Goal: Information Seeking & Learning: Find specific fact

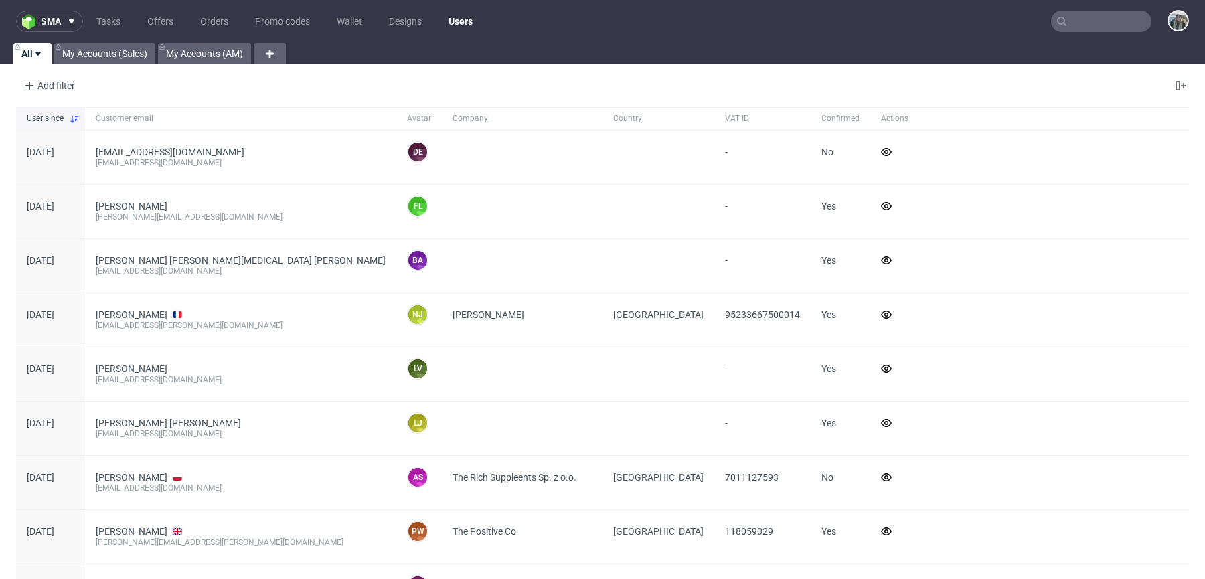
click at [1070, 25] on input "text" at bounding box center [1101, 21] width 100 height 21
paste input "R566547746"
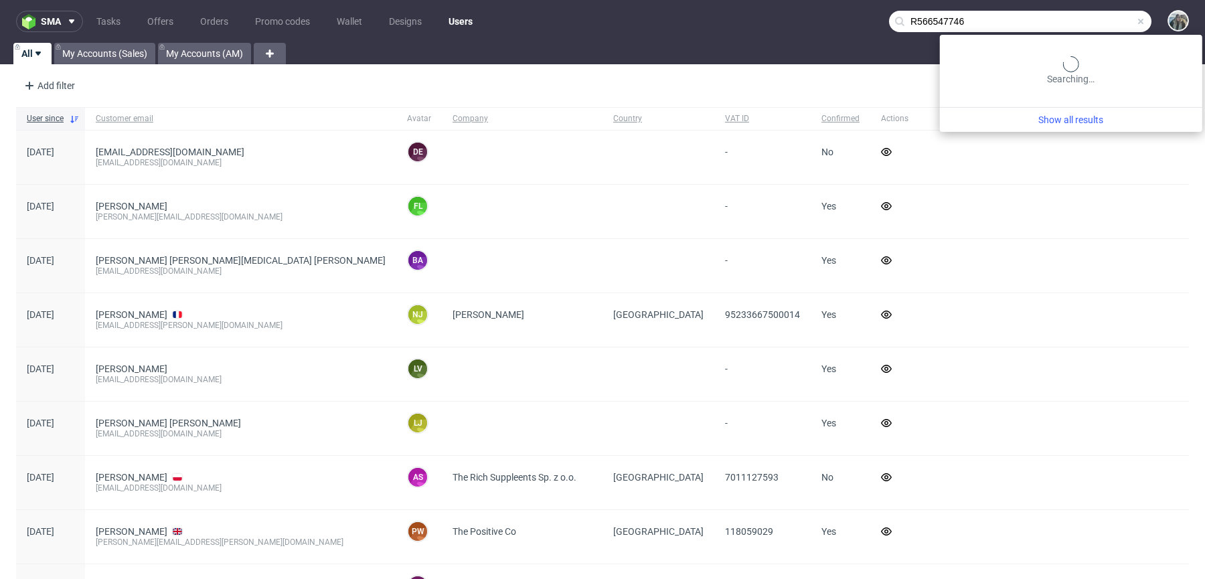
type input "R566547746"
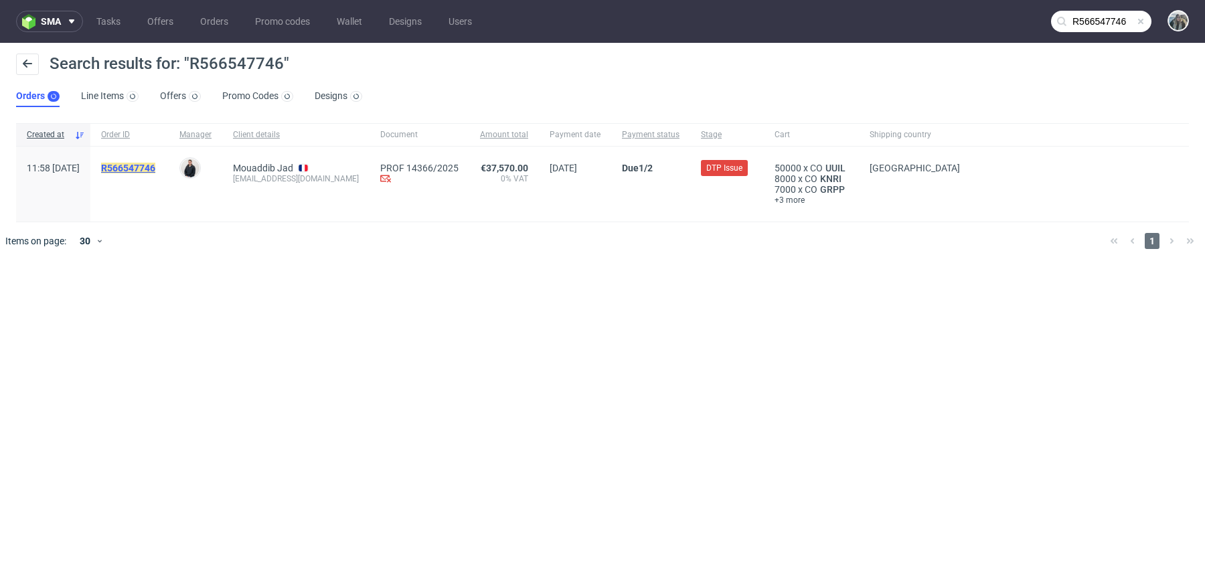
click at [155, 163] on mark "R566547746" at bounding box center [128, 168] width 54 height 11
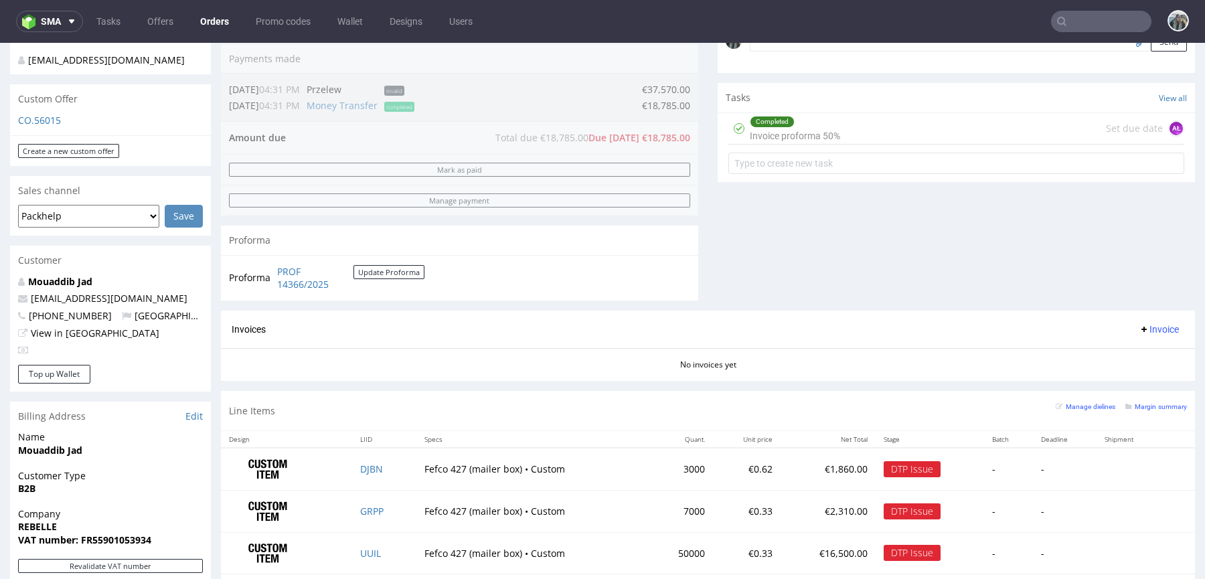
scroll to position [487, 0]
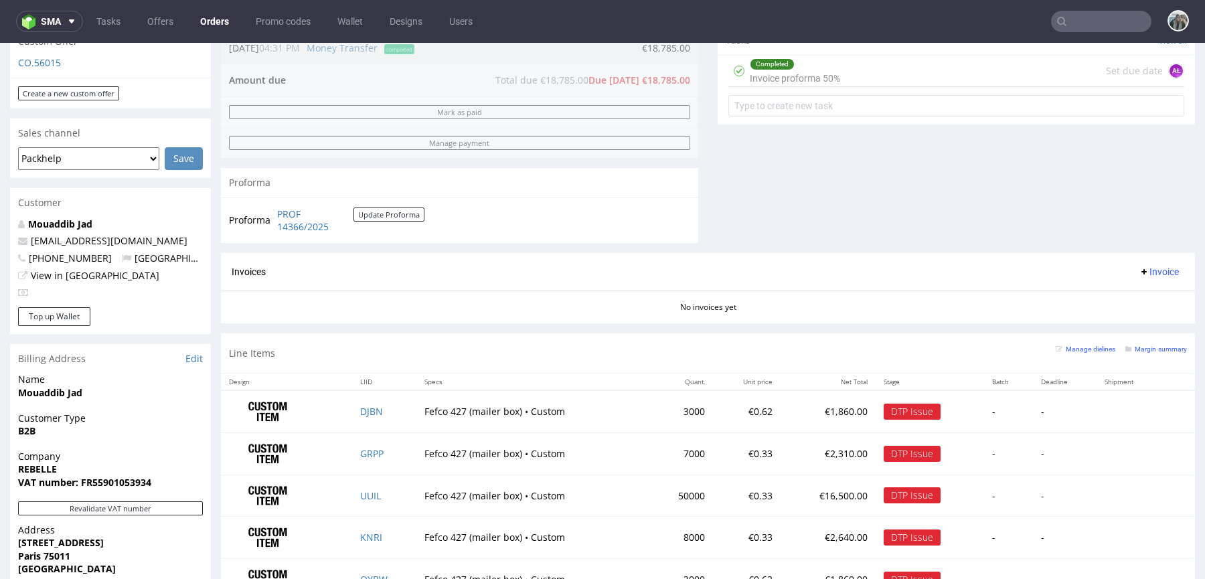
click at [1071, 33] on nav "sma Tasks Offers Orders Promo codes Wallet Designs Users" at bounding box center [602, 21] width 1205 height 43
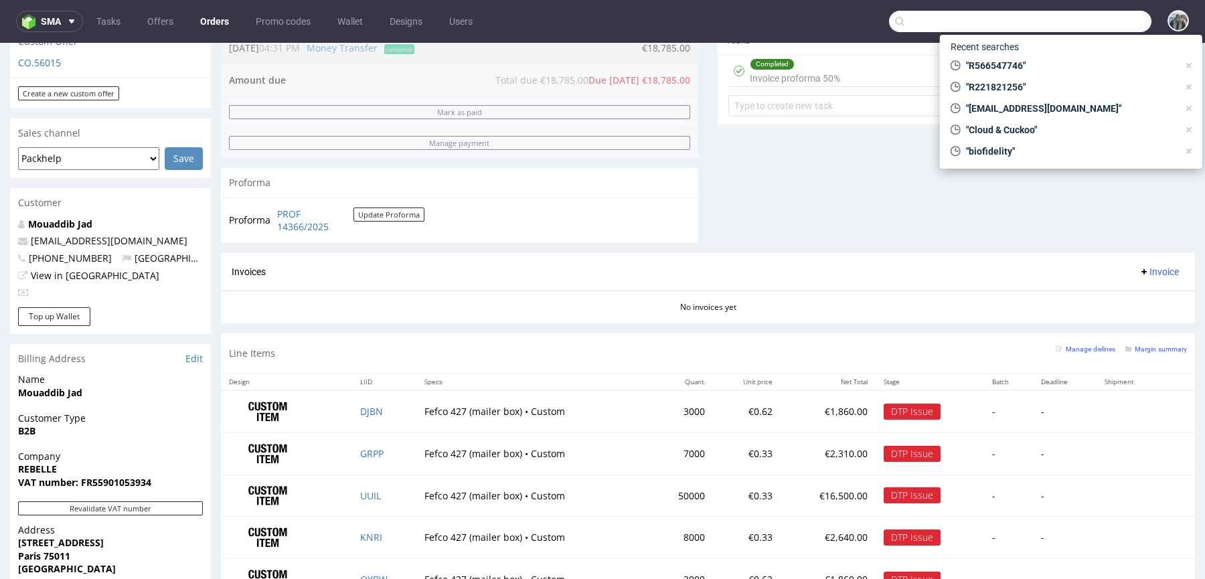
click at [1083, 21] on input "text" at bounding box center [1020, 21] width 262 height 21
paste input "R945610518"
type input "R945610518"
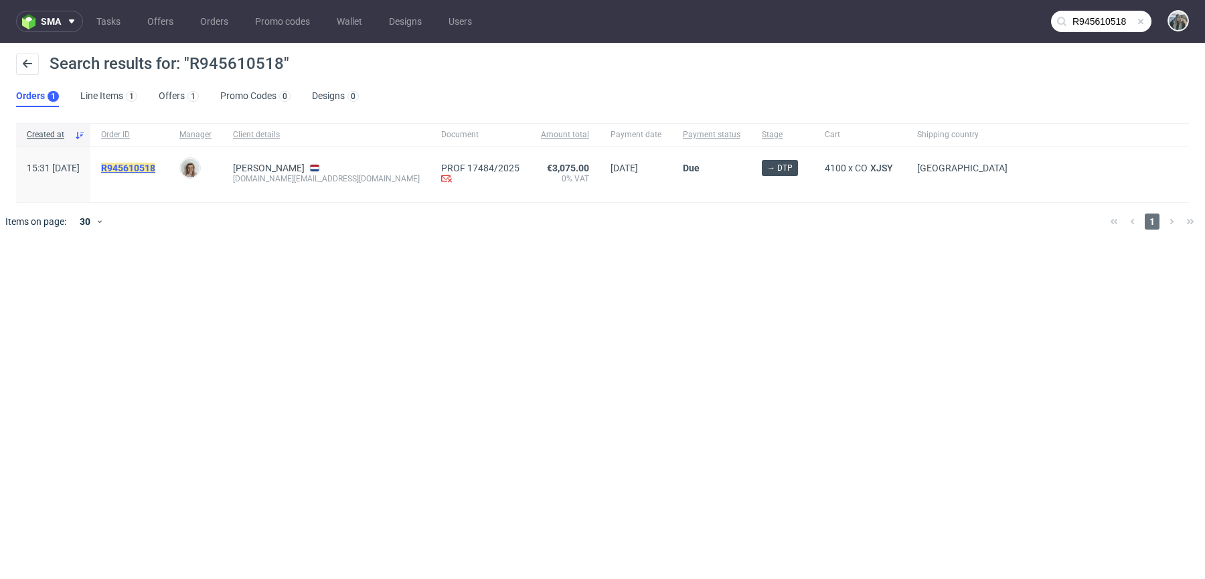
click at [155, 165] on mark "R945610518" at bounding box center [128, 168] width 54 height 11
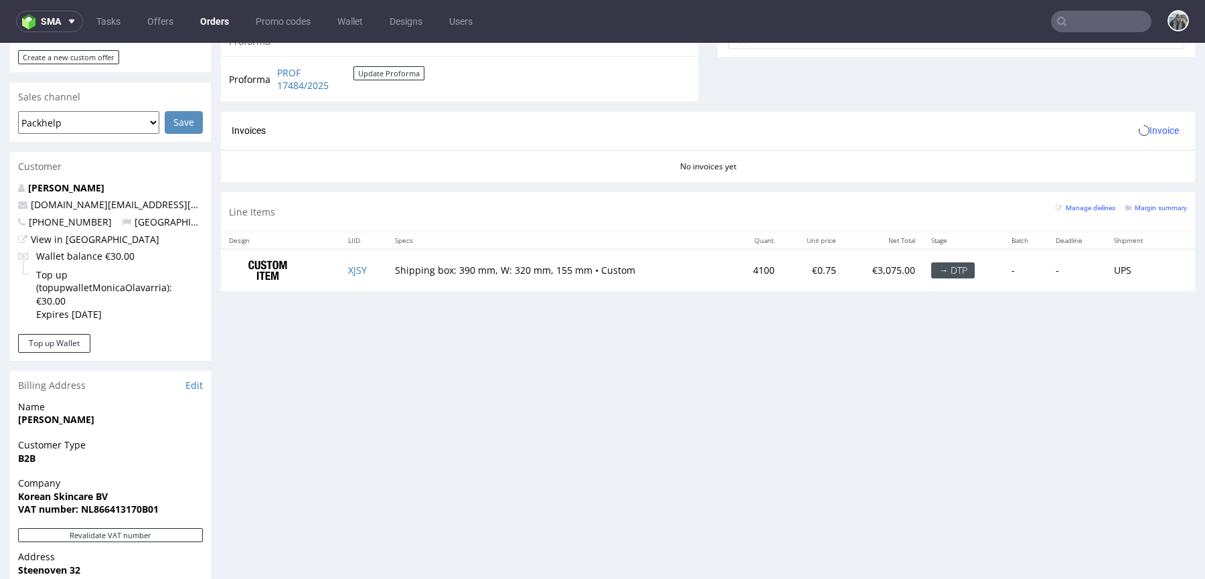
scroll to position [524, 0]
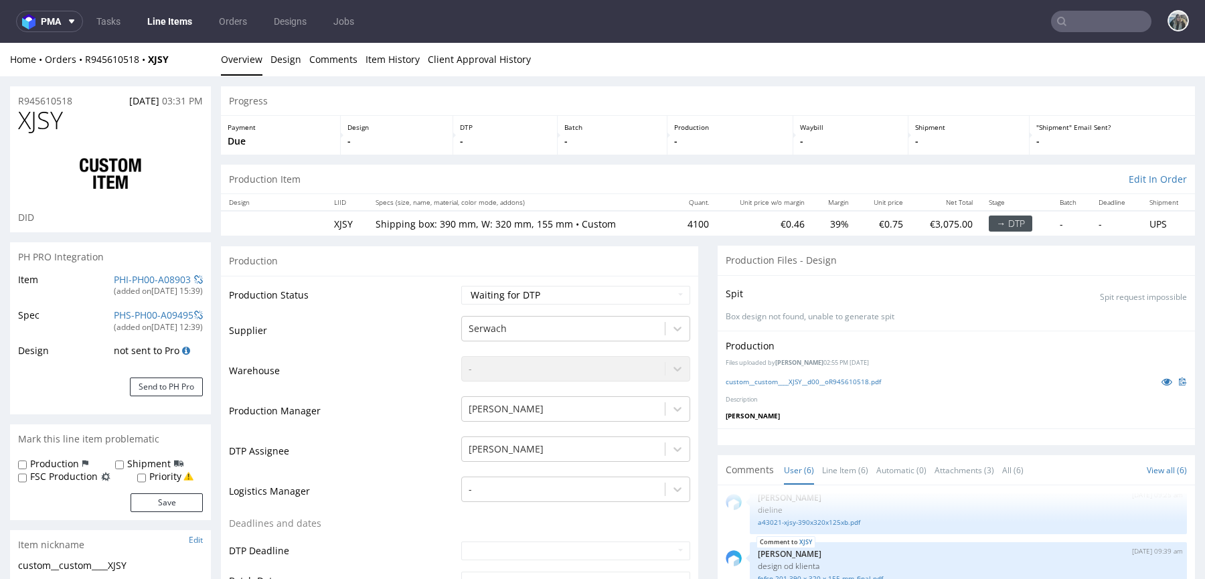
click at [60, 133] on span "XJSY" at bounding box center [40, 120] width 45 height 27
copy span "XJSY"
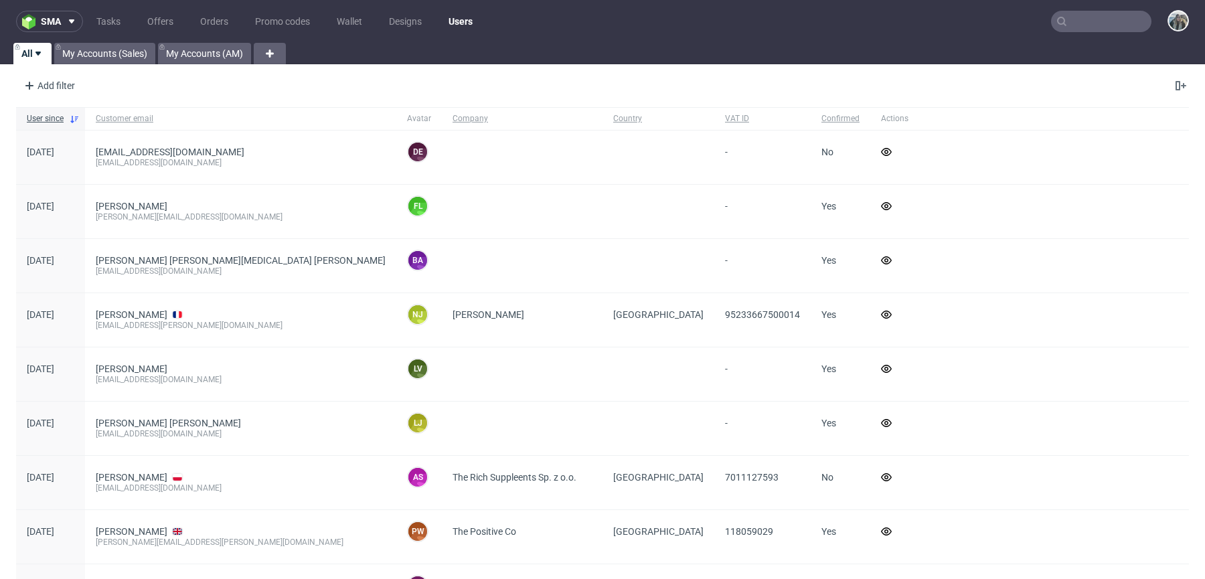
click at [1110, 34] on nav "sma Tasks Offers Orders Promo codes Wallet Designs Users" at bounding box center [602, 21] width 1205 height 43
click at [1109, 33] on nav "sma Tasks Offers Orders Promo codes Wallet Designs Users" at bounding box center [602, 21] width 1205 height 43
click at [1112, 23] on input "text" at bounding box center [1101, 21] width 100 height 21
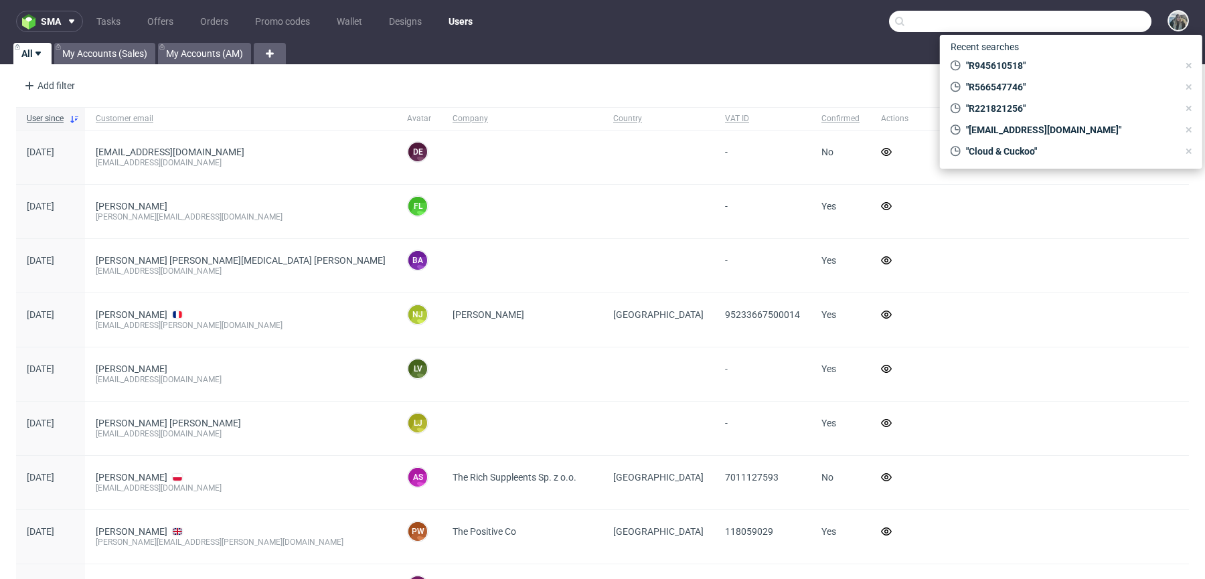
paste input "R183178762"
type input "R183178762"
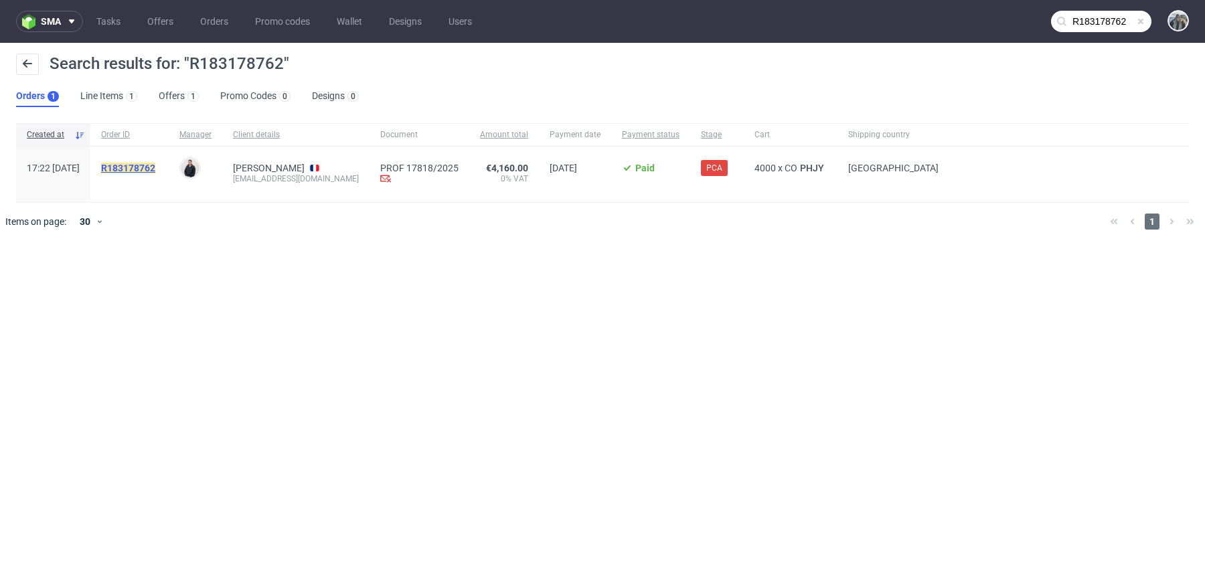
click at [155, 170] on mark "R183178762" at bounding box center [128, 168] width 54 height 11
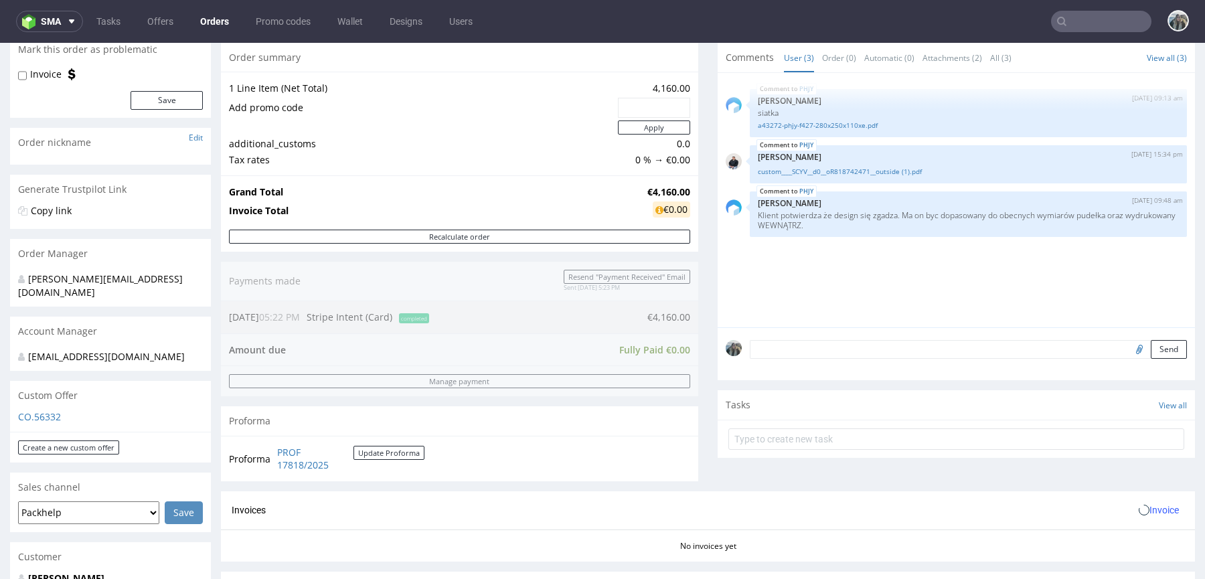
scroll to position [315, 0]
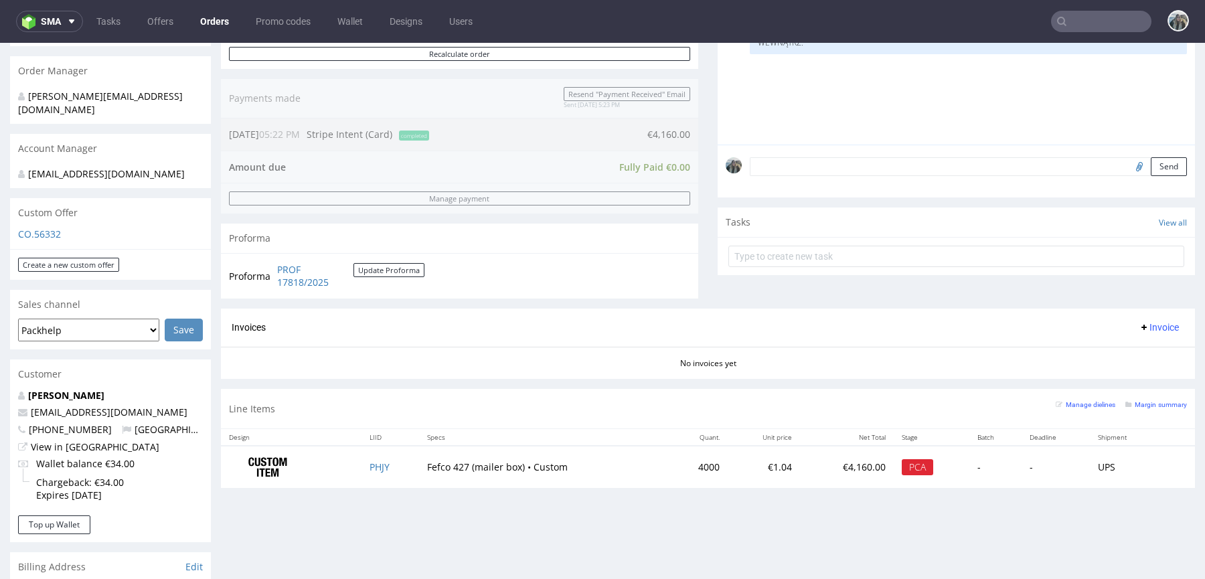
drag, startPoint x: 151, startPoint y: 406, endPoint x: 0, endPoint y: 404, distance: 150.7
click at [0, 405] on div "Order via Offer R183178762 [DATE] 05:22 PM [PERSON_NAME] this order as problema…" at bounding box center [602, 381] width 1205 height 1241
copy span "[EMAIL_ADDRESS][DOMAIN_NAME]"
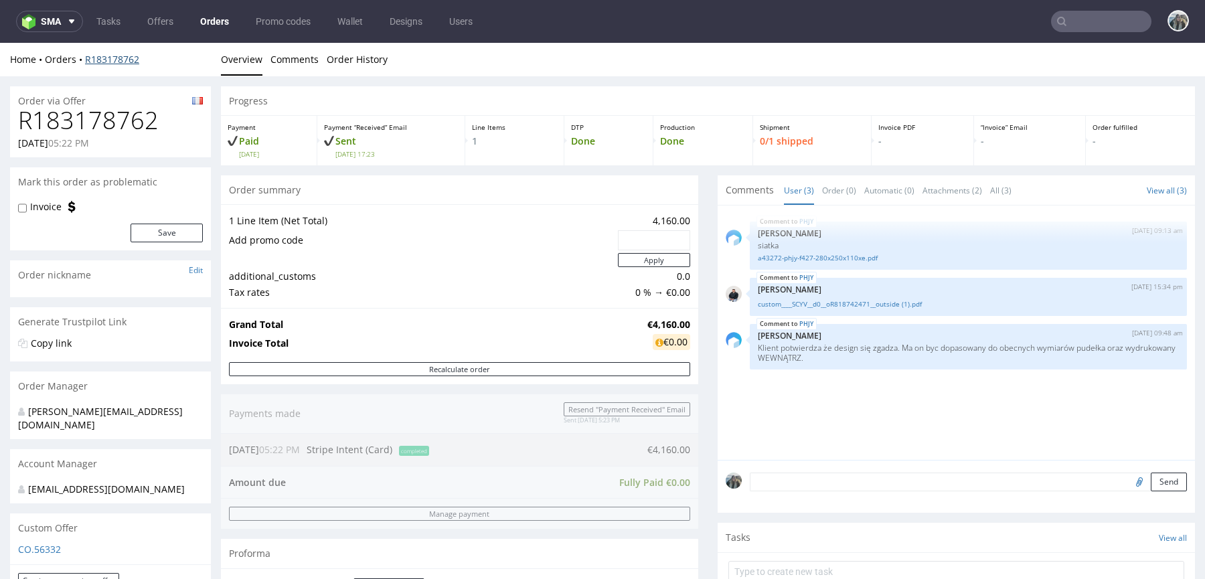
click at [130, 59] on link "R183178762" at bounding box center [112, 59] width 54 height 13
click at [125, 123] on h1 "R183178762" at bounding box center [110, 120] width 185 height 27
copy h1 "R183178762"
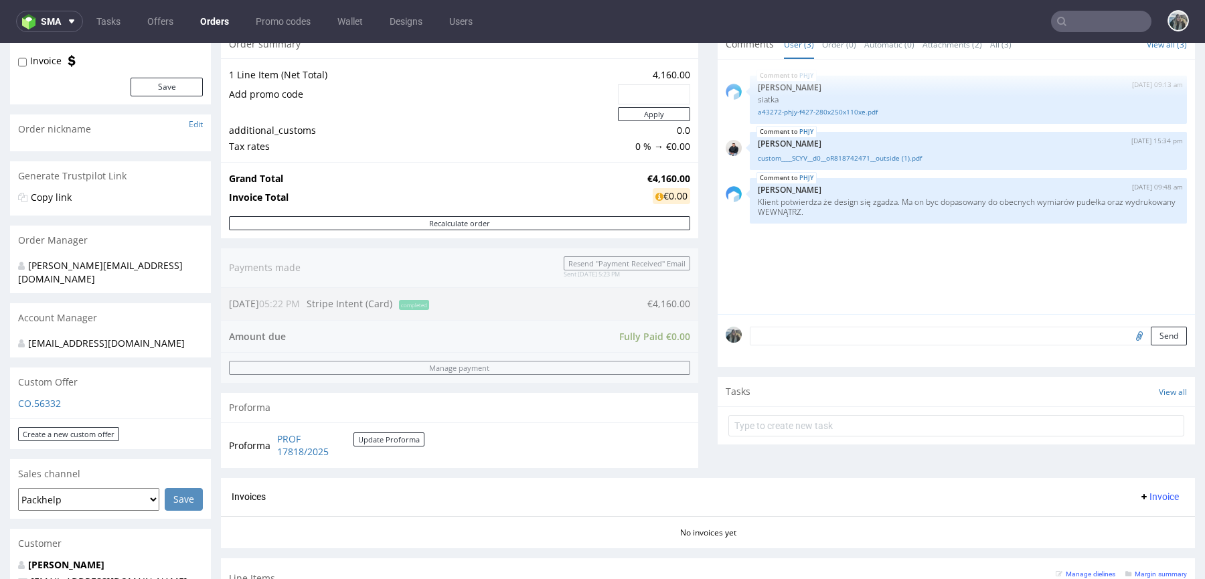
scroll to position [360, 0]
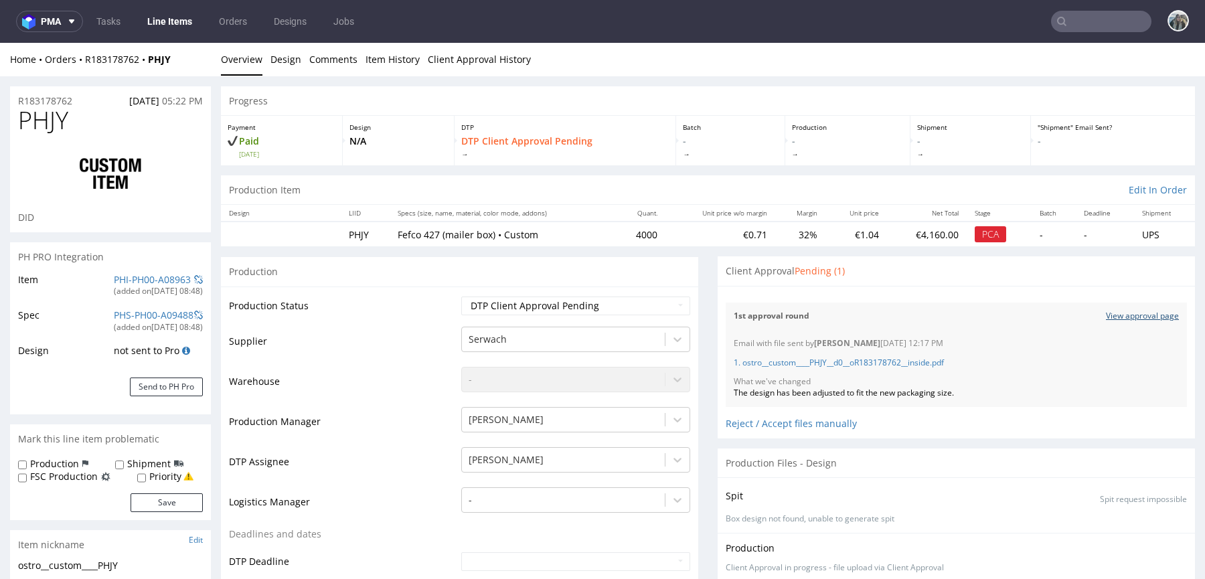
click at [1121, 315] on link "View approval page" at bounding box center [1142, 316] width 73 height 11
click at [1086, 27] on input "text" at bounding box center [1101, 21] width 100 height 21
paste input "R533995416"
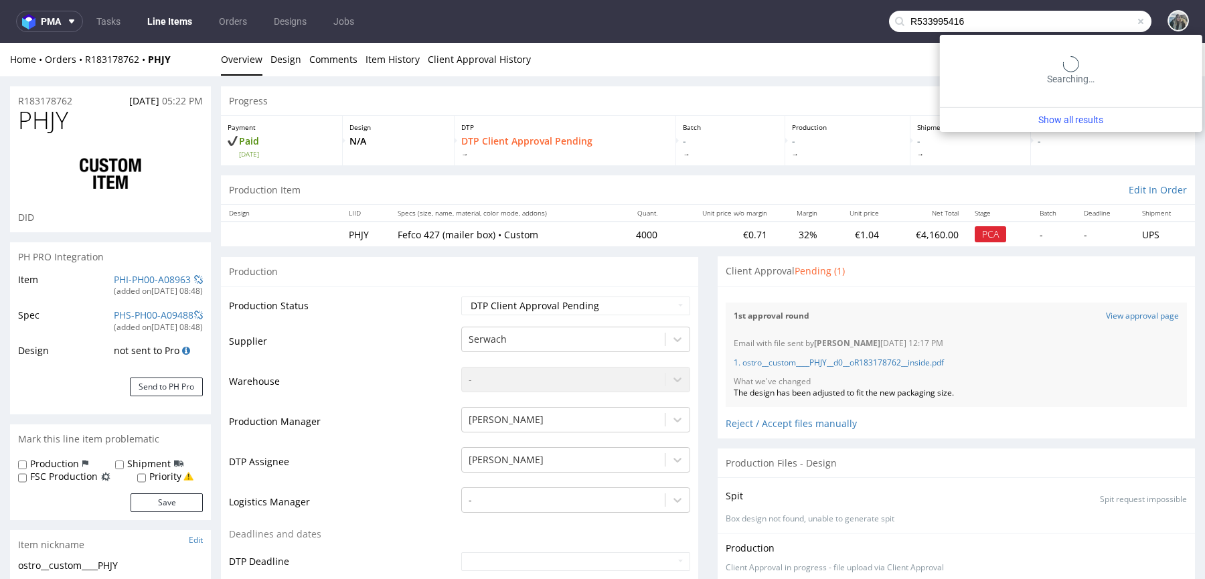
type input "R533995416"
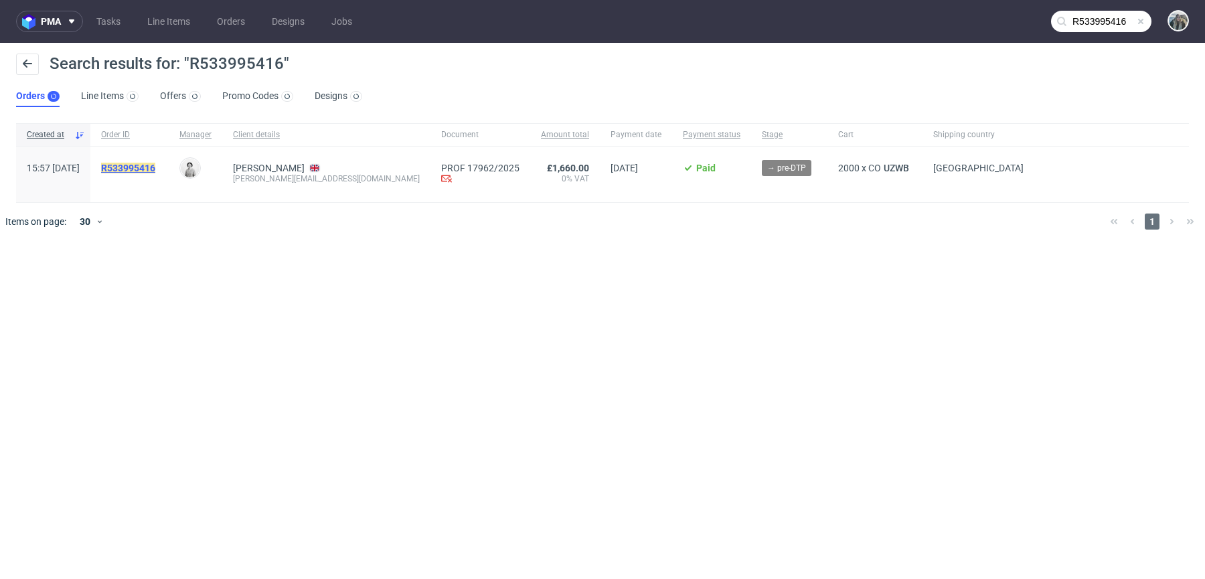
click at [155, 163] on mark "R533995416" at bounding box center [128, 168] width 54 height 11
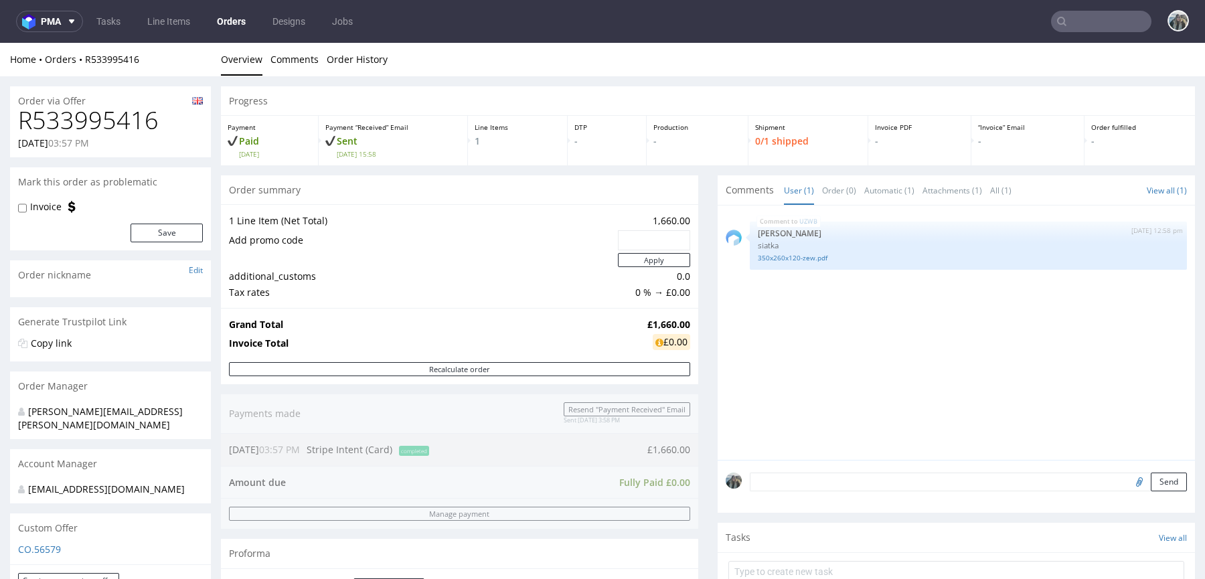
click at [1094, 19] on input "text" at bounding box center [1101, 21] width 100 height 21
paste input "R565763732"
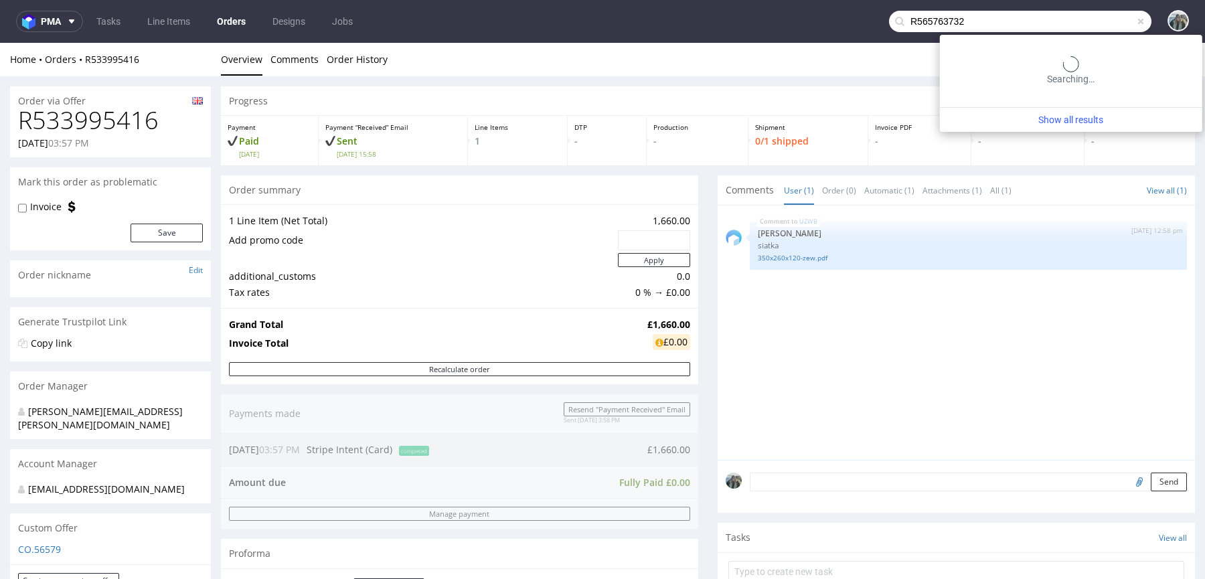
type input "R565763732"
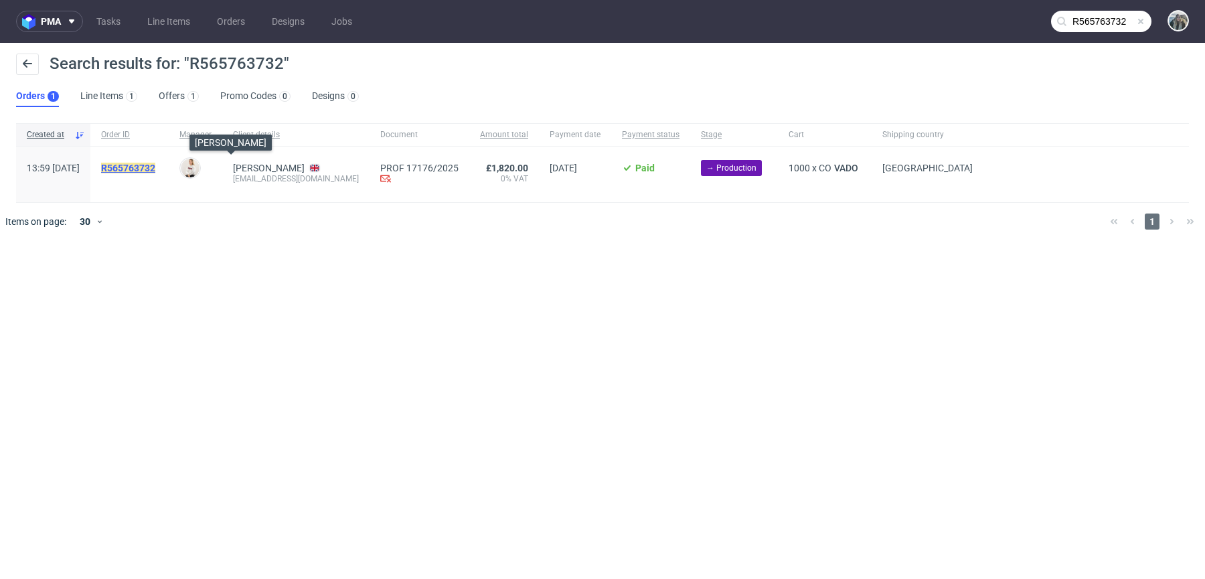
click at [155, 165] on mark "R565763732" at bounding box center [128, 168] width 54 height 11
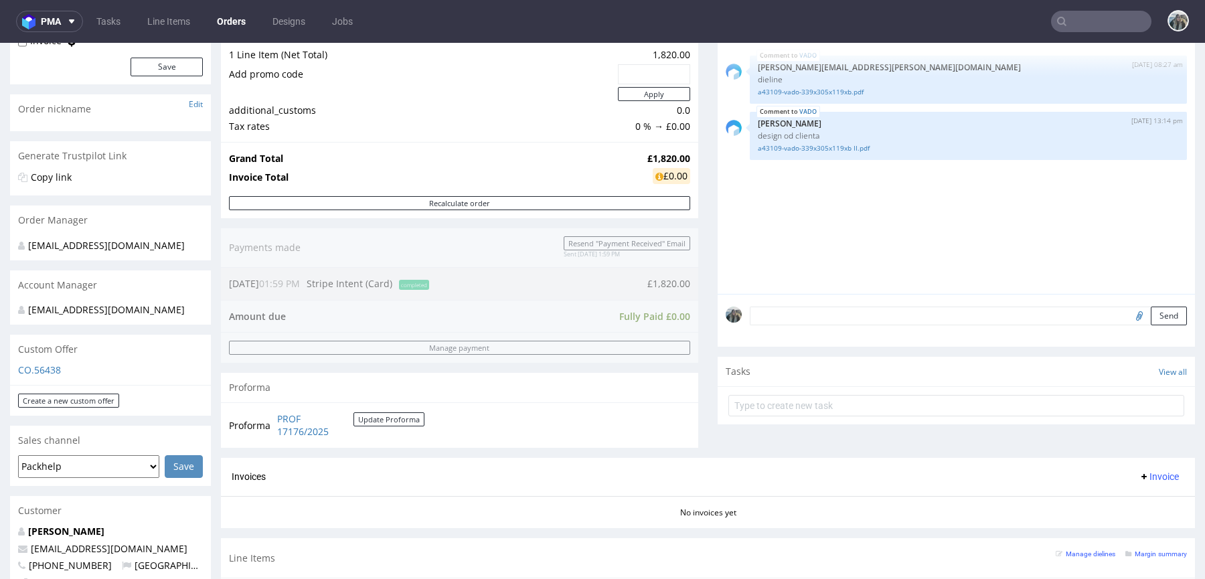
scroll to position [379, 0]
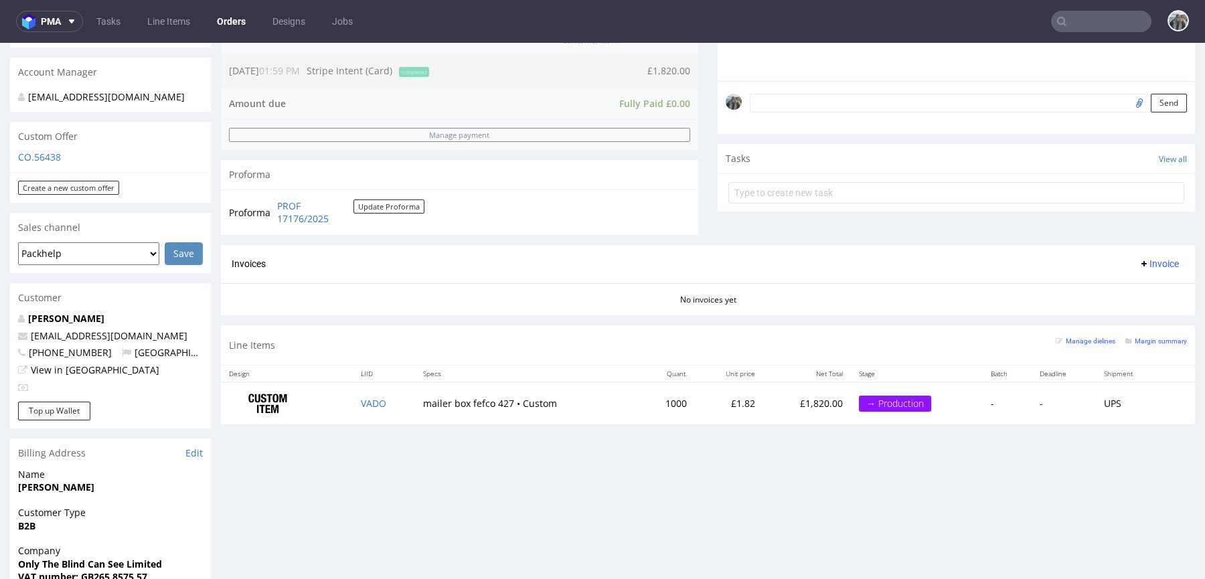
click at [1073, 23] on input "text" at bounding box center [1101, 21] width 100 height 21
paste input "R406572930"
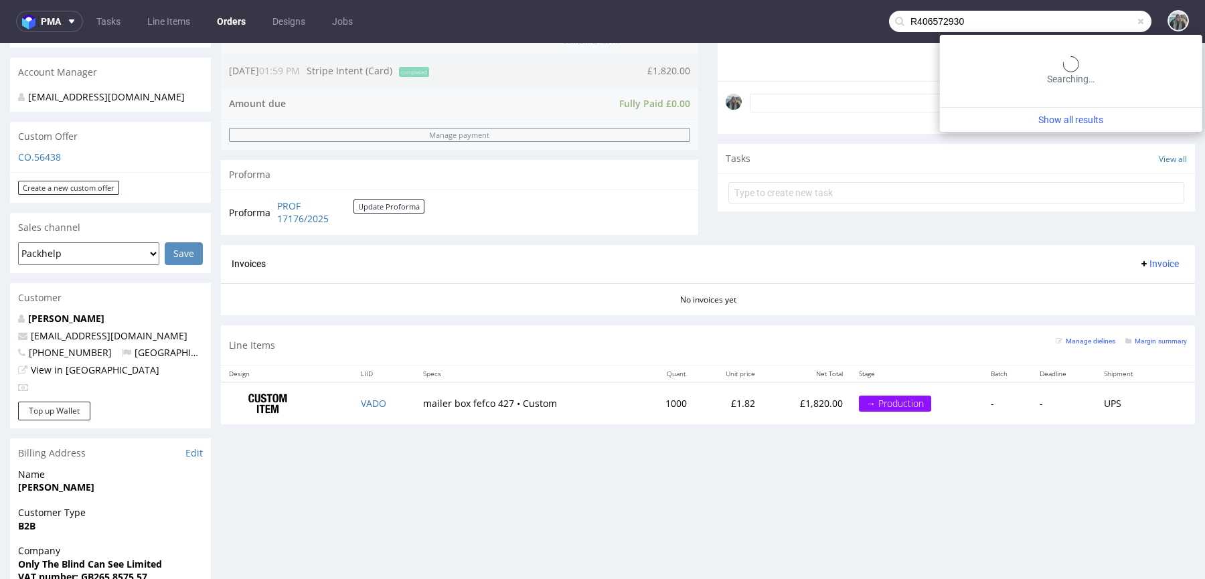
type input "R406572930"
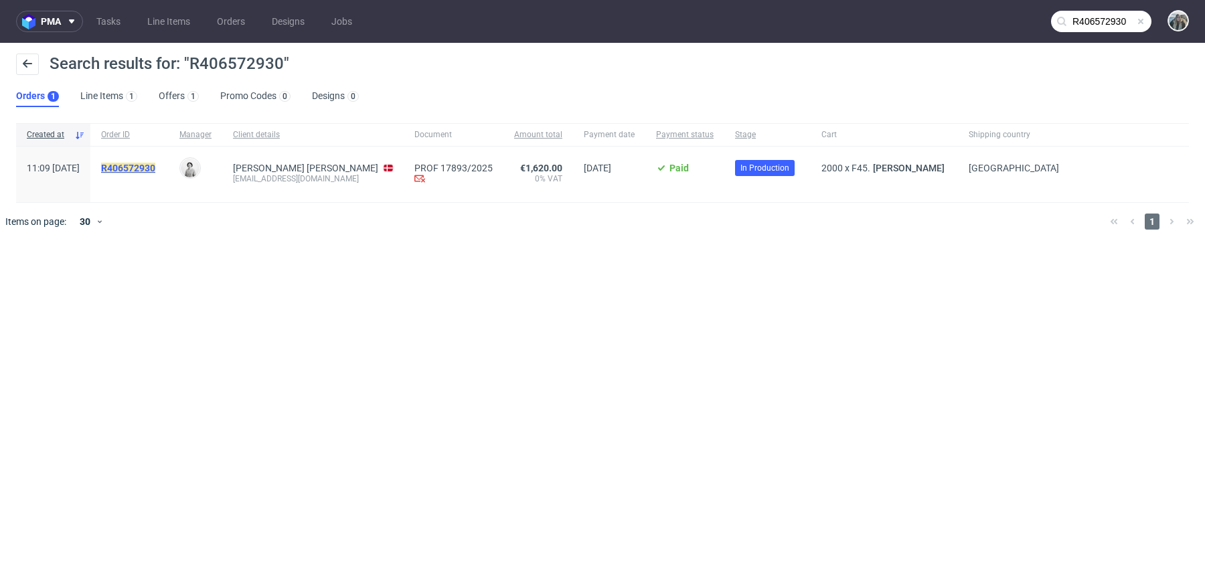
click at [155, 166] on mark "R406572930" at bounding box center [128, 168] width 54 height 11
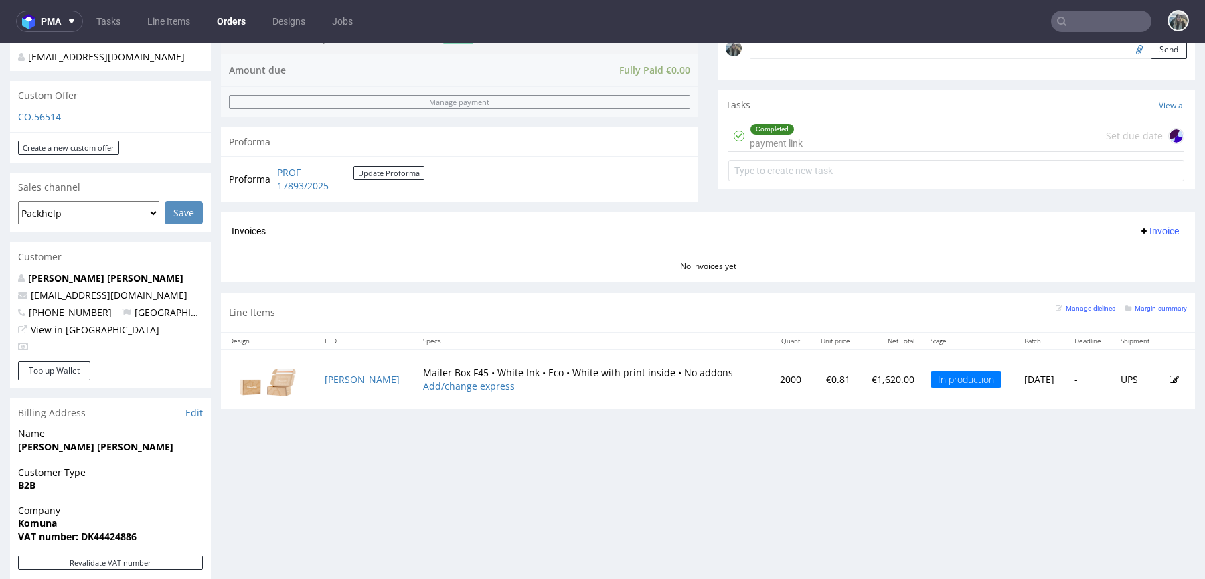
scroll to position [435, 0]
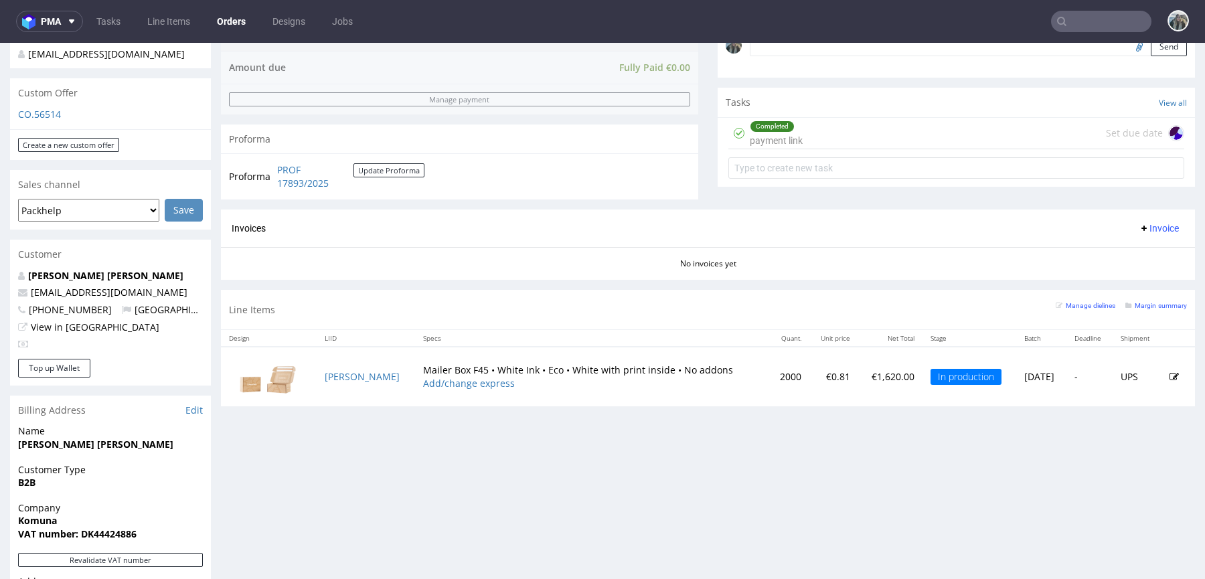
click at [1085, 15] on input "text" at bounding box center [1101, 21] width 100 height 21
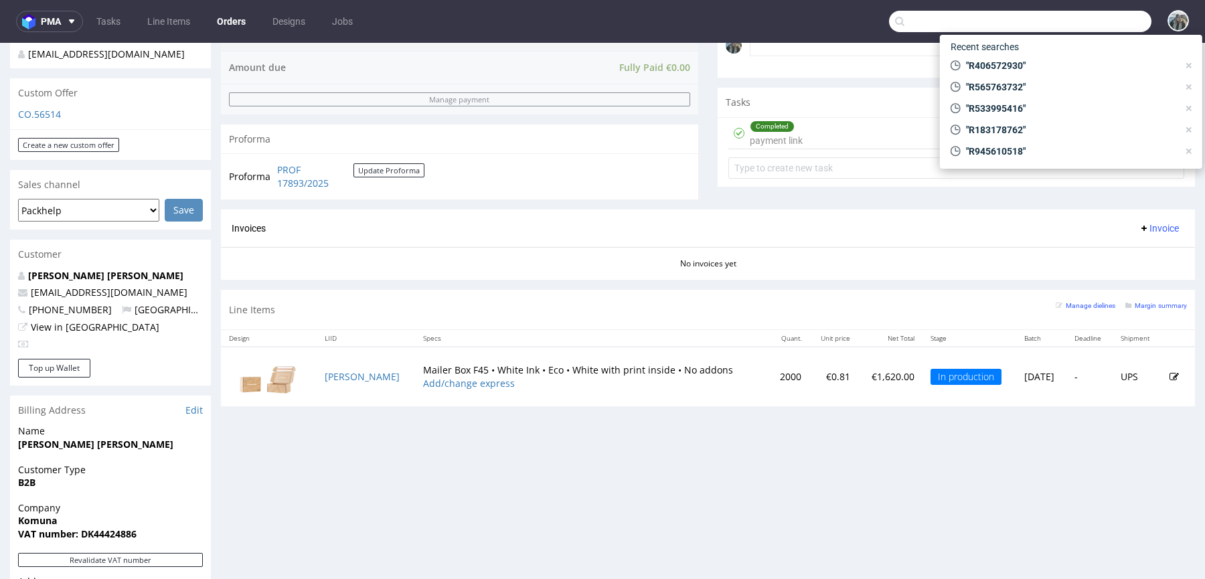
paste input "R583018159"
type input "R583018159"
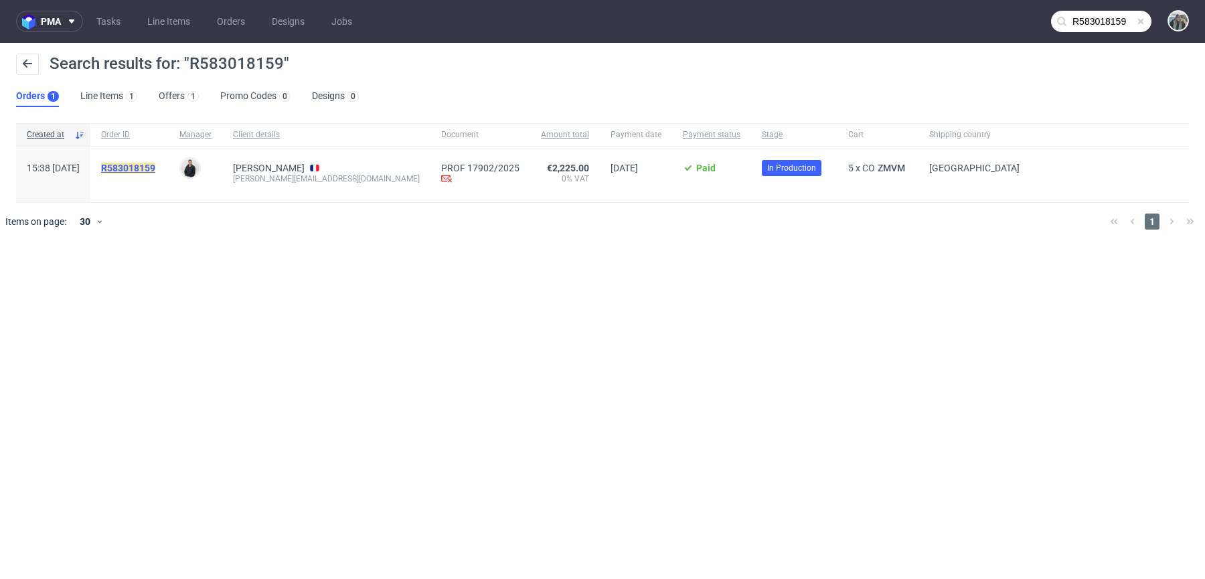
click at [155, 166] on mark "R583018159" at bounding box center [128, 168] width 54 height 11
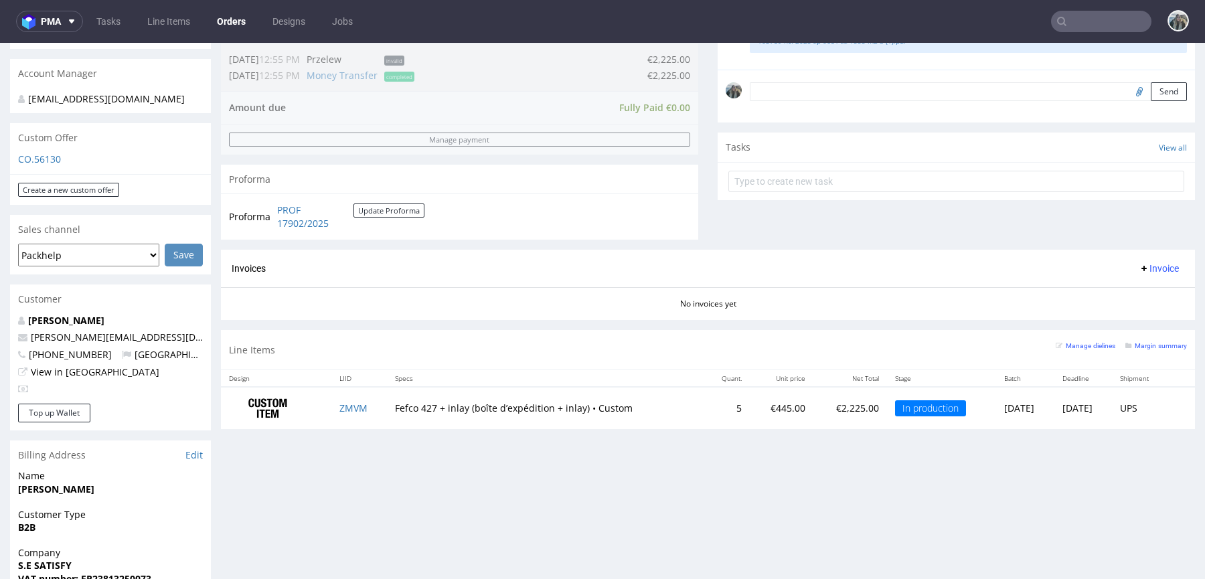
scroll to position [397, 0]
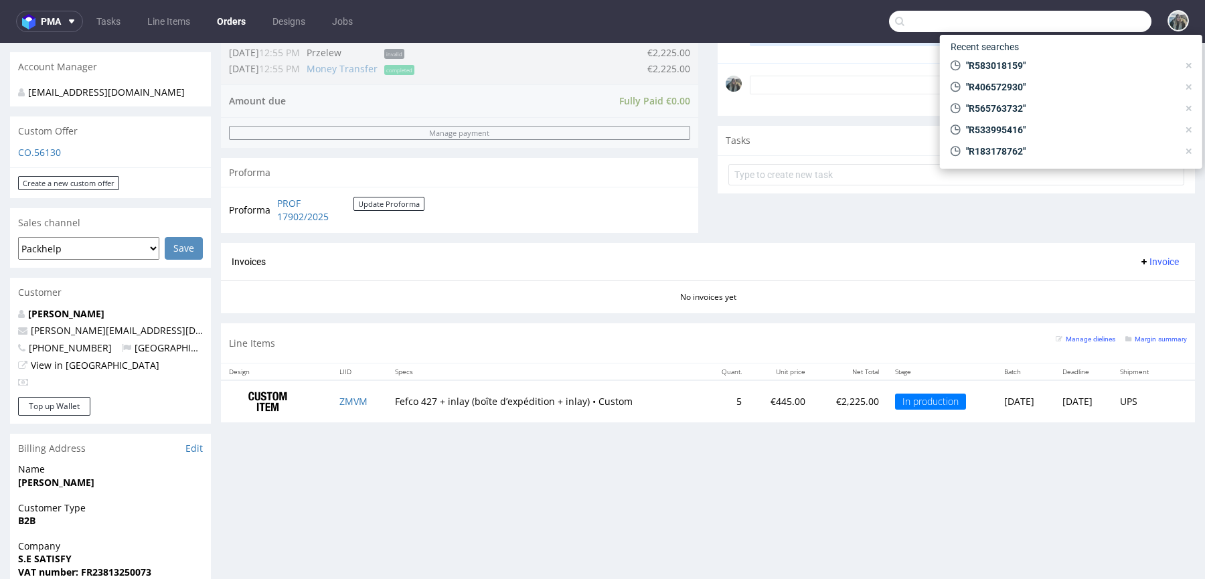
click at [1101, 17] on input "text" at bounding box center [1020, 21] width 262 height 21
paste input "R656024696"
type input "R656024696"
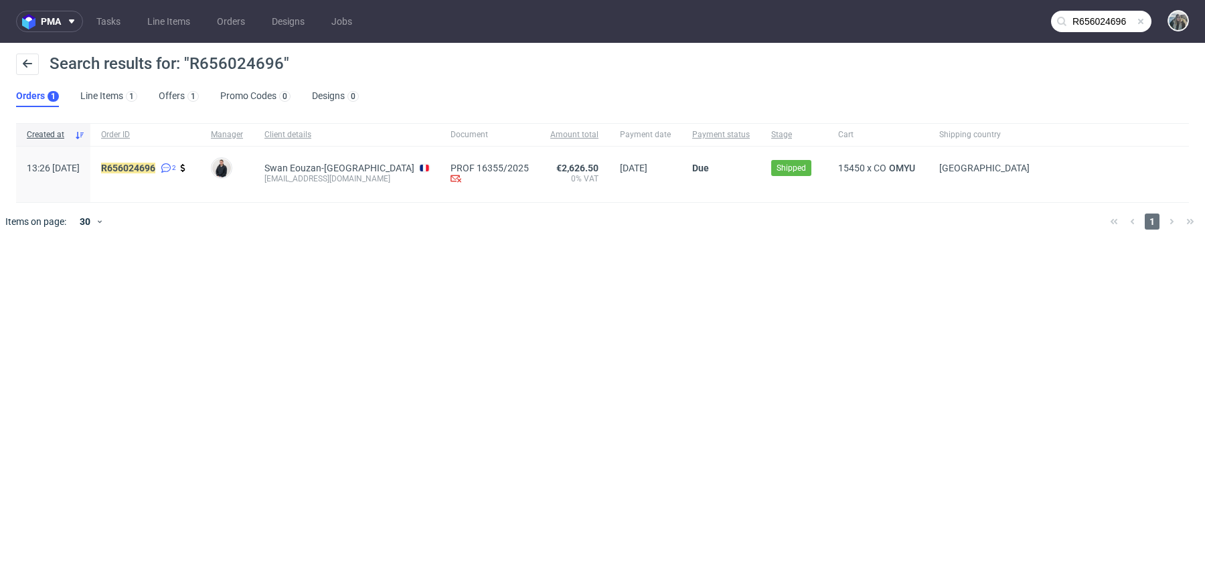
click at [159, 159] on div "R656024696 2" at bounding box center [145, 175] width 110 height 56
click at [155, 163] on mark "R656024696" at bounding box center [128, 168] width 54 height 11
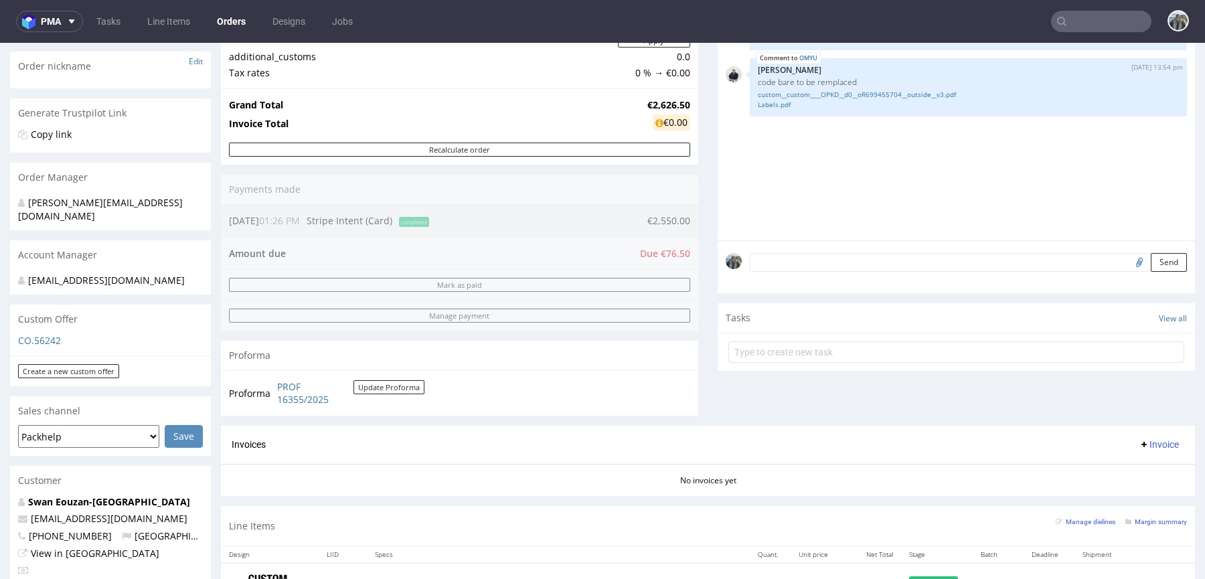
scroll to position [286, 0]
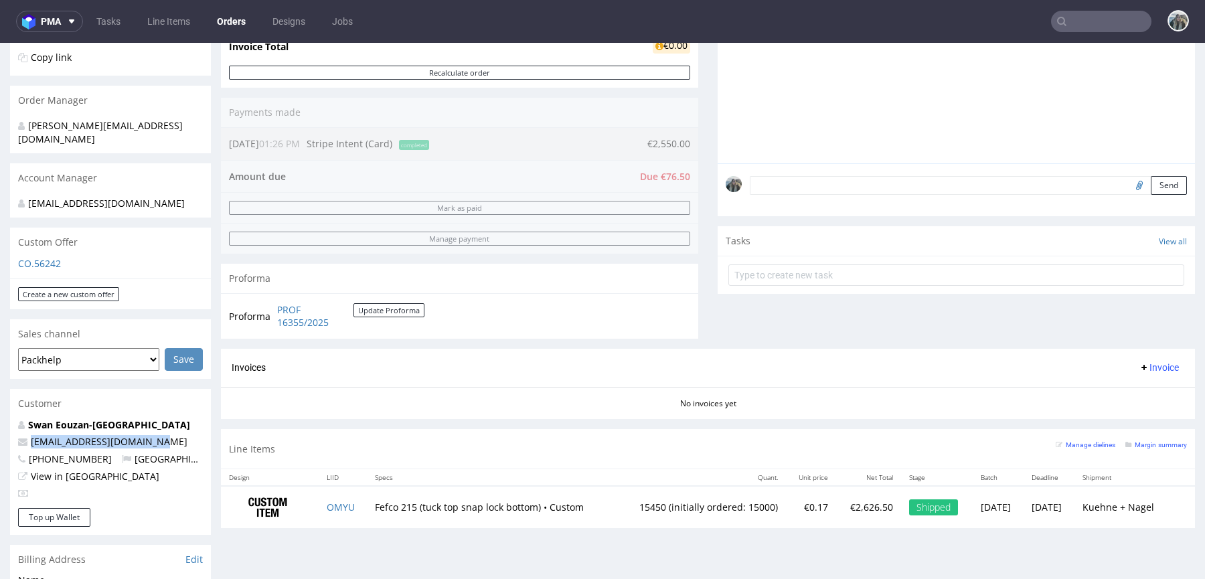
drag, startPoint x: 172, startPoint y: 435, endPoint x: 0, endPoint y: 431, distance: 172.1
click at [0, 431] on div "Order via Offer R656024696 01.08.2025 01:26 PM Mark this order as problematic I…" at bounding box center [602, 392] width 1205 height 1205
copy span "swan.eouzan1994@gmail.com"
drag, startPoint x: 163, startPoint y: 416, endPoint x: 0, endPoint y: 392, distance: 164.5
click at [0, 392] on div "Order via Offer R656024696 01.08.2025 01:26 PM Mark this order as problematic I…" at bounding box center [602, 392] width 1205 height 1205
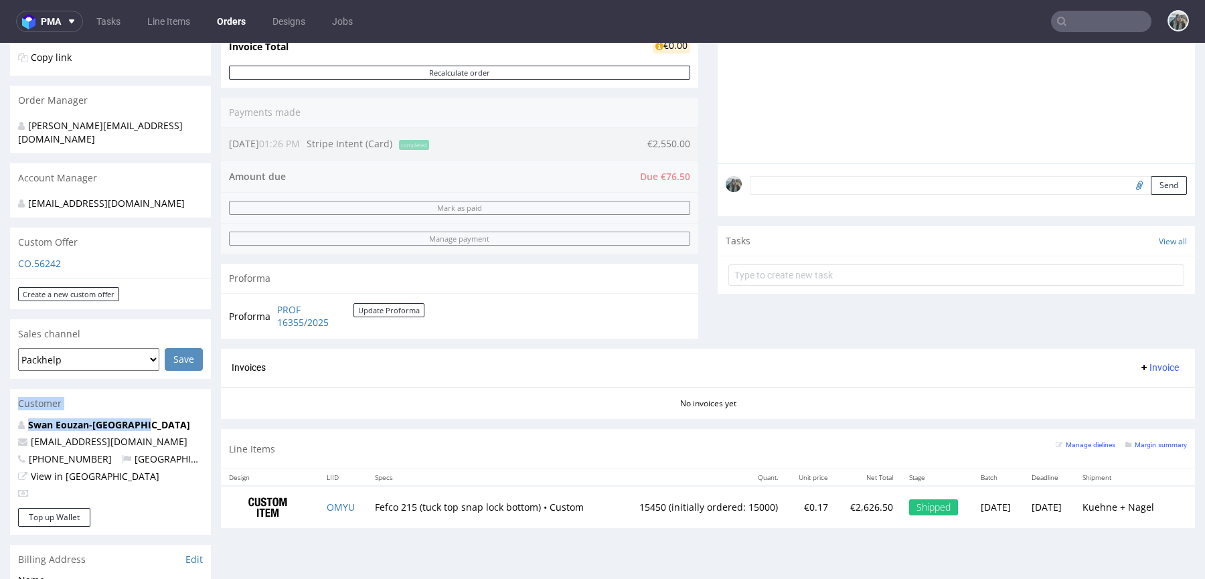
copy section "Customer Swan Eouzan-Wollendorf"
click at [181, 400] on div "Customer" at bounding box center [110, 403] width 201 height 29
drag, startPoint x: 165, startPoint y: 406, endPoint x: 0, endPoint y: 406, distance: 164.7
click at [0, 406] on div "Order via Offer R656024696 01.08.2025 01:26 PM Mark this order as problematic I…" at bounding box center [602, 392] width 1205 height 1205
copy strong "Swan Eouzan-Wollendorf"
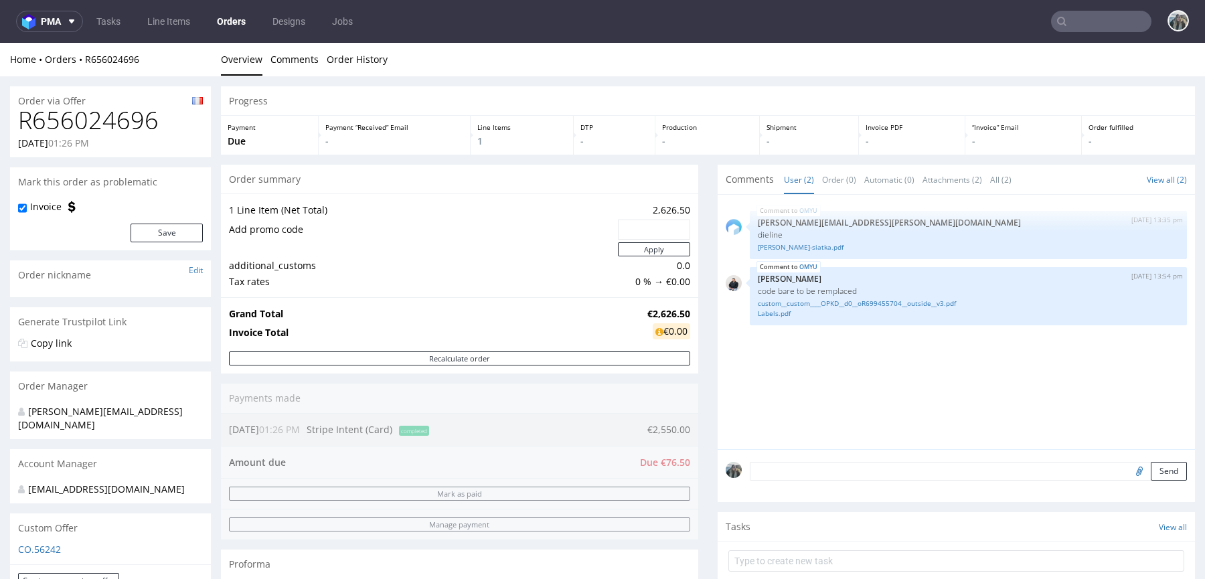
click at [131, 128] on h1 "R656024696" at bounding box center [110, 120] width 185 height 27
copy h1 "R656024696"
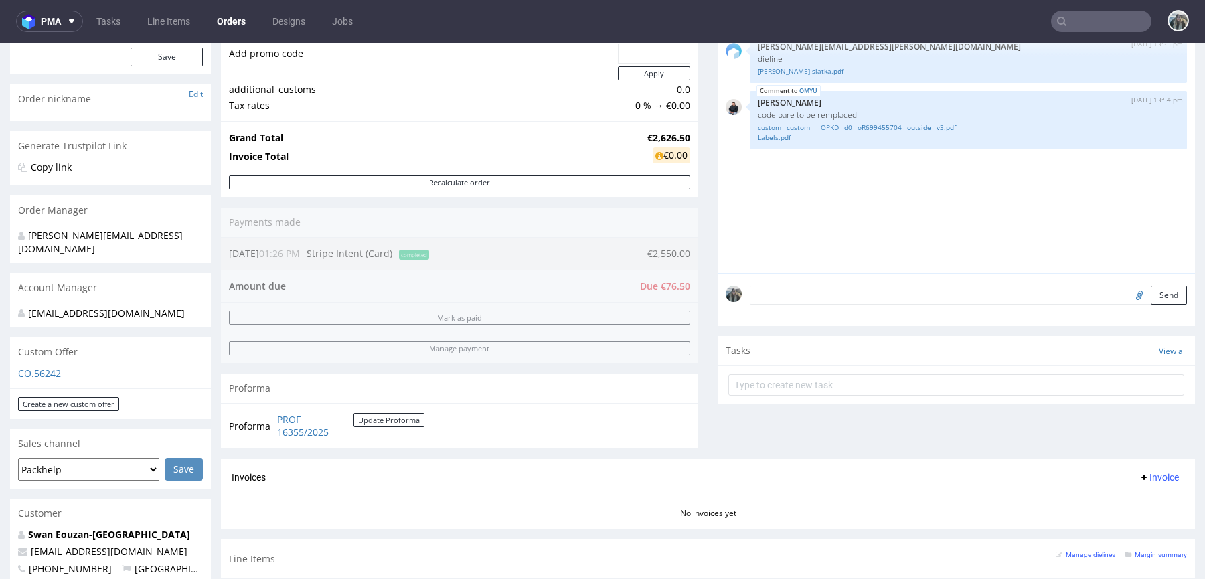
scroll to position [483, 0]
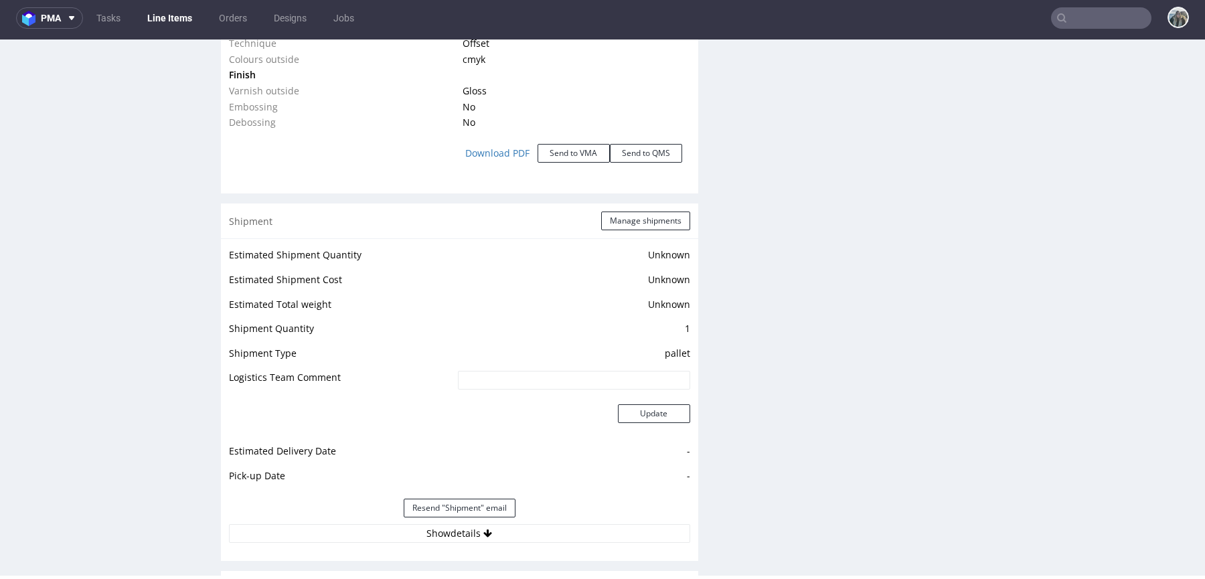
scroll to position [1632, 0]
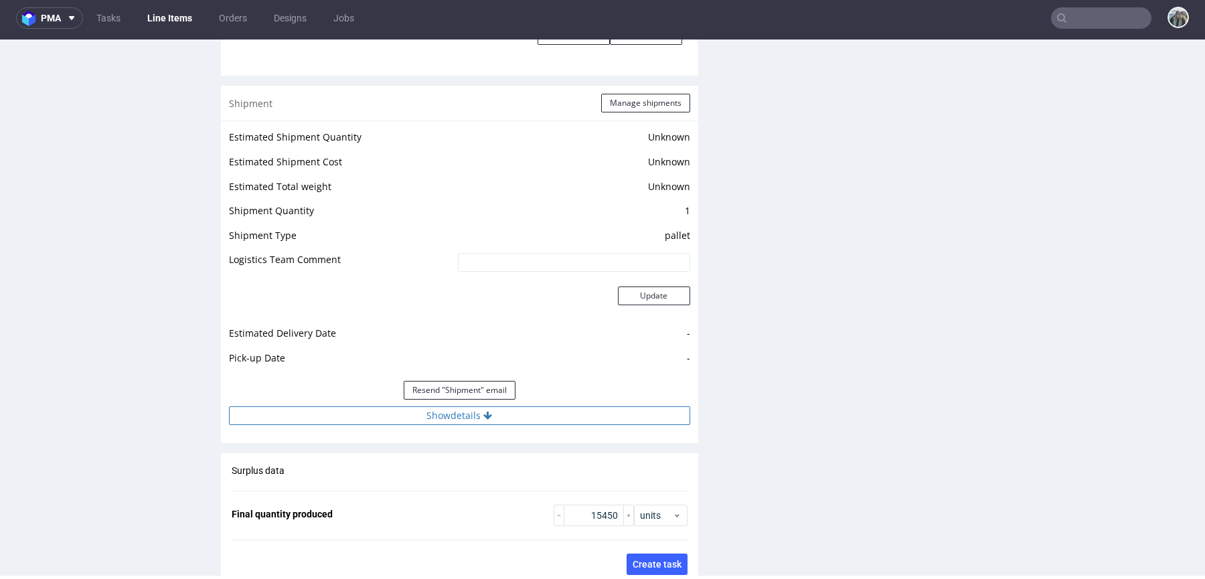
click at [467, 418] on button "Show details" at bounding box center [459, 415] width 461 height 19
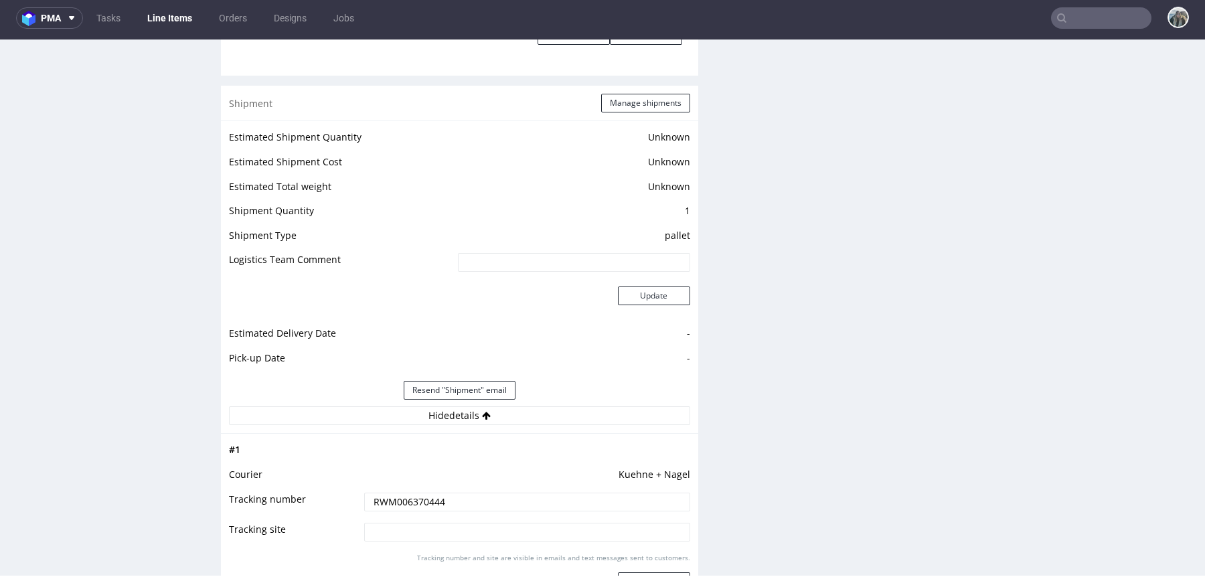
click at [450, 495] on input "RWM006370444" at bounding box center [527, 502] width 326 height 19
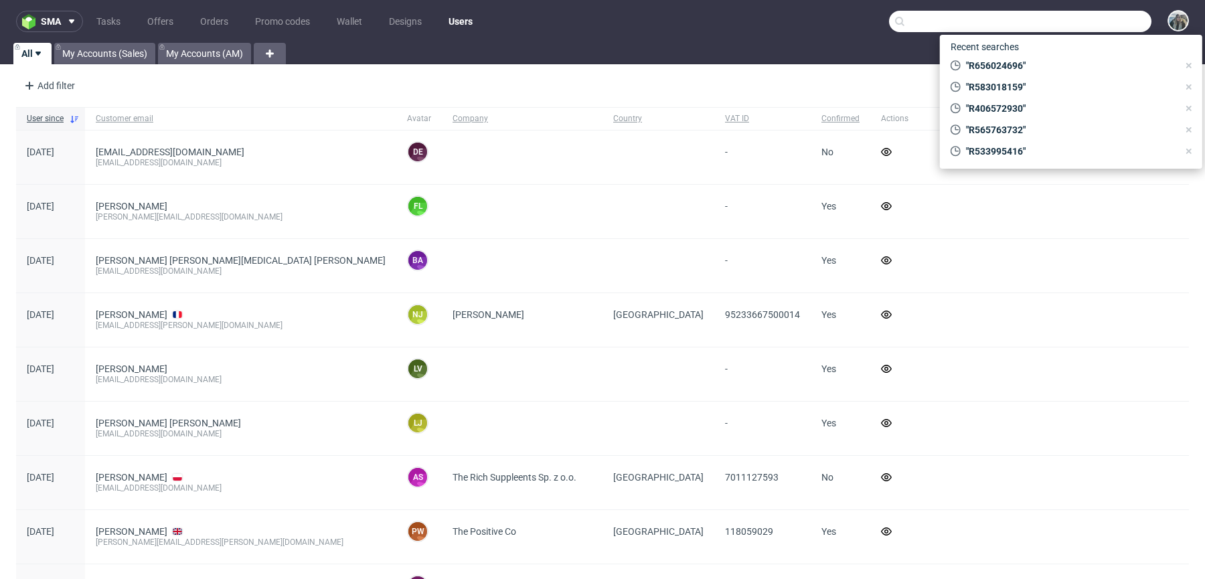
click at [1110, 25] on input "text" at bounding box center [1020, 21] width 262 height 21
paste input "R892638419"
type input "R892638419"
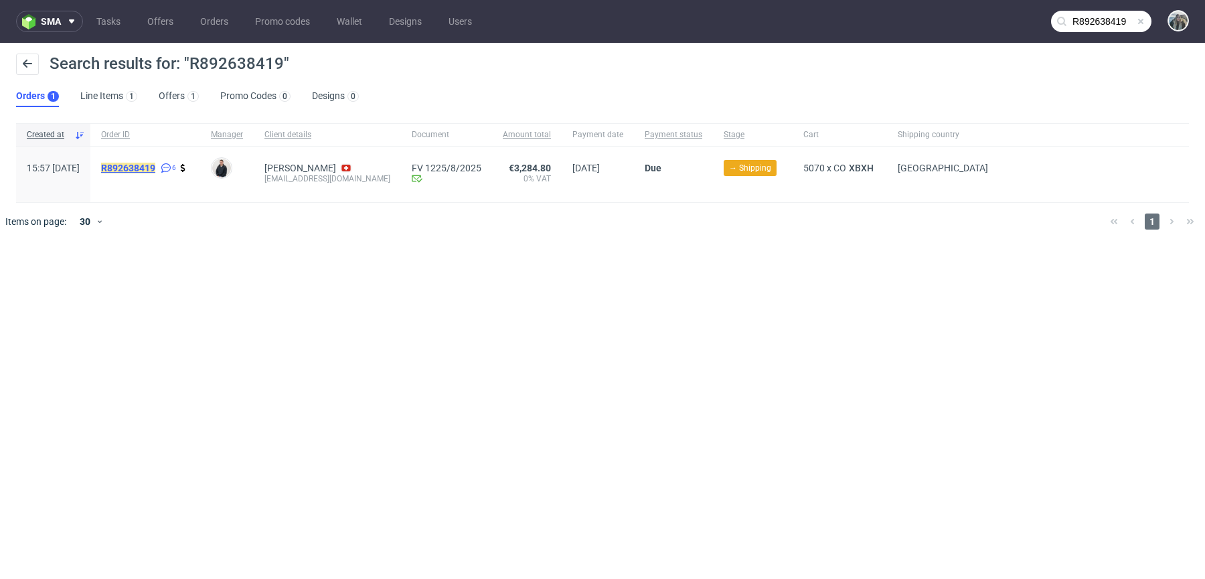
click at [155, 165] on mark "R892638419" at bounding box center [128, 168] width 54 height 11
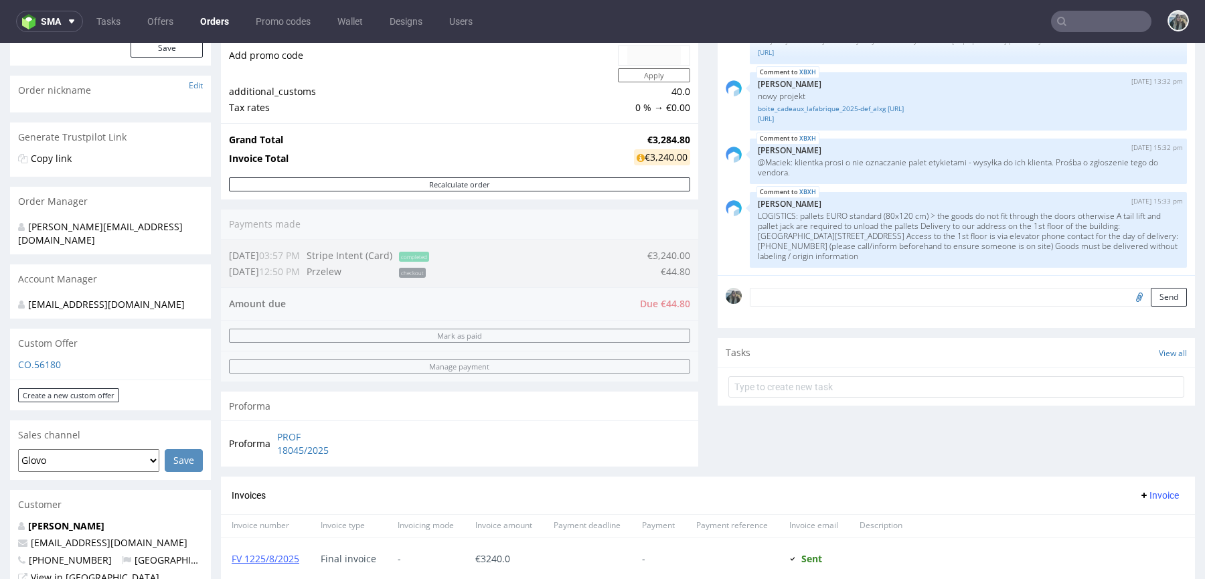
scroll to position [280, 0]
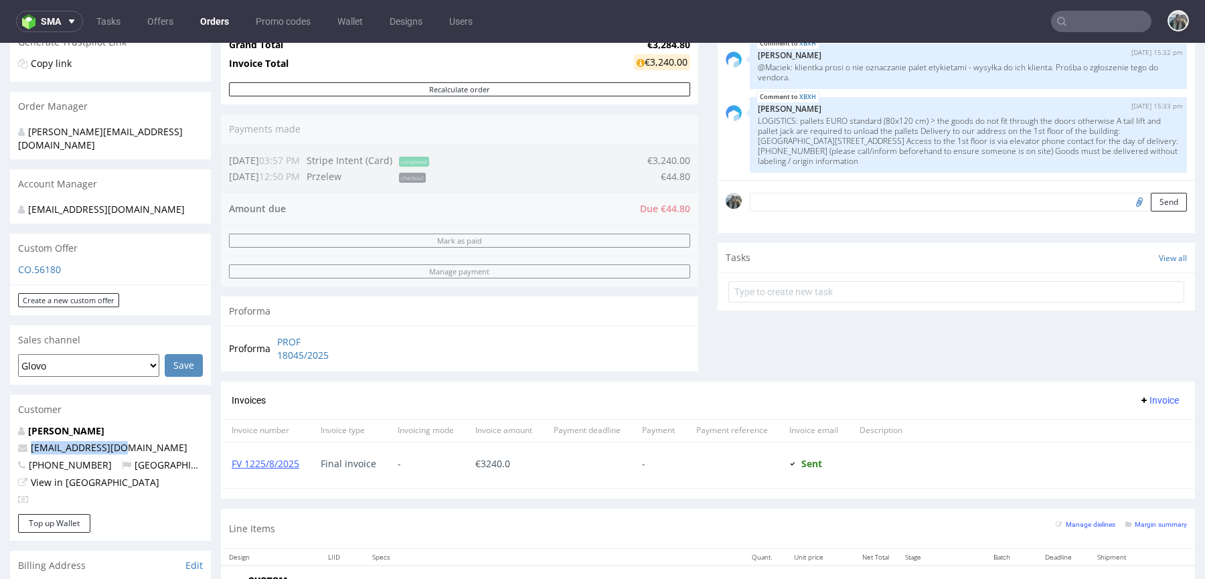
drag, startPoint x: 130, startPoint y: 436, endPoint x: 10, endPoint y: 413, distance: 122.0
click at [0, 433] on div "Order via Offer R892638419 16.07.2025 03:57 PM Mark this order as problematic I…" at bounding box center [602, 381] width 1205 height 1170
copy span "100@100pourcent.ch"
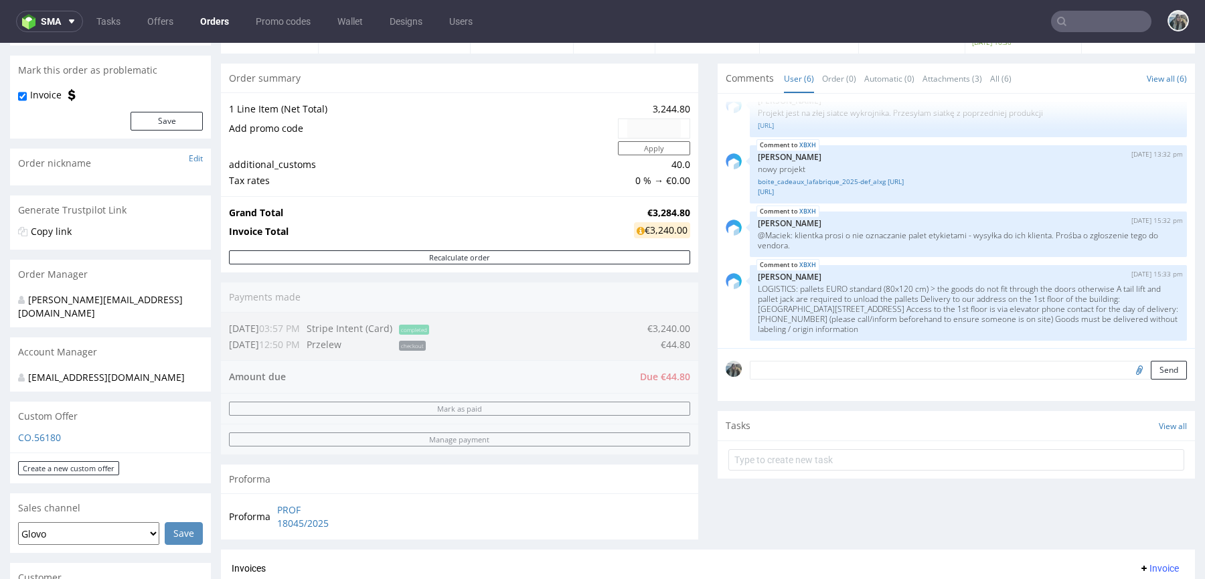
scroll to position [0, 0]
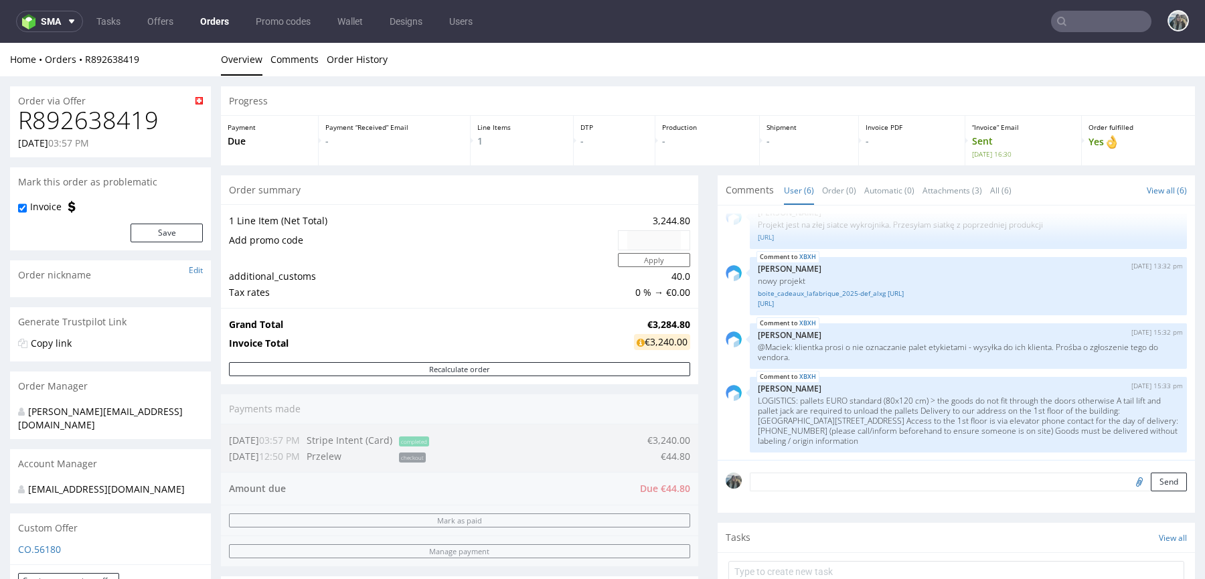
click at [123, 111] on h1 "R892638419" at bounding box center [110, 120] width 185 height 27
click at [123, 112] on h1 "R892638419" at bounding box center [110, 120] width 185 height 27
copy h1 "R892638419"
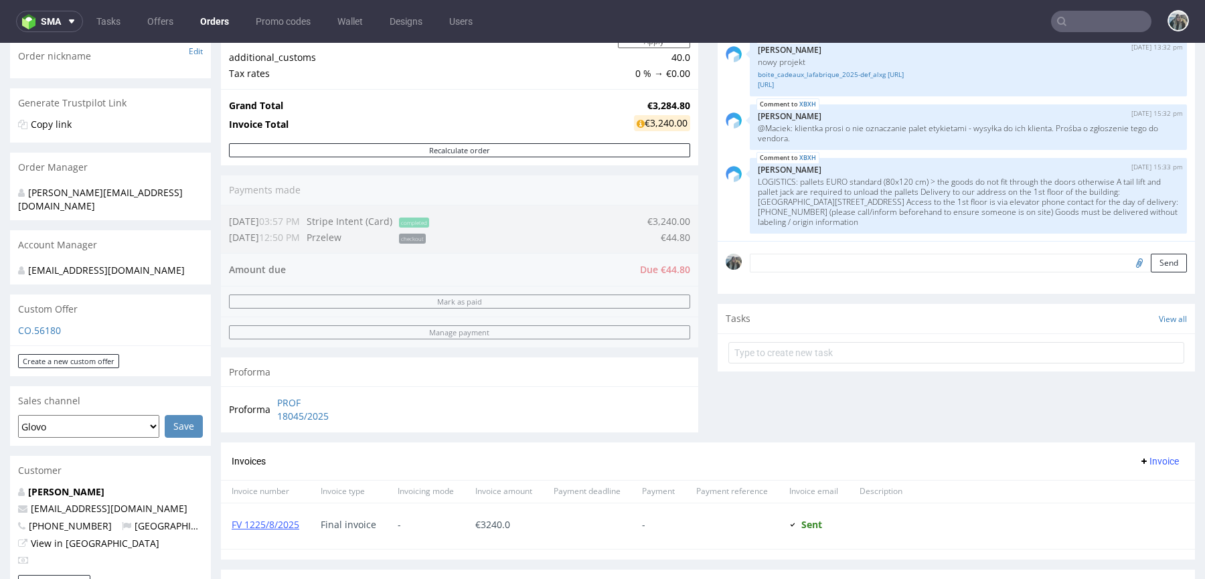
drag, startPoint x: 102, startPoint y: 475, endPoint x: 0, endPoint y: 475, distance: 101.8
click at [0, 475] on div "Order via Offer R892638419 16.07.2025 03:57 PM Mark this order as problematic I…" at bounding box center [602, 442] width 1205 height 1170
copy strong "[PERSON_NAME]"
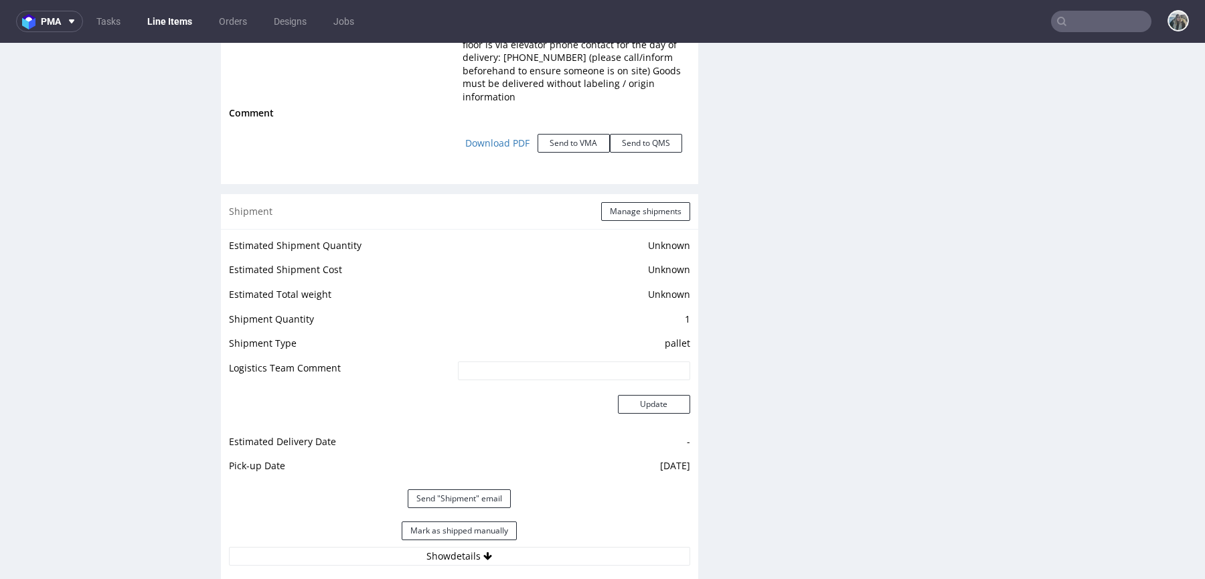
scroll to position [1769, 0]
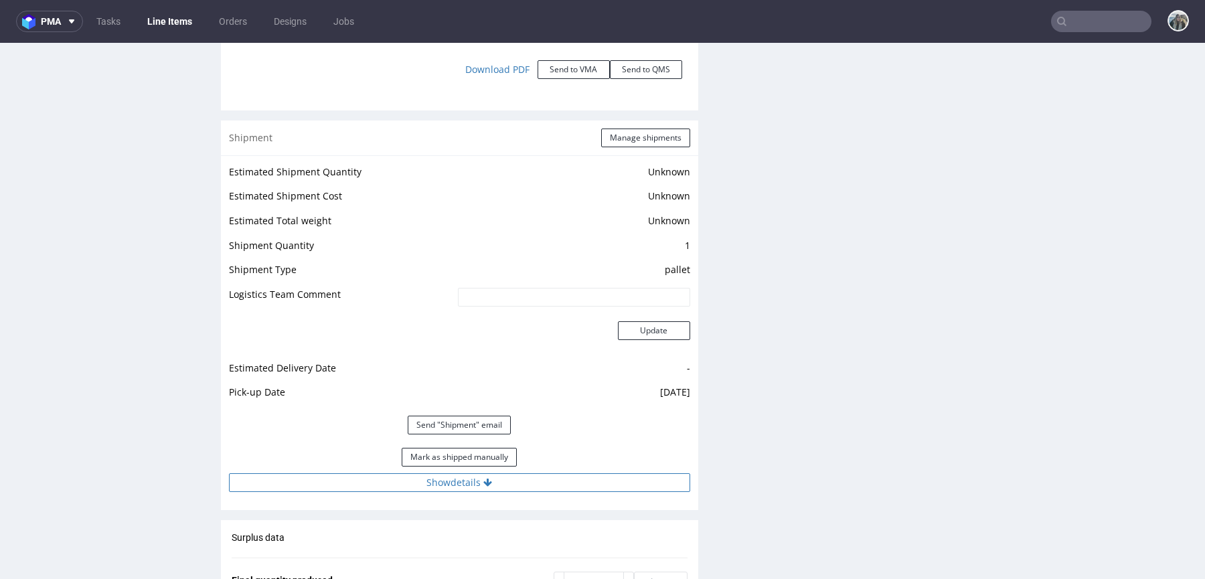
click at [457, 483] on button "Show details" at bounding box center [459, 482] width 461 height 19
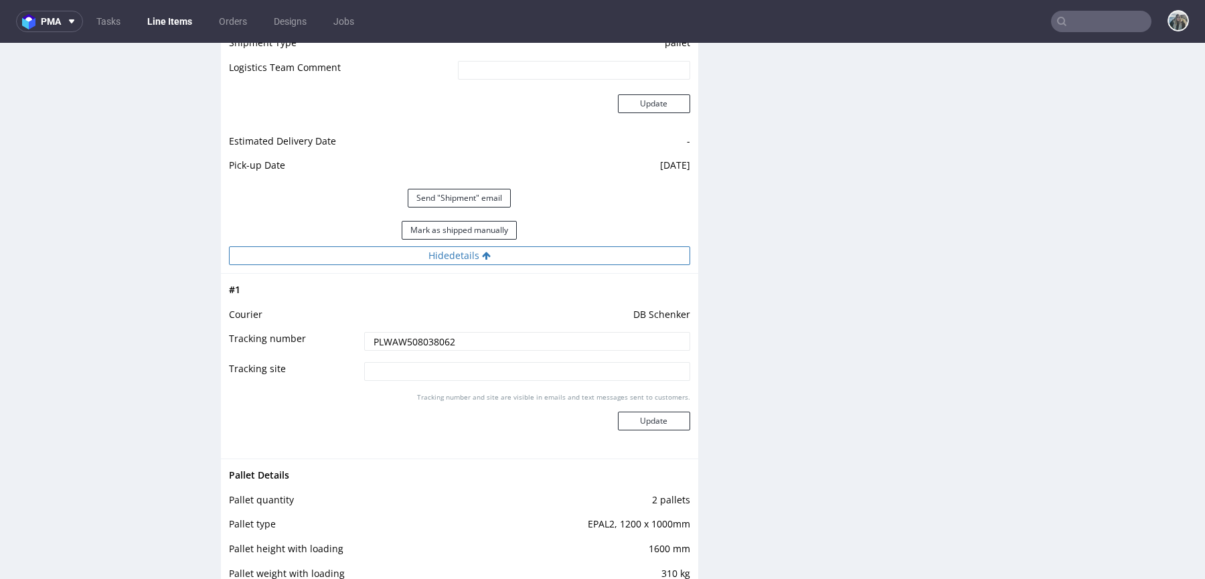
scroll to position [2021, 0]
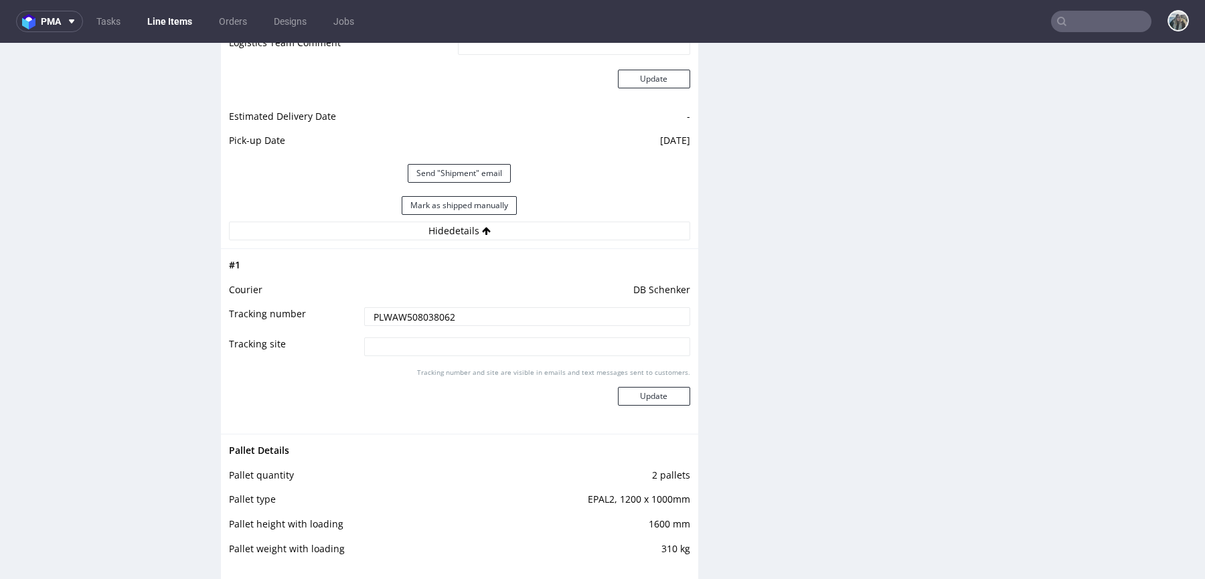
click at [449, 313] on input "PLWAW508038062" at bounding box center [527, 316] width 326 height 19
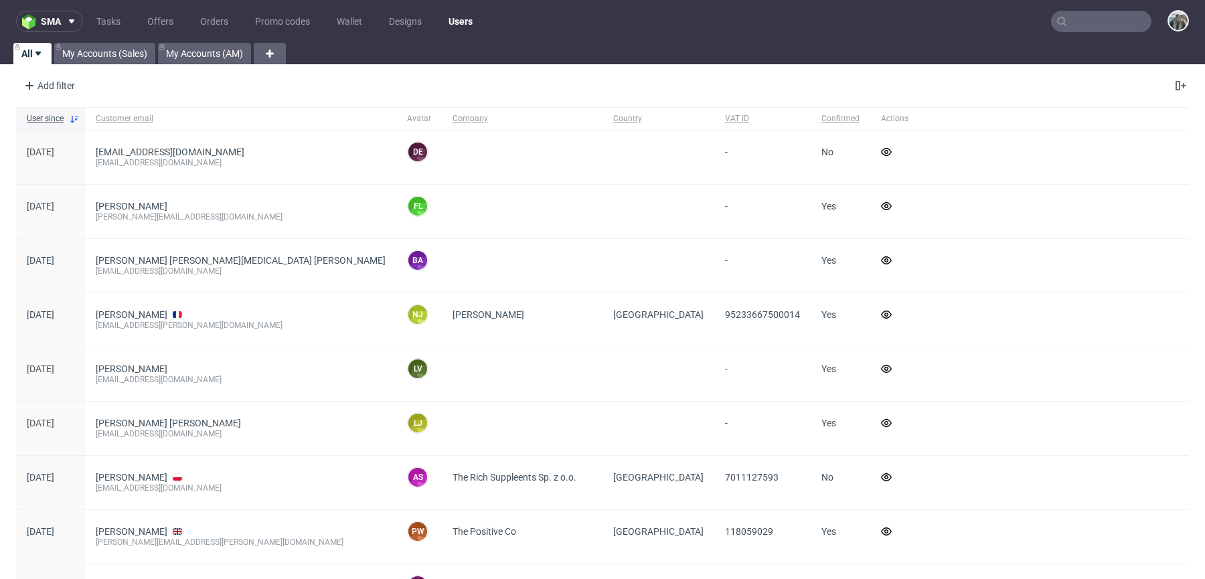
click at [1081, 16] on input "text" at bounding box center [1101, 21] width 100 height 21
paste input "R383120314"
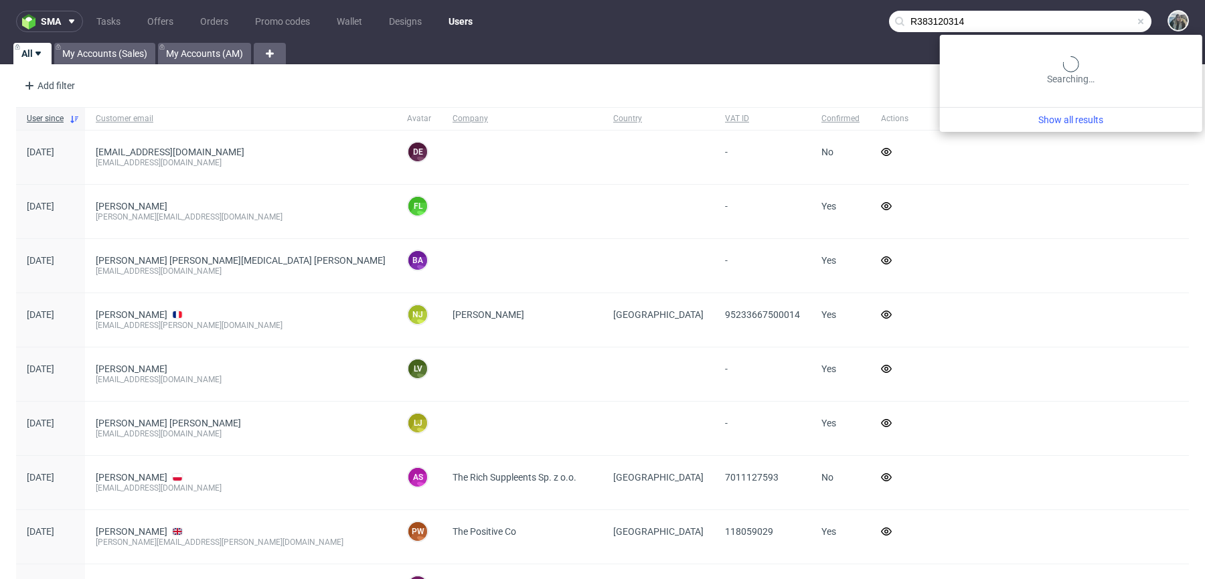
type input "R383120314"
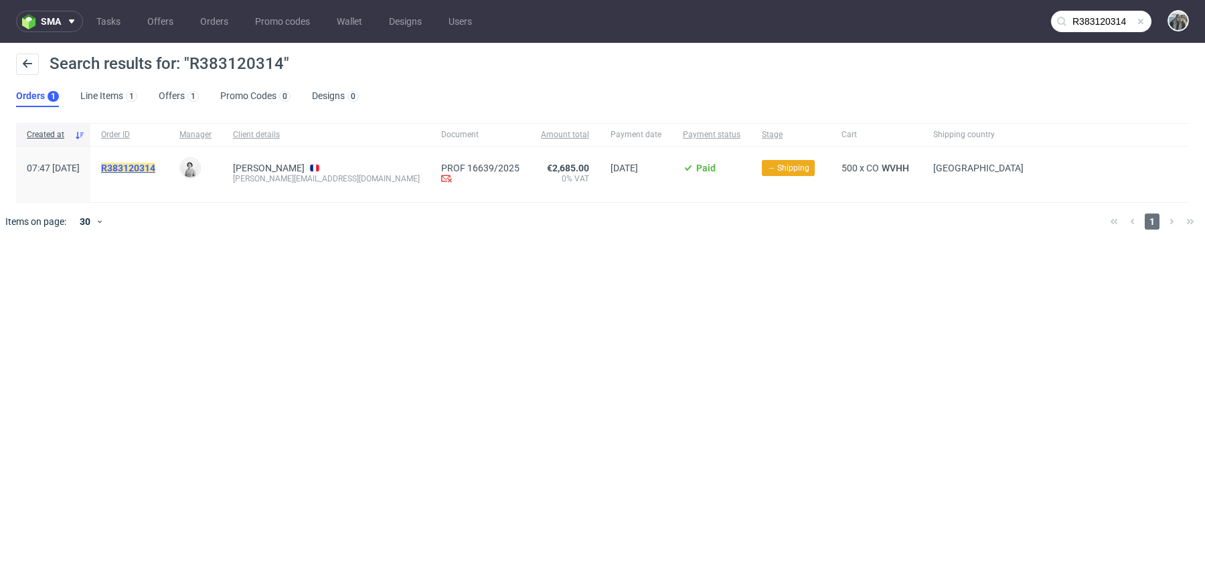
click at [155, 165] on mark "R383120314" at bounding box center [128, 168] width 54 height 11
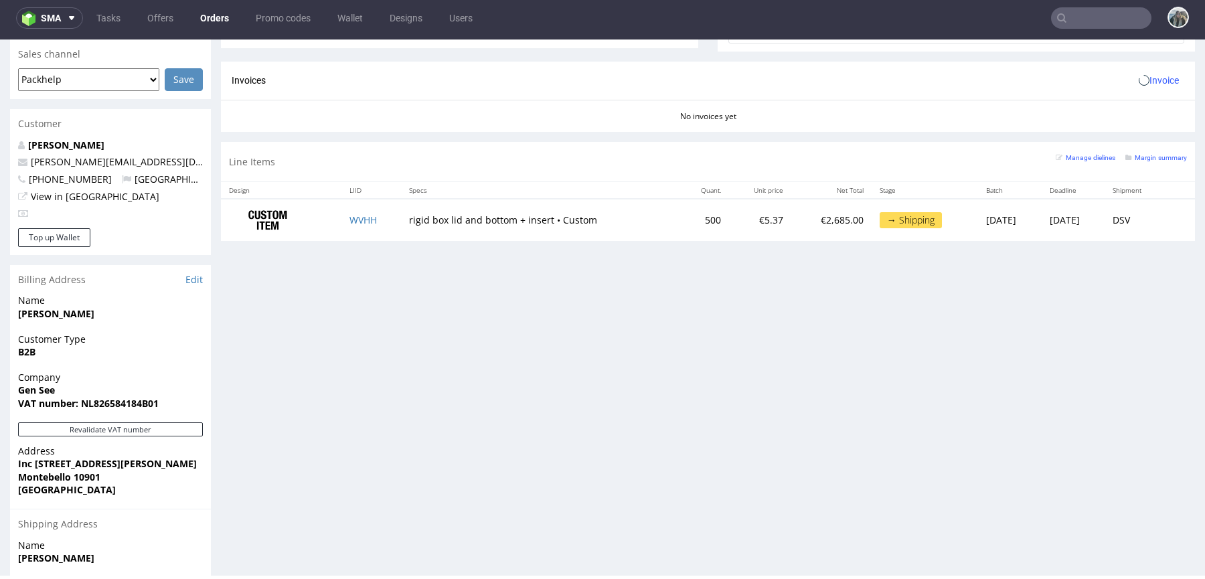
scroll to position [678, 0]
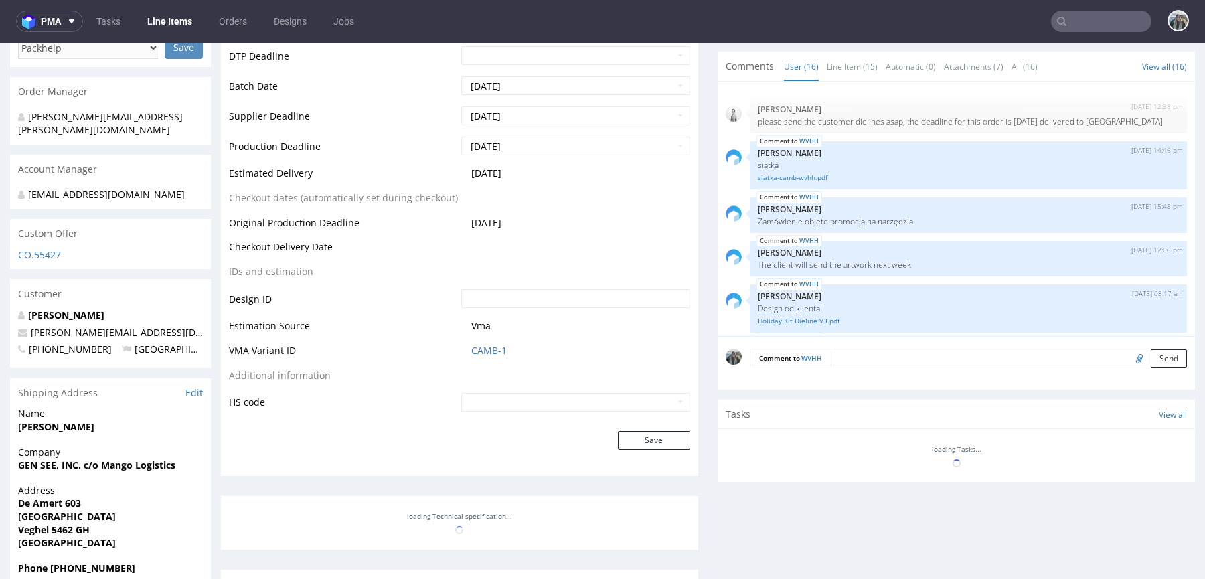
scroll to position [727, 0]
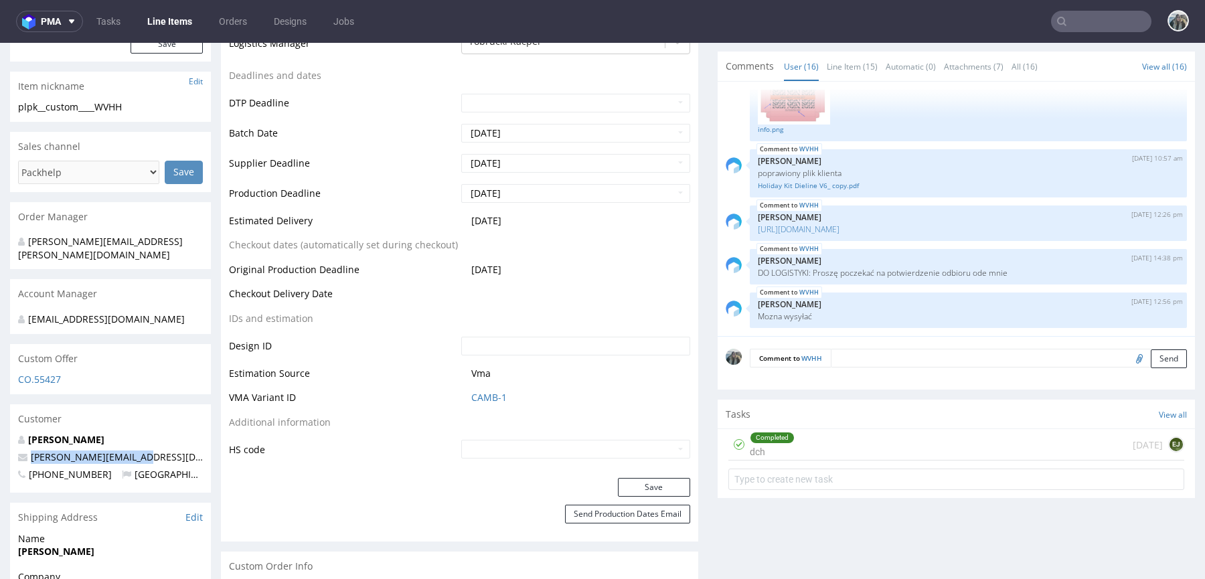
drag, startPoint x: 155, startPoint y: 443, endPoint x: 0, endPoint y: 433, distance: 155.0
copy span "danya@genseebeauty.com"
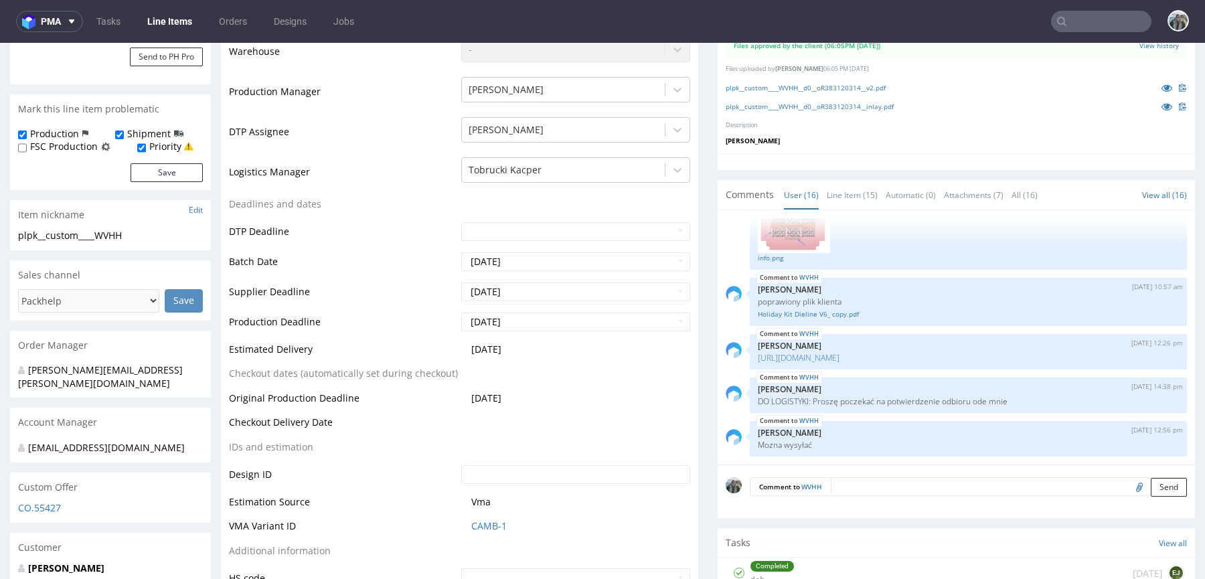
scroll to position [0, 0]
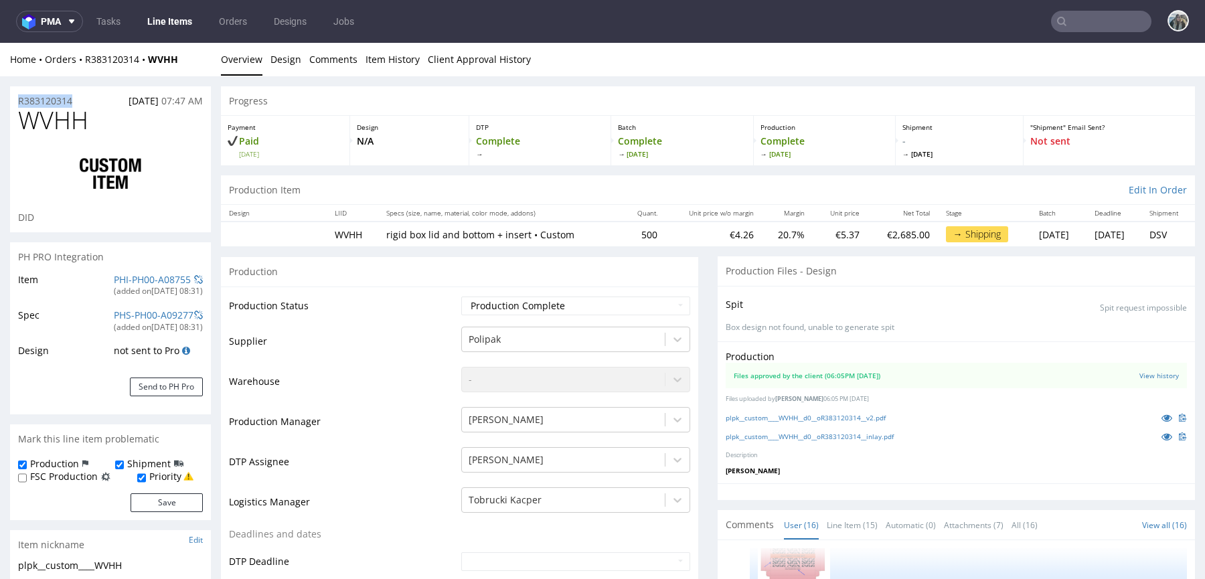
drag, startPoint x: 80, startPoint y: 101, endPoint x: 0, endPoint y: 101, distance: 80.3
copy p "R383120314"
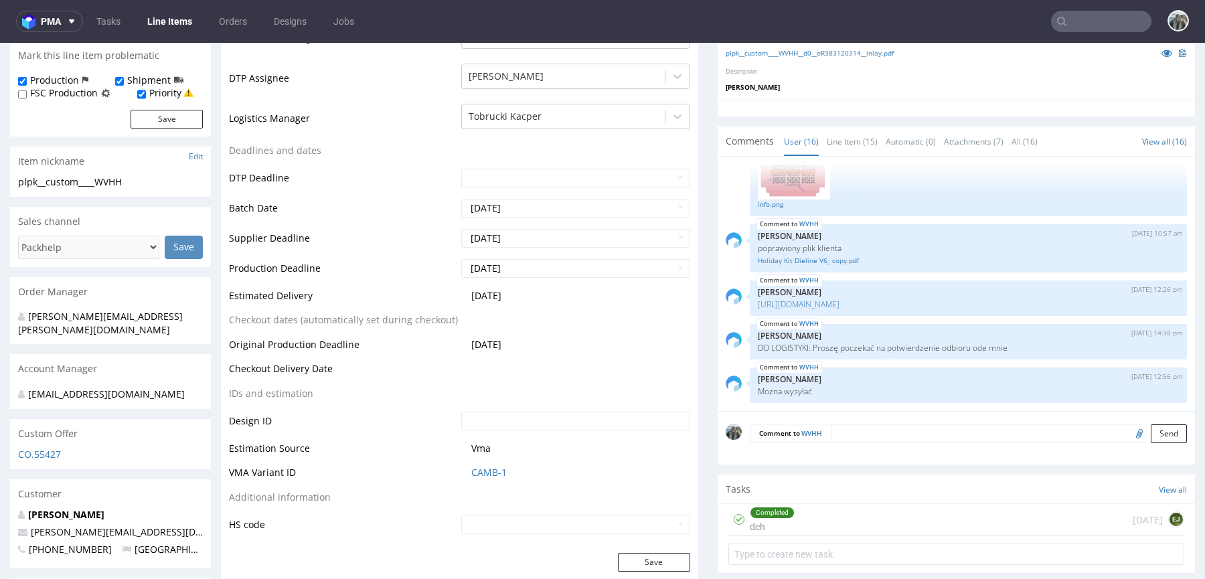
scroll to position [427, 0]
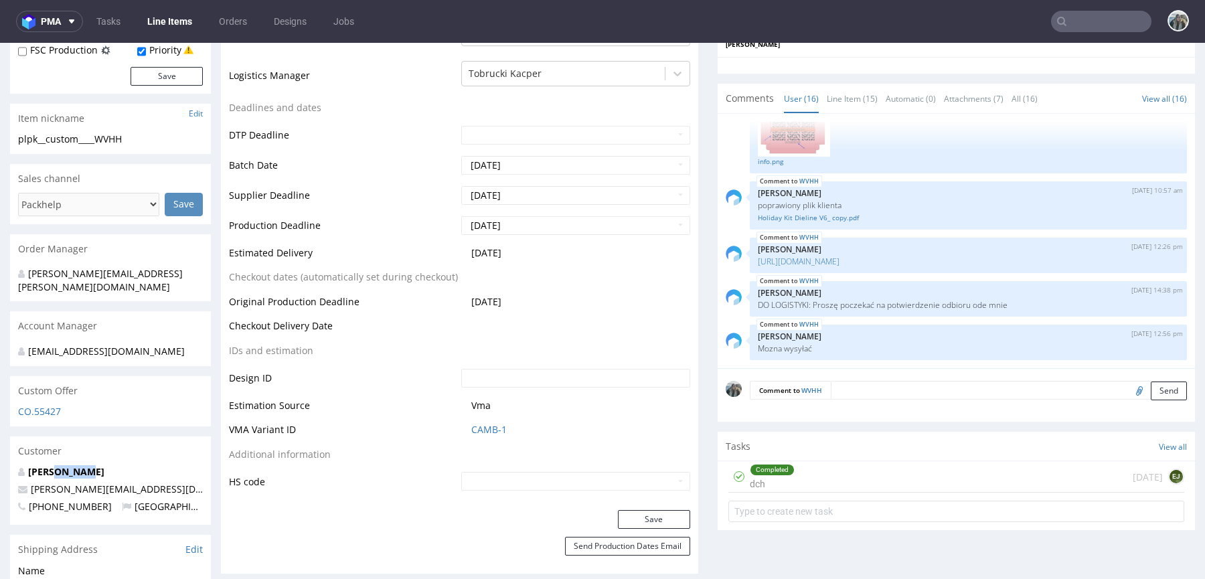
drag, startPoint x: 102, startPoint y: 455, endPoint x: 0, endPoint y: 455, distance: 102.4
copy strong "Danya Klein"
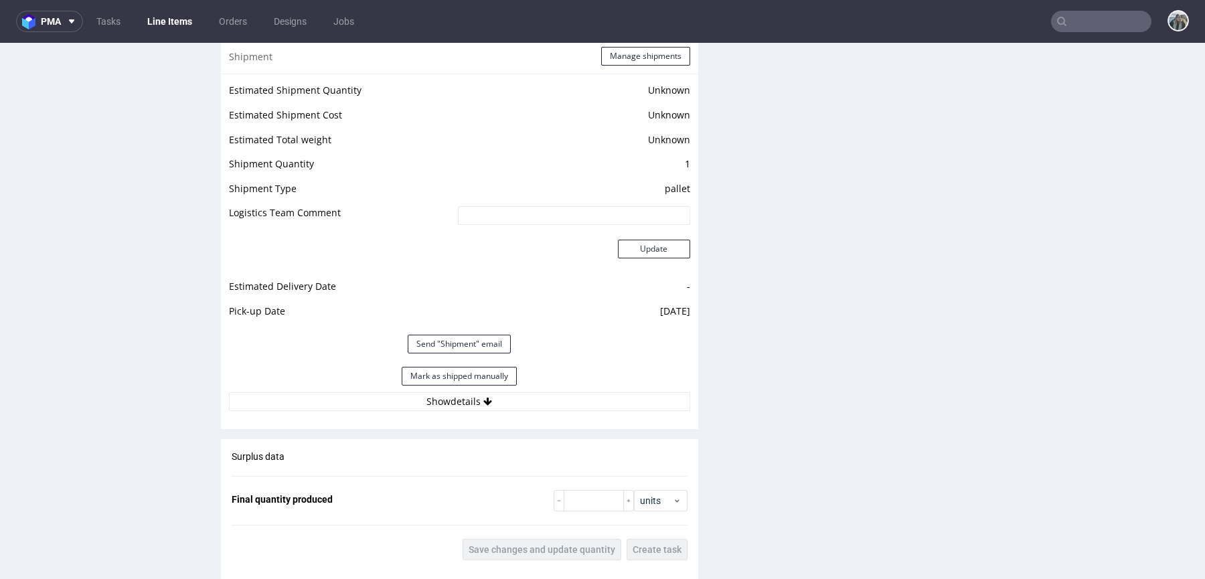
scroll to position [2335, 0]
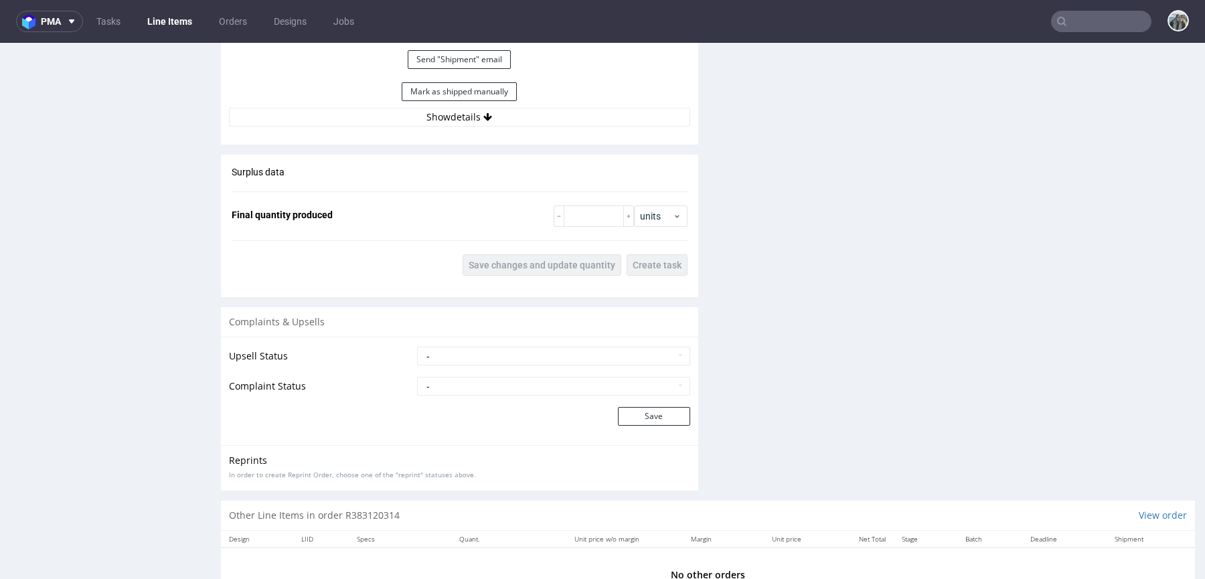
drag, startPoint x: 499, startPoint y: 118, endPoint x: 499, endPoint y: 127, distance: 9.4
click at [499, 118] on button "Show details" at bounding box center [459, 117] width 461 height 19
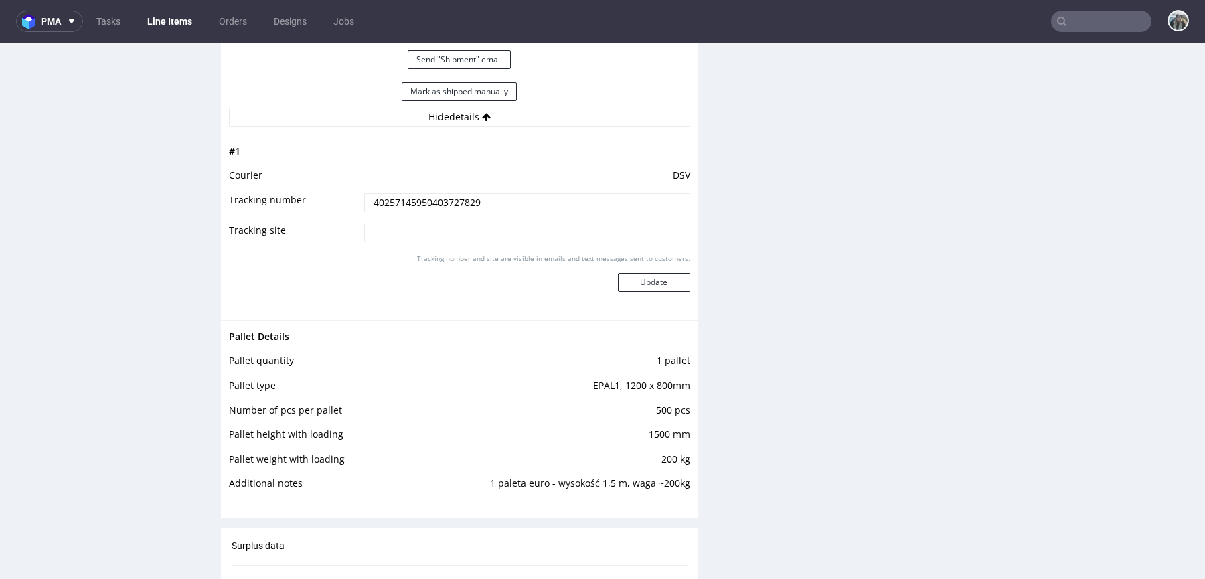
click at [464, 196] on input "40257145950403727829" at bounding box center [527, 203] width 326 height 19
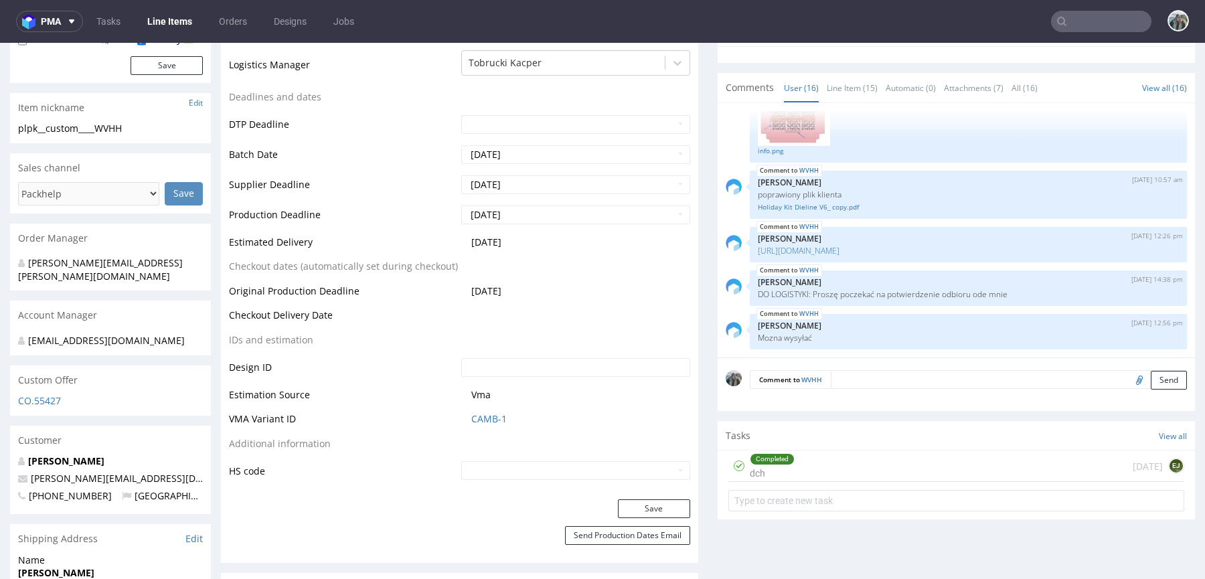
scroll to position [0, 0]
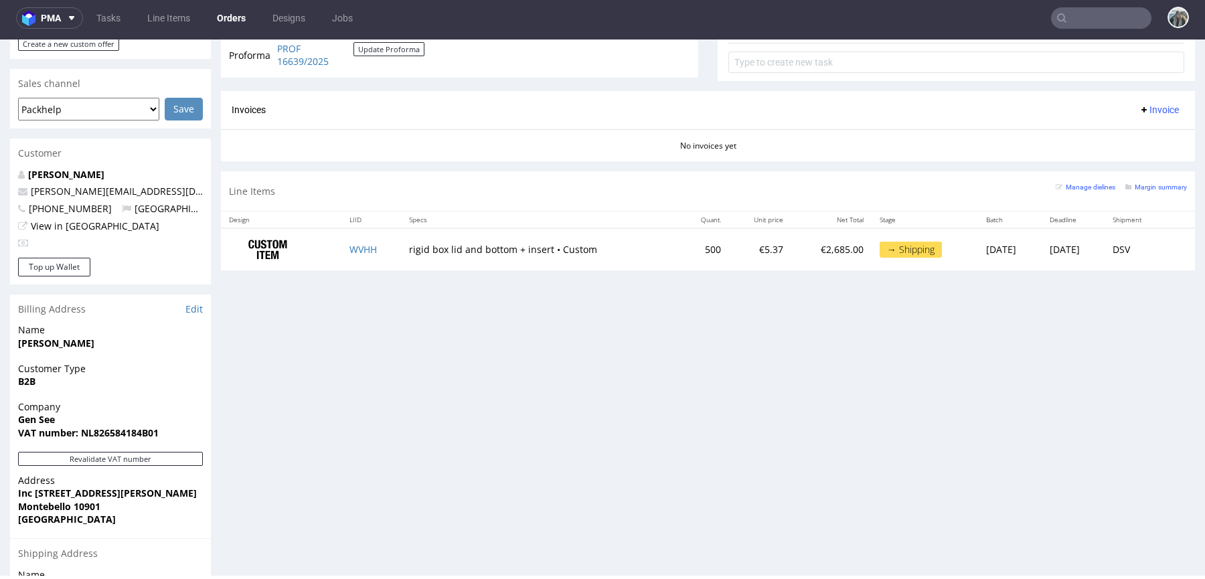
scroll to position [708, 0]
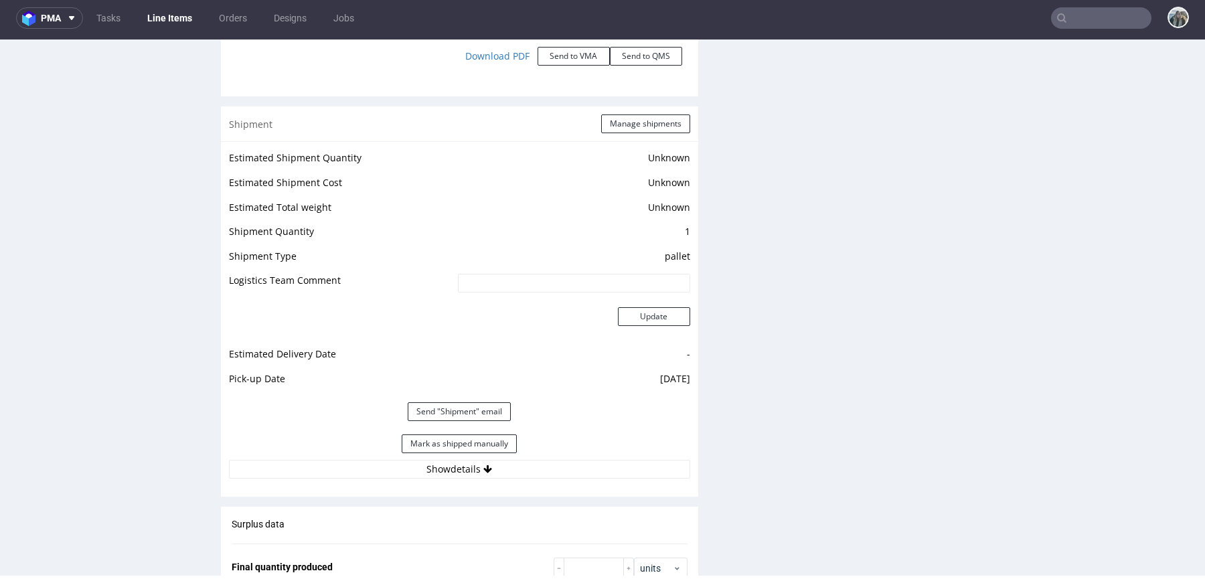
scroll to position [2032, 0]
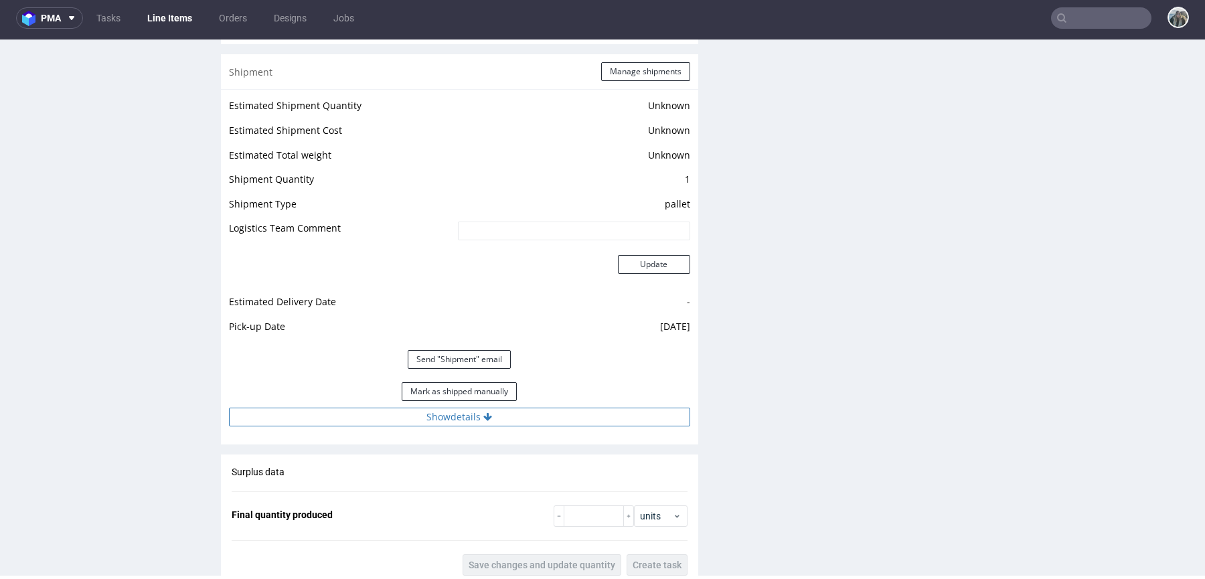
click at [568, 418] on button "Show details" at bounding box center [459, 417] width 461 height 19
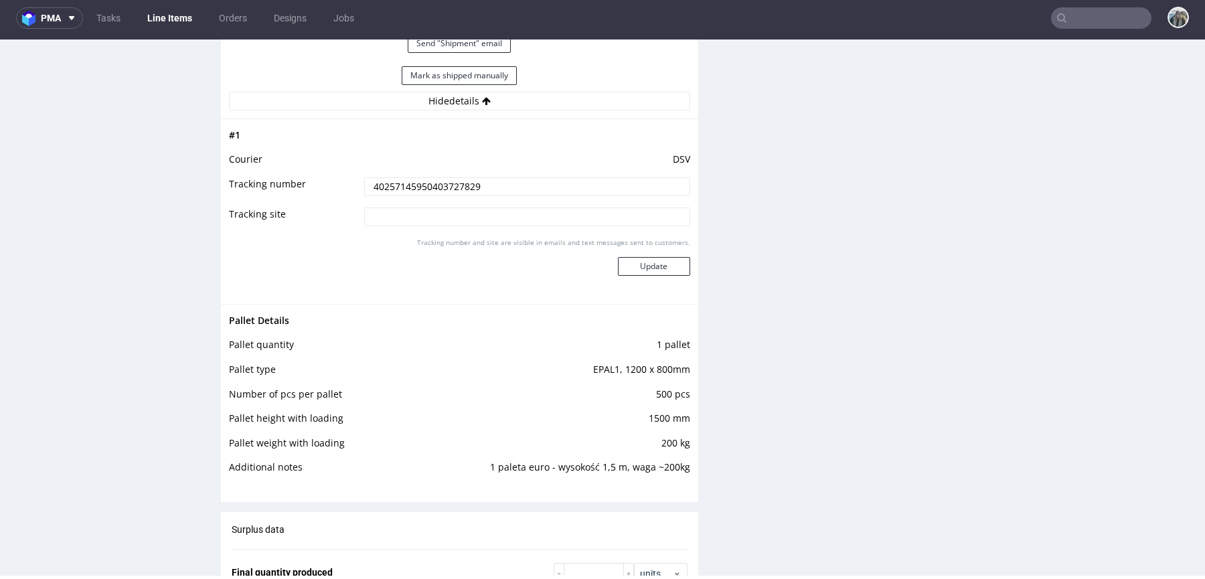
scroll to position [2354, 0]
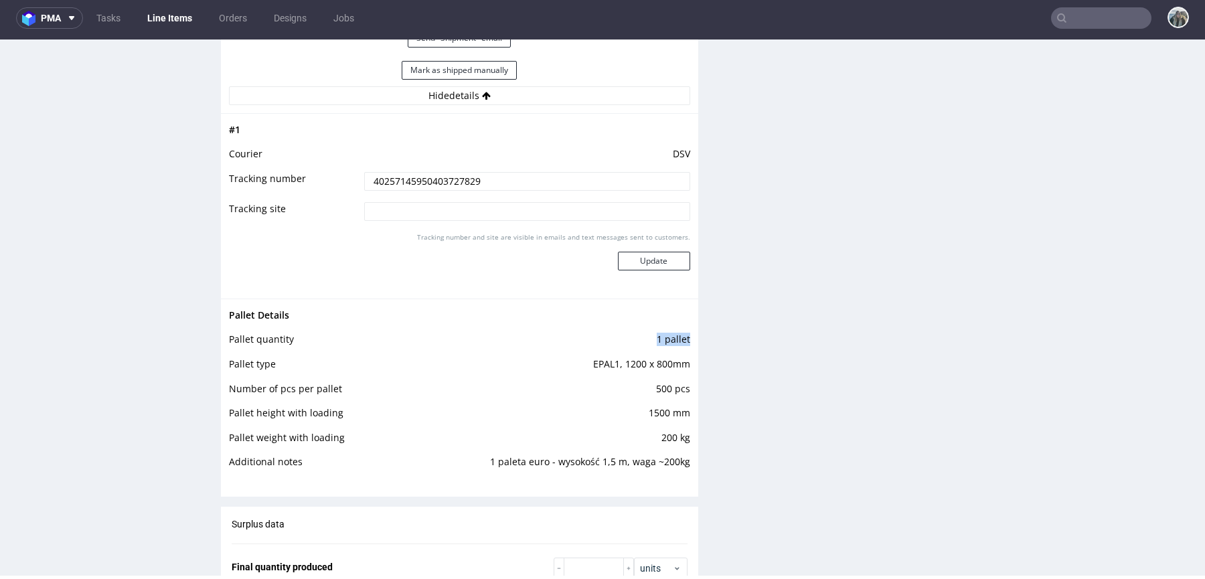
drag, startPoint x: 653, startPoint y: 335, endPoint x: 694, endPoint y: 335, distance: 41.5
click at [691, 335] on div "Pallet Details Pallet quantity 1 pallet Pallet type EPAL1, 1200 x 800mm Number …" at bounding box center [459, 393] width 477 height 188
click at [1057, 19] on icon at bounding box center [1062, 18] width 11 height 11
click at [1072, 16] on input "text" at bounding box center [1101, 17] width 100 height 21
paste input "R183178762"
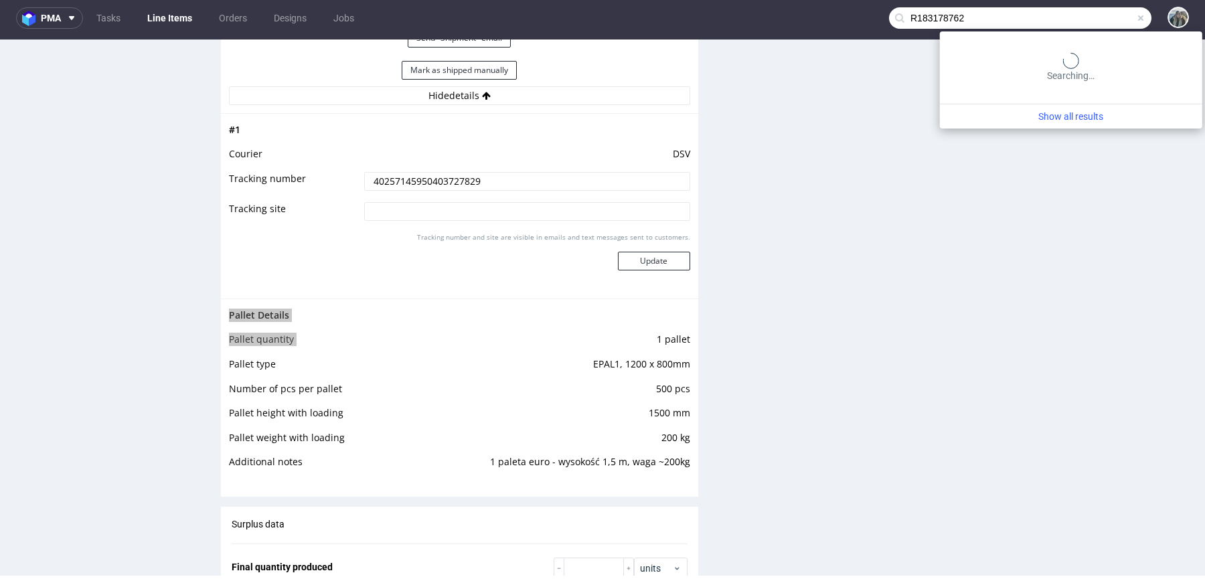
type input "R183178762"
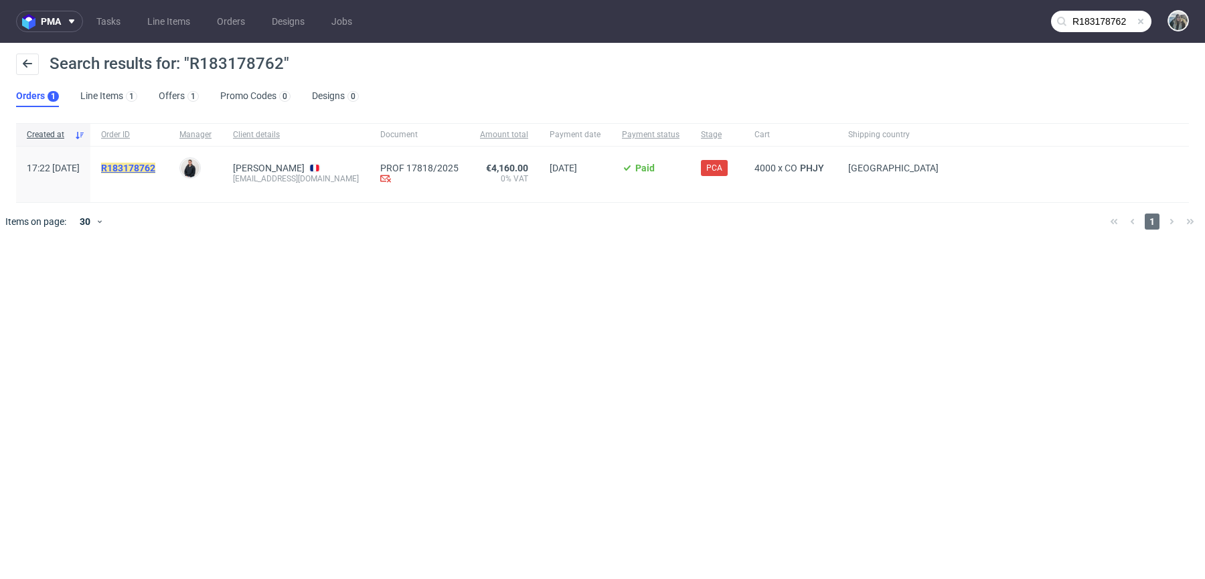
click at [155, 167] on mark "R183178762" at bounding box center [128, 168] width 54 height 11
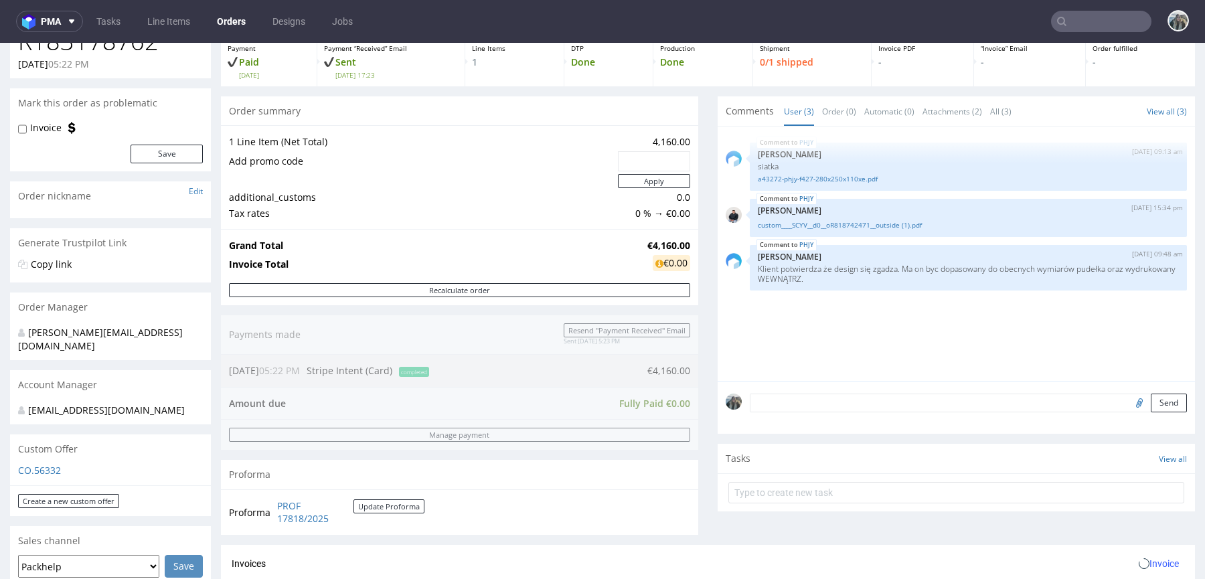
scroll to position [233, 0]
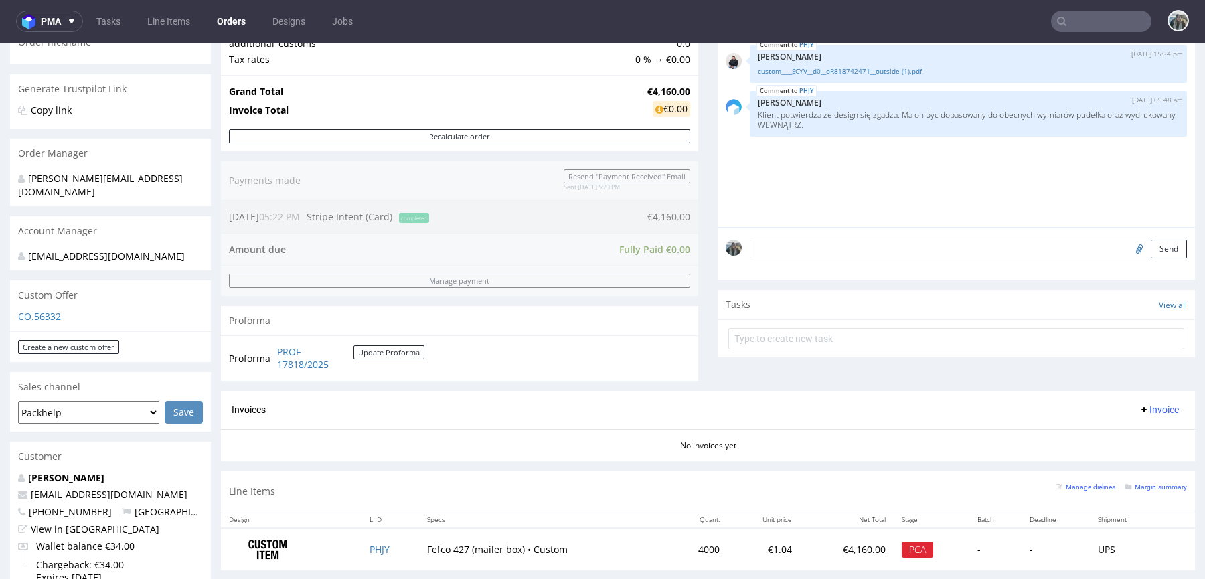
click at [1071, 21] on input "text" at bounding box center [1101, 21] width 100 height 21
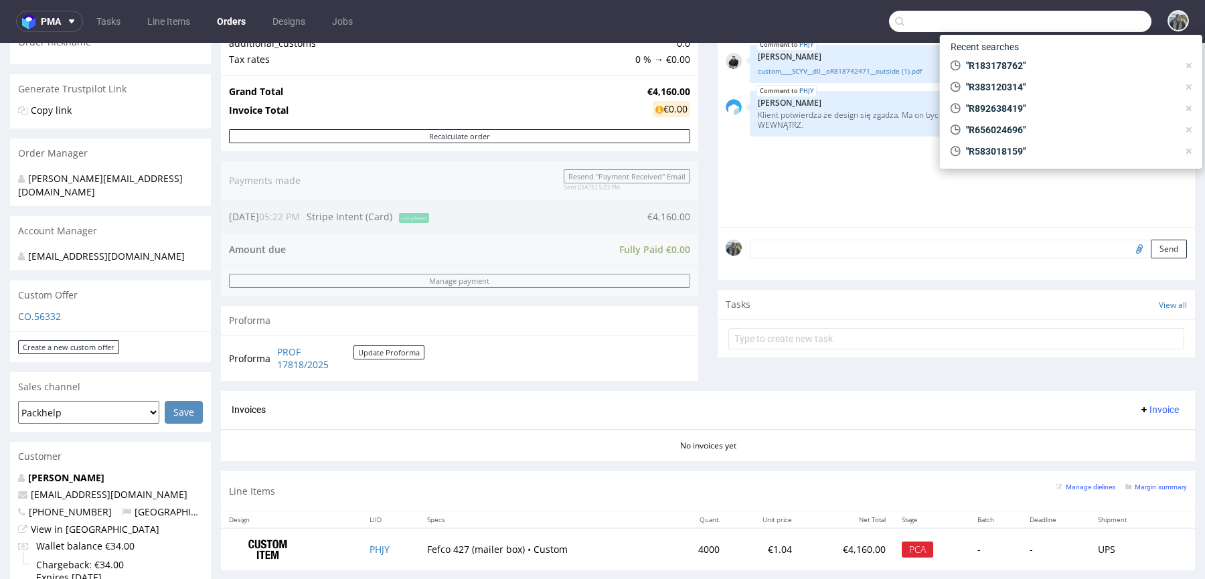
paste input "R656024696"
type input "R656024696"
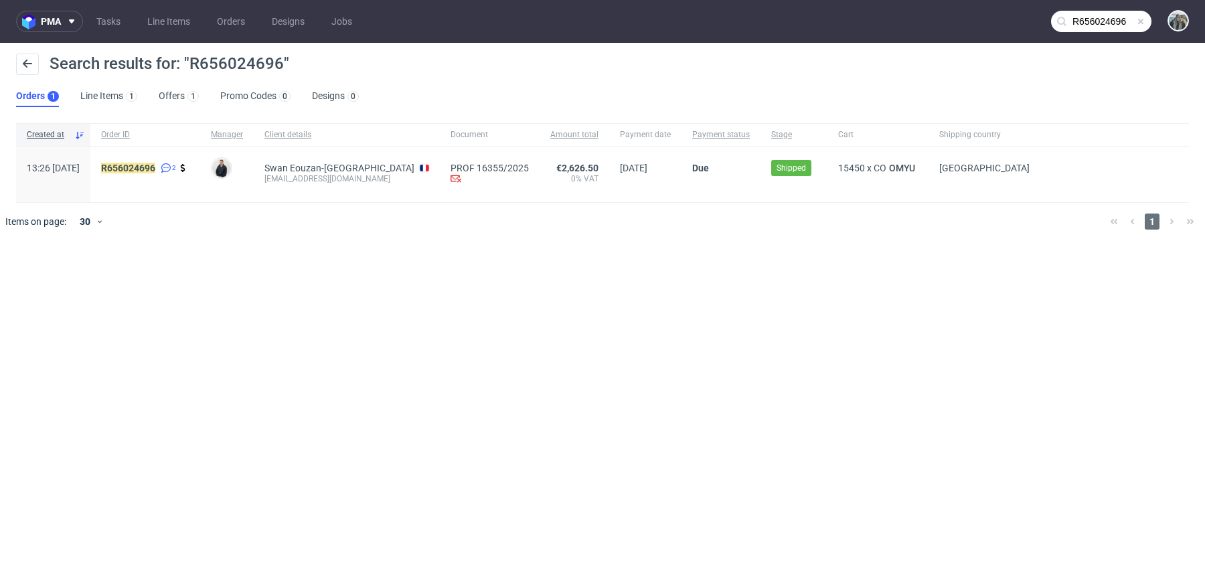
click at [169, 159] on div "R656024696 2" at bounding box center [145, 175] width 110 height 56
click at [155, 163] on mark "R656024696" at bounding box center [128, 168] width 54 height 11
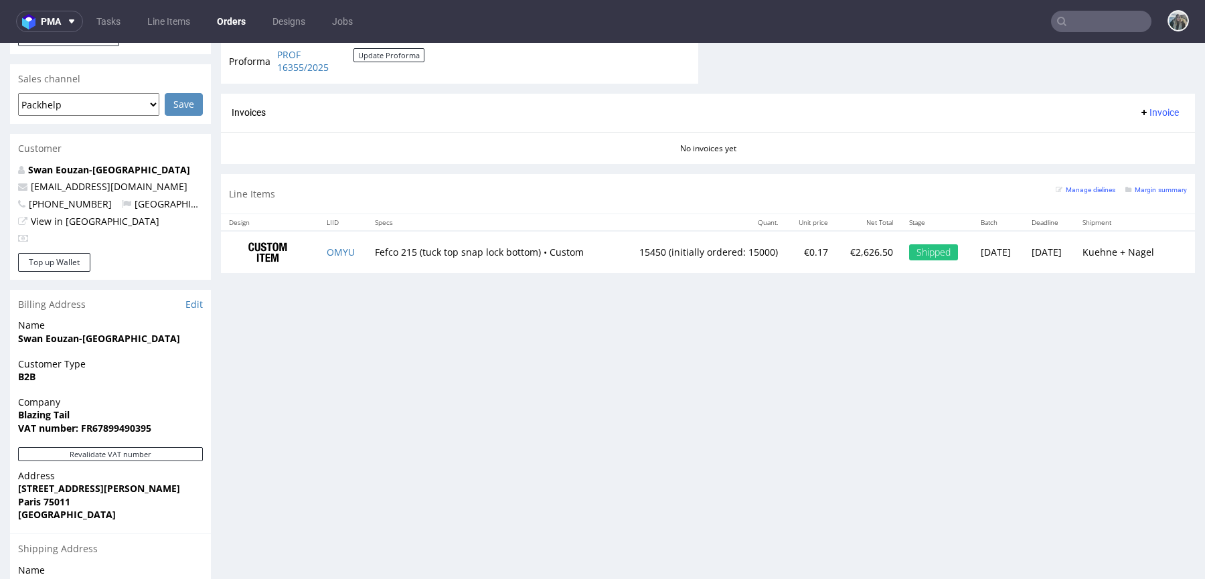
scroll to position [694, 0]
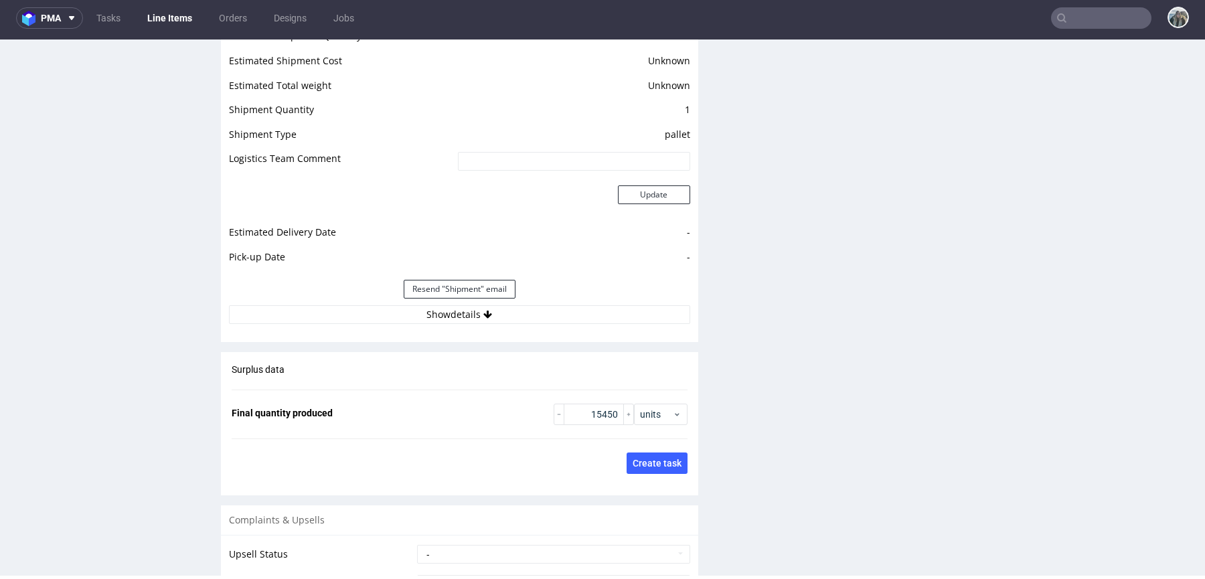
scroll to position [1739, 0]
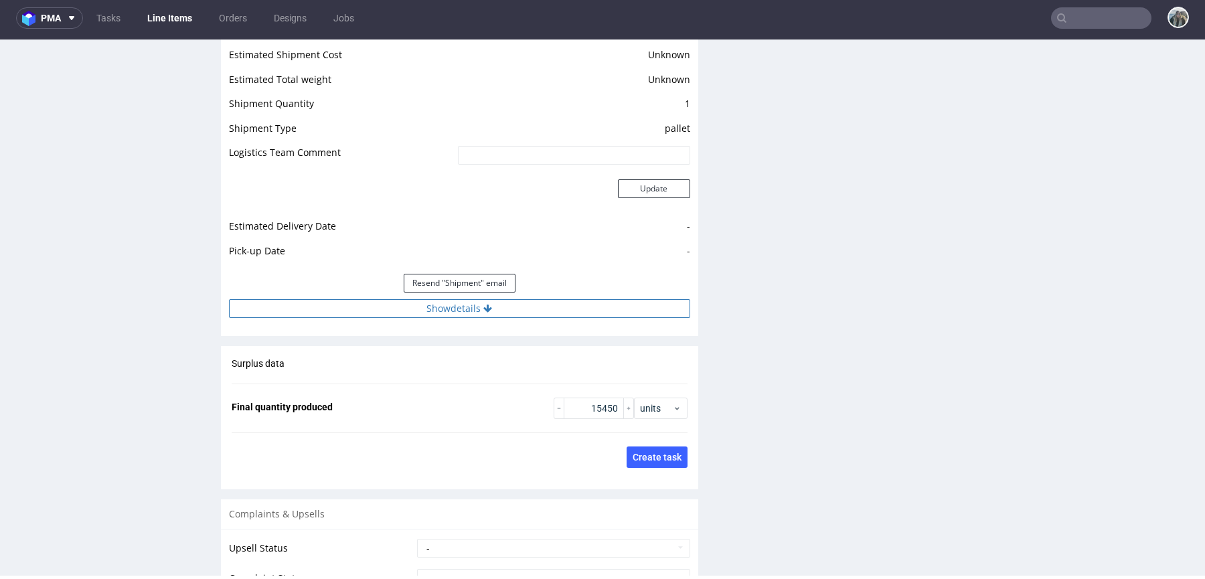
click at [447, 310] on button "Show details" at bounding box center [459, 308] width 461 height 19
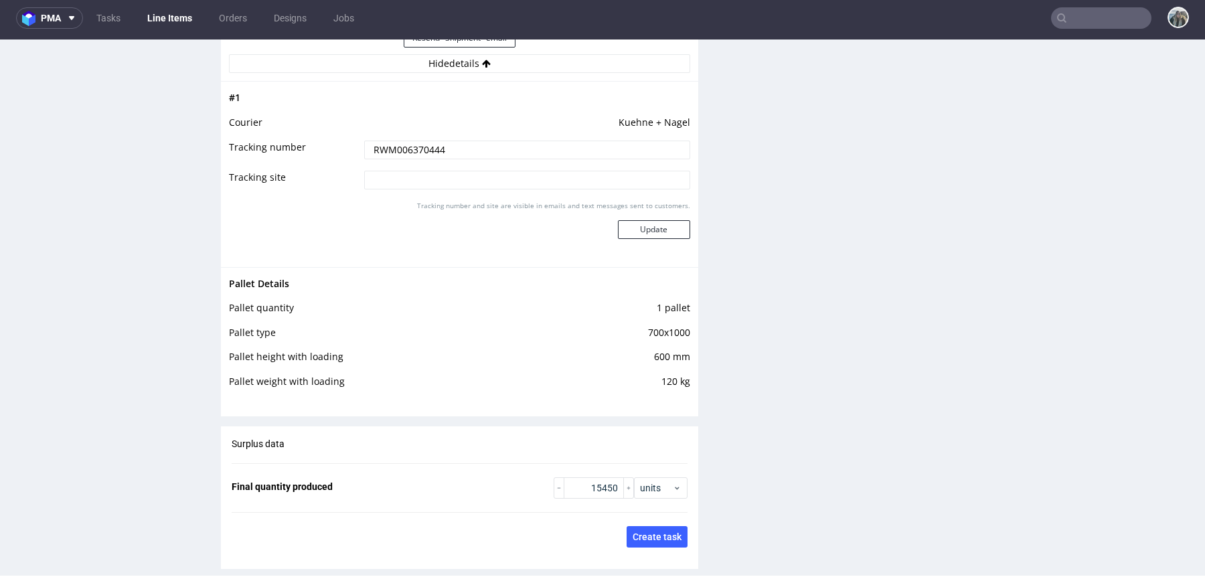
scroll to position [1985, 0]
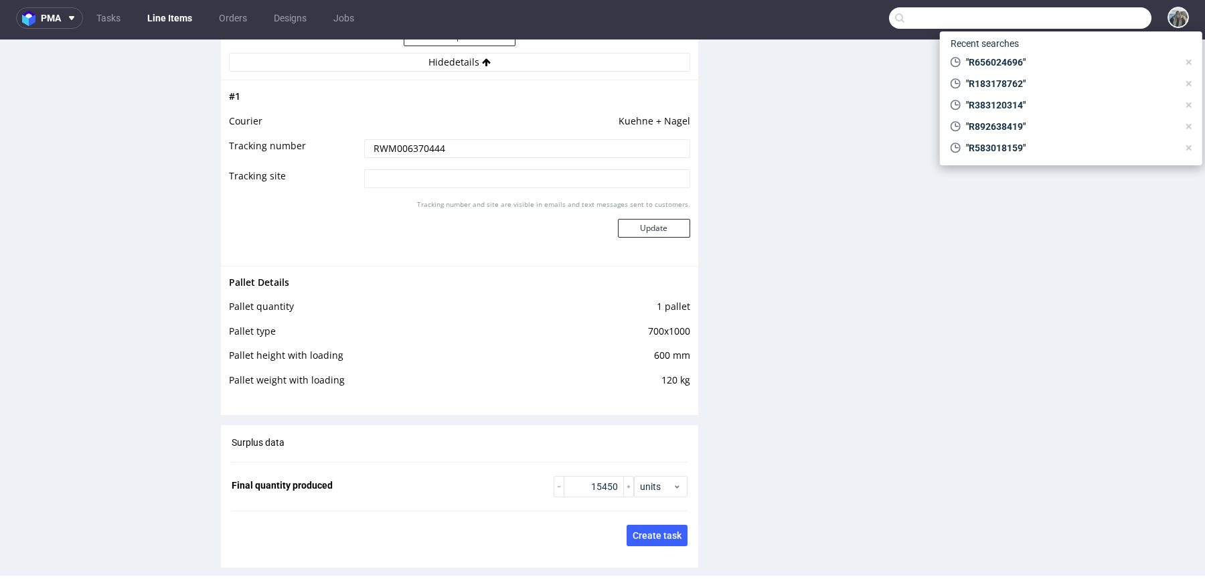
click at [1069, 15] on input "text" at bounding box center [1020, 17] width 262 height 21
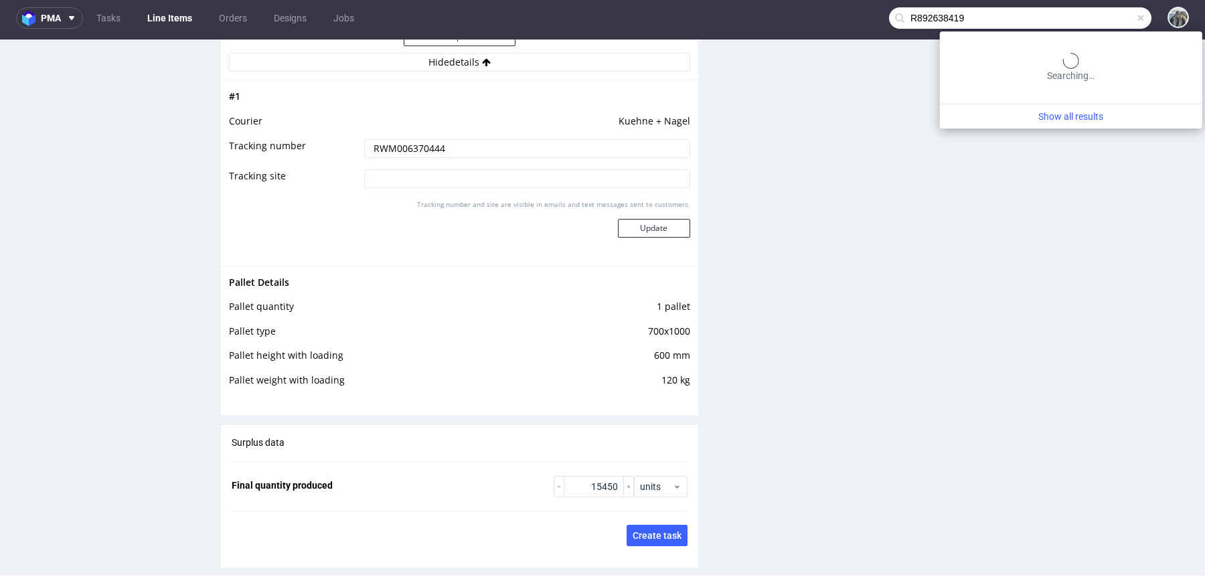
type input "R892638419"
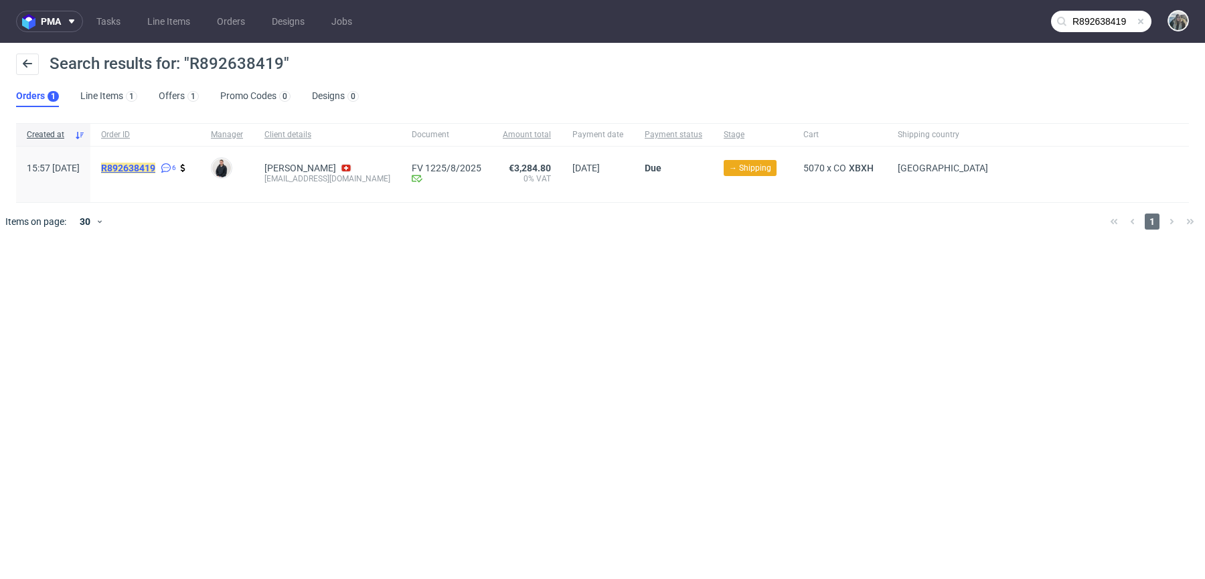
click at [153, 167] on mark "R892638419" at bounding box center [128, 168] width 54 height 11
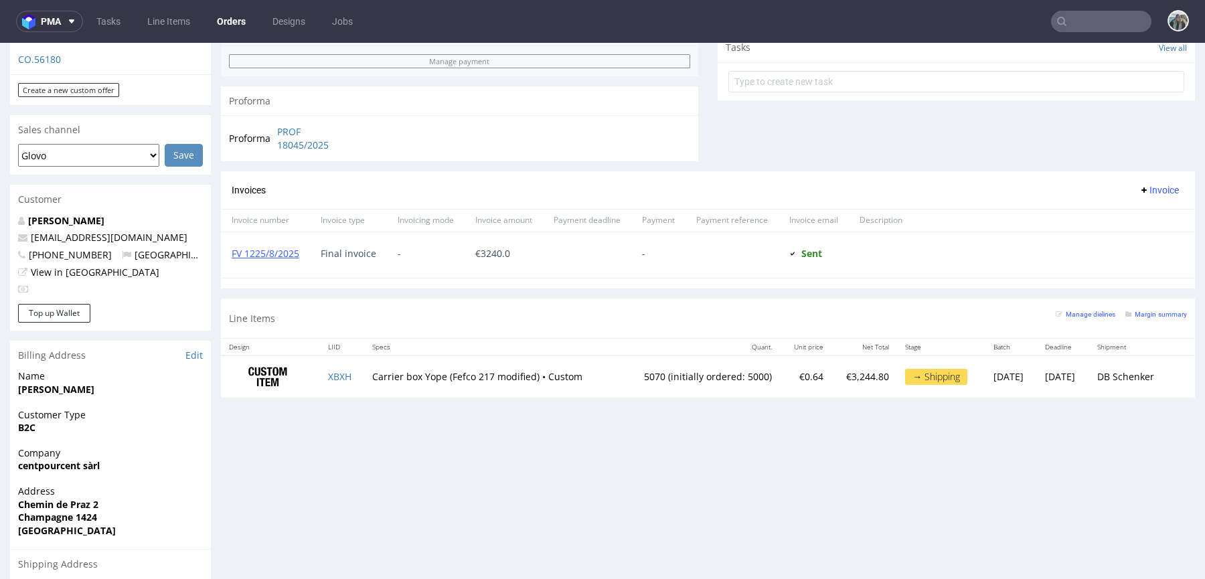
scroll to position [660, 0]
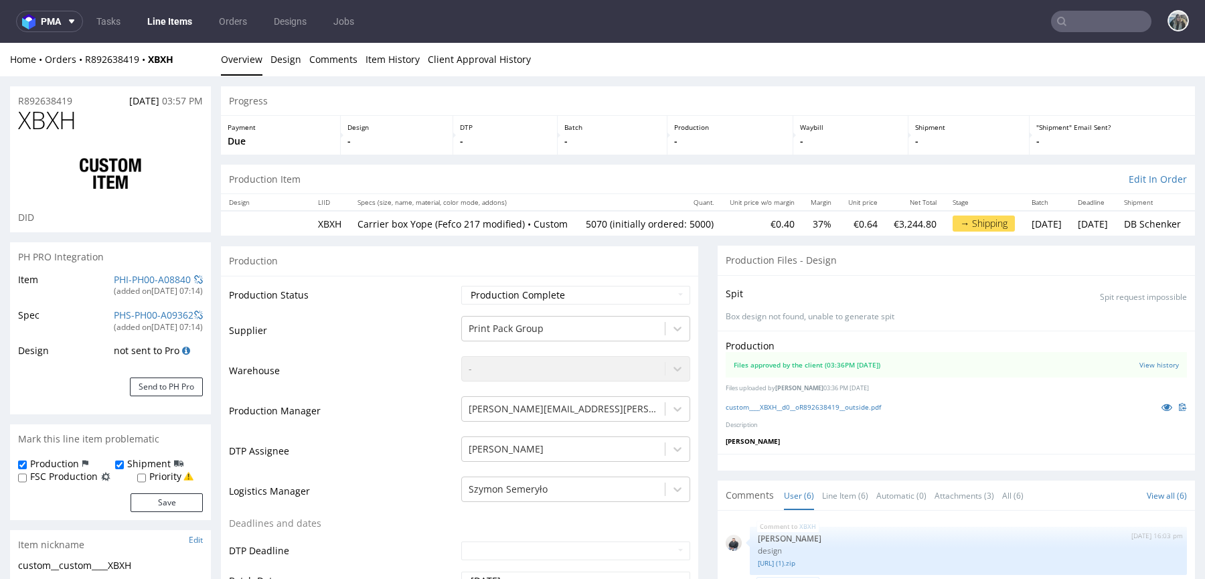
scroll to position [121, 0]
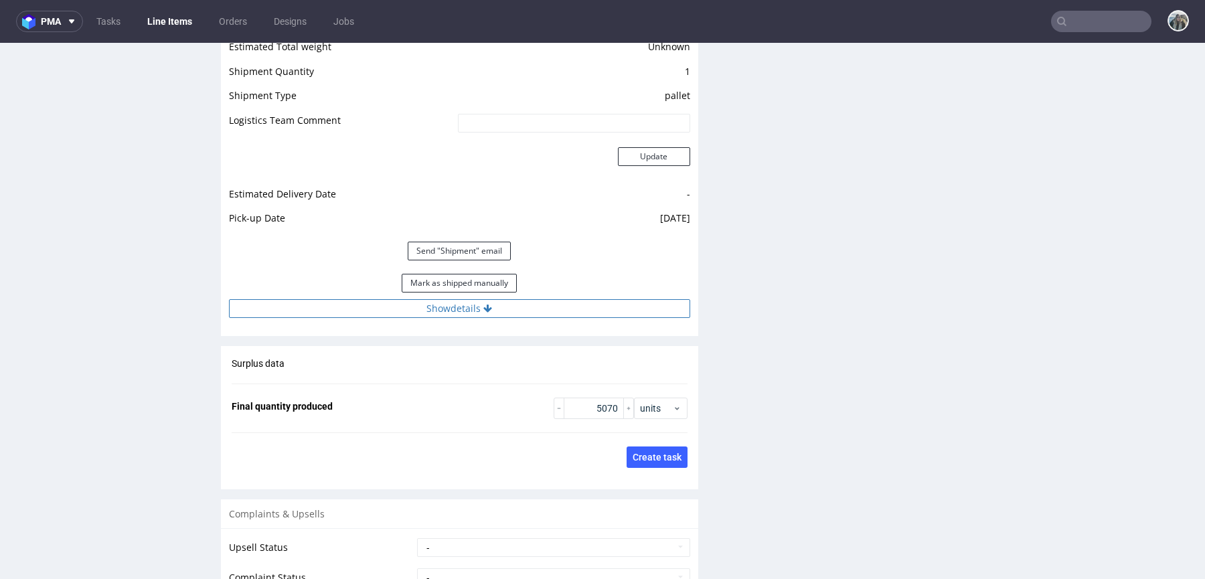
click at [396, 309] on button "Show details" at bounding box center [459, 308] width 461 height 19
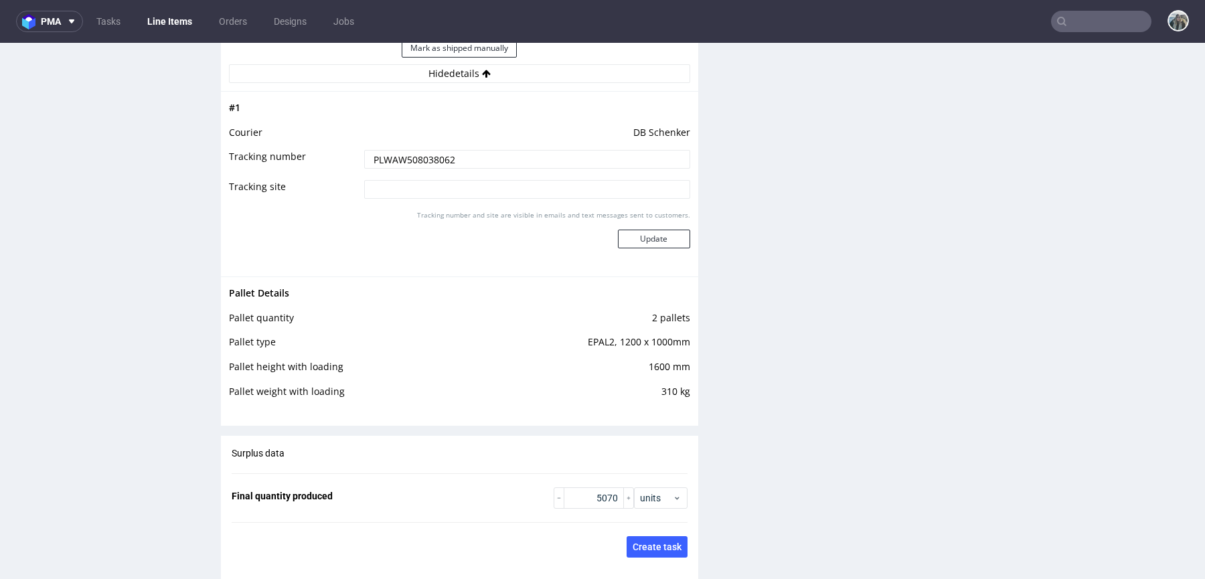
scroll to position [2200, 0]
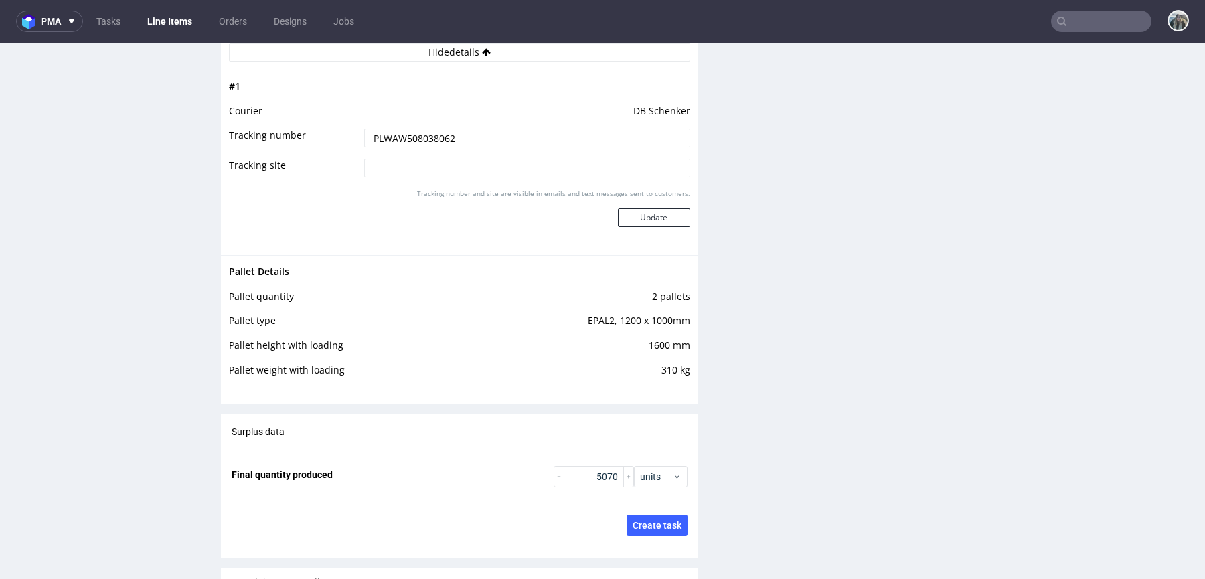
click at [1114, 28] on input "text" at bounding box center [1101, 21] width 100 height 21
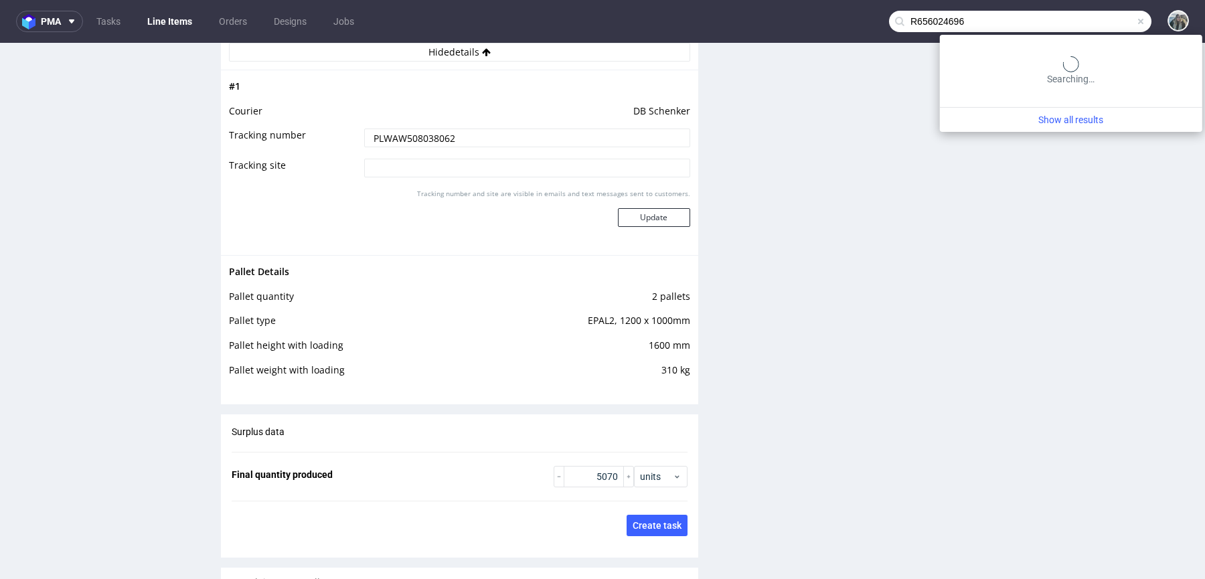
type input "R656024696"
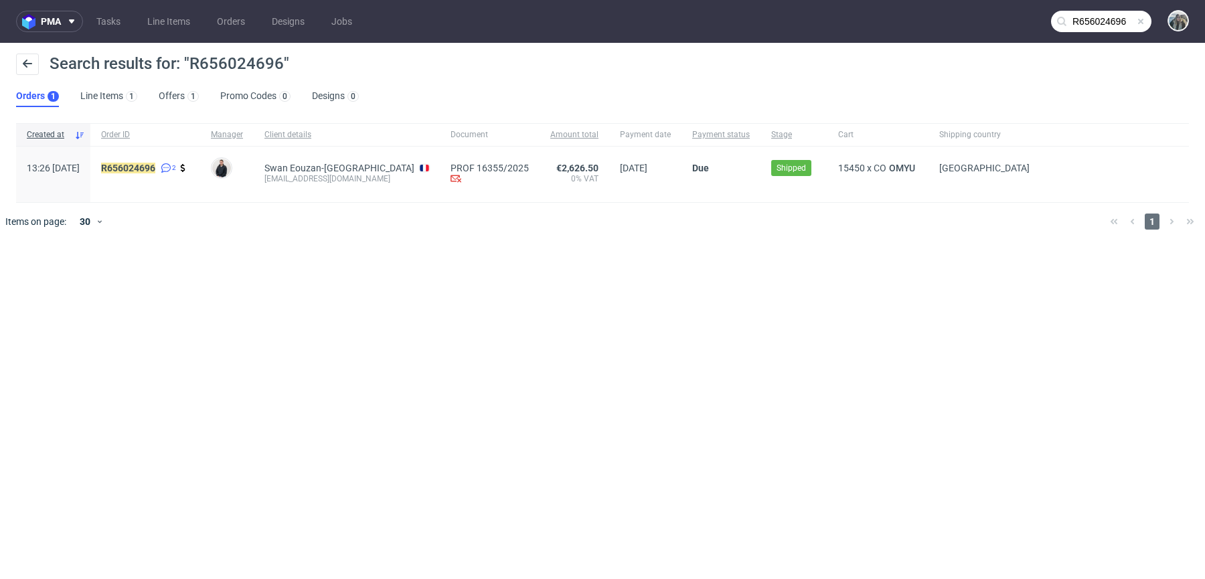
click at [147, 156] on div "R656024696 2" at bounding box center [145, 175] width 110 height 56
click at [147, 161] on div "R656024696 2" at bounding box center [145, 175] width 110 height 56
click at [147, 163] on mark "R656024696" at bounding box center [128, 168] width 54 height 11
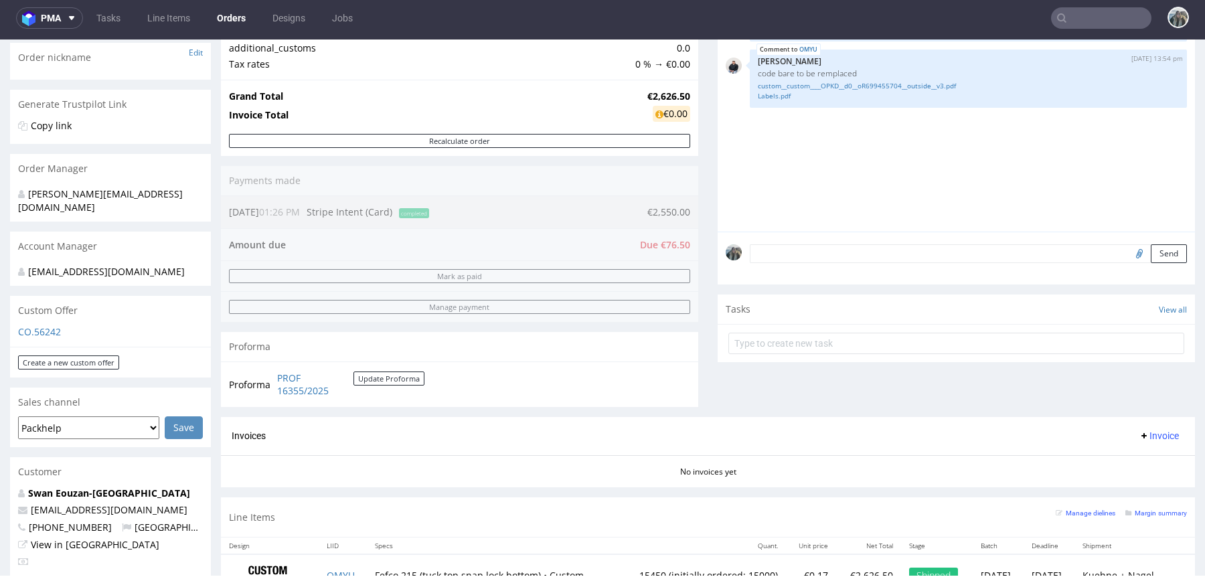
scroll to position [457, 0]
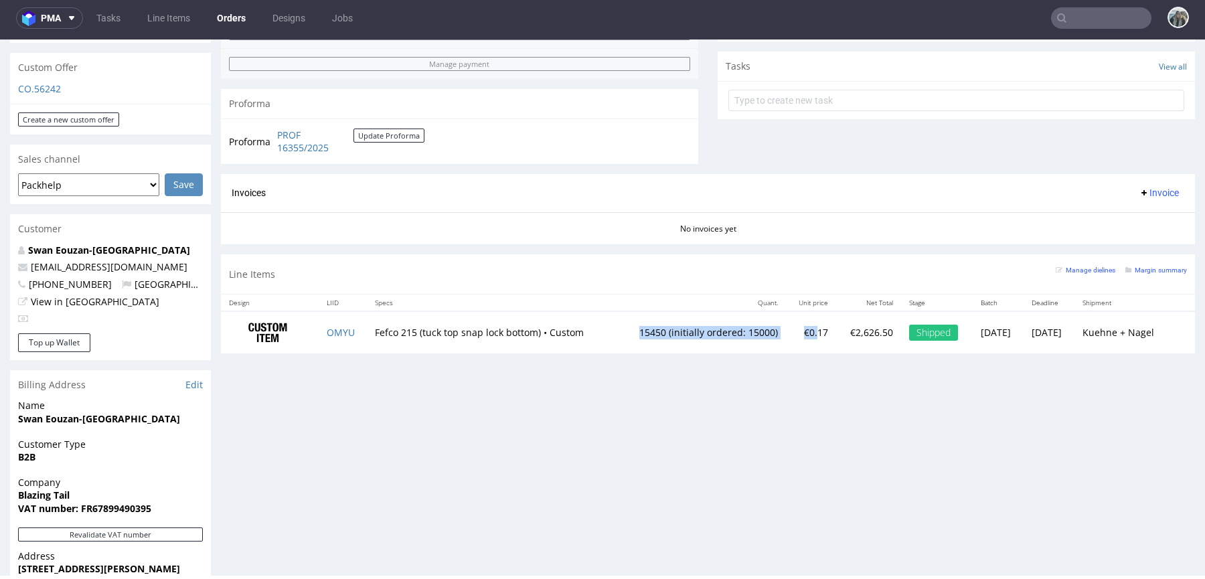
drag, startPoint x: 575, startPoint y: 337, endPoint x: 783, endPoint y: 335, distance: 207.6
click at [783, 335] on tr "OMYU Fefco 215 (tuck top snap lock bottom) • Custom 15450 (initially ordered: 1…" at bounding box center [708, 332] width 974 height 42
copy tr "Fefco 215 (tuck top snap lock bottom) • Custom 15450 (initially ordered: 15000)…"
click at [738, 339] on td "15450 (initially ordered: 15000)" at bounding box center [700, 332] width 171 height 42
drag, startPoint x: 747, startPoint y: 332, endPoint x: 591, endPoint y: 332, distance: 155.3
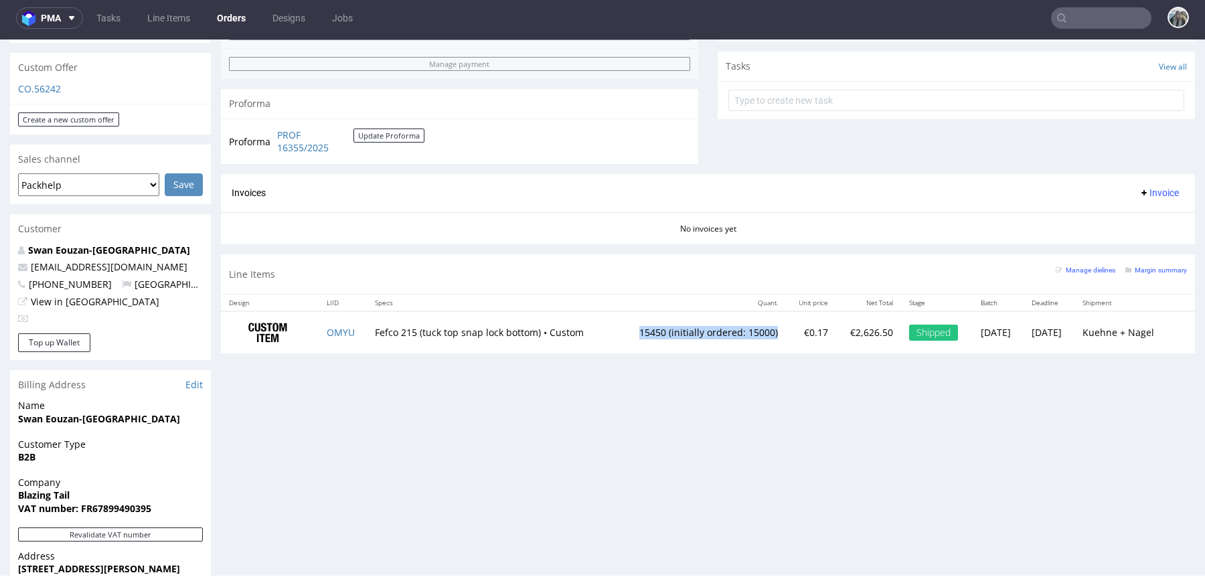
click at [591, 332] on tr "OMYU Fefco 215 (tuck top snap lock bottom) • Custom 15450 (initially ordered: 1…" at bounding box center [708, 332] width 974 height 42
copy tr "Fefco 215 (tuck top snap lock bottom) • Custom 15450 (initially ordered: 15000)"
click at [1077, 17] on input "text" at bounding box center [1101, 17] width 100 height 21
paste input "R892638419"
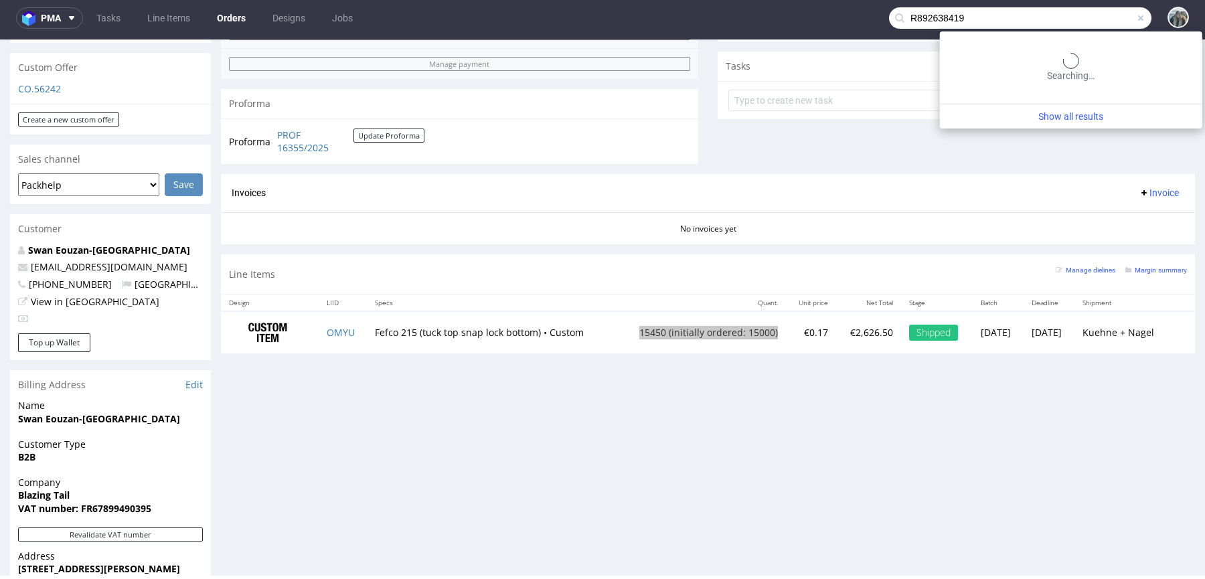
type input "R892638419"
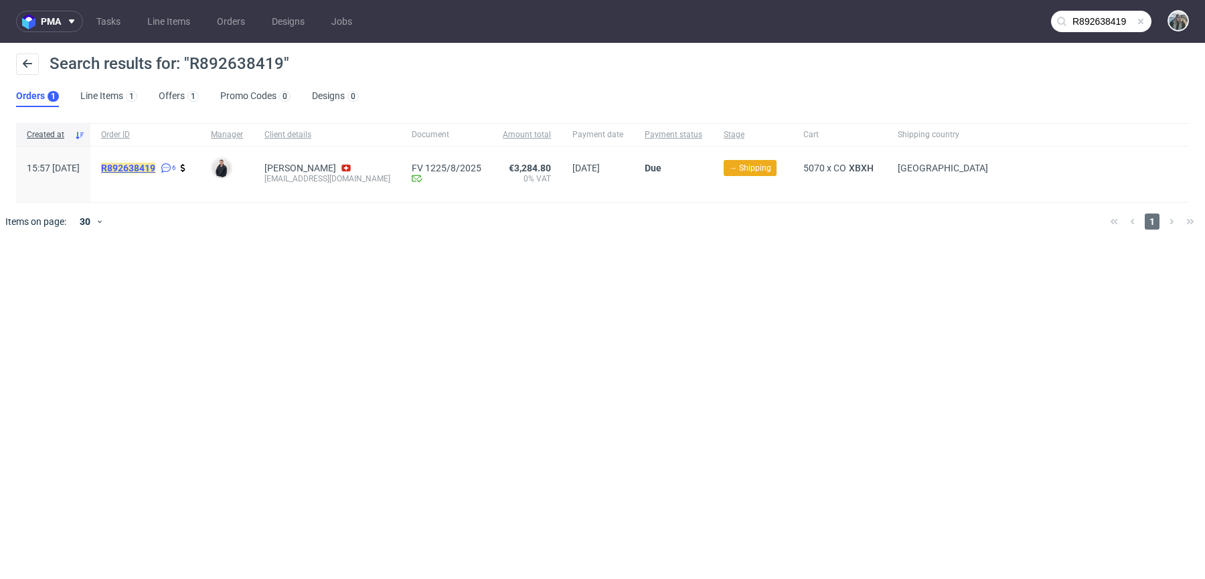
click at [155, 169] on mark "R892638419" at bounding box center [128, 168] width 54 height 11
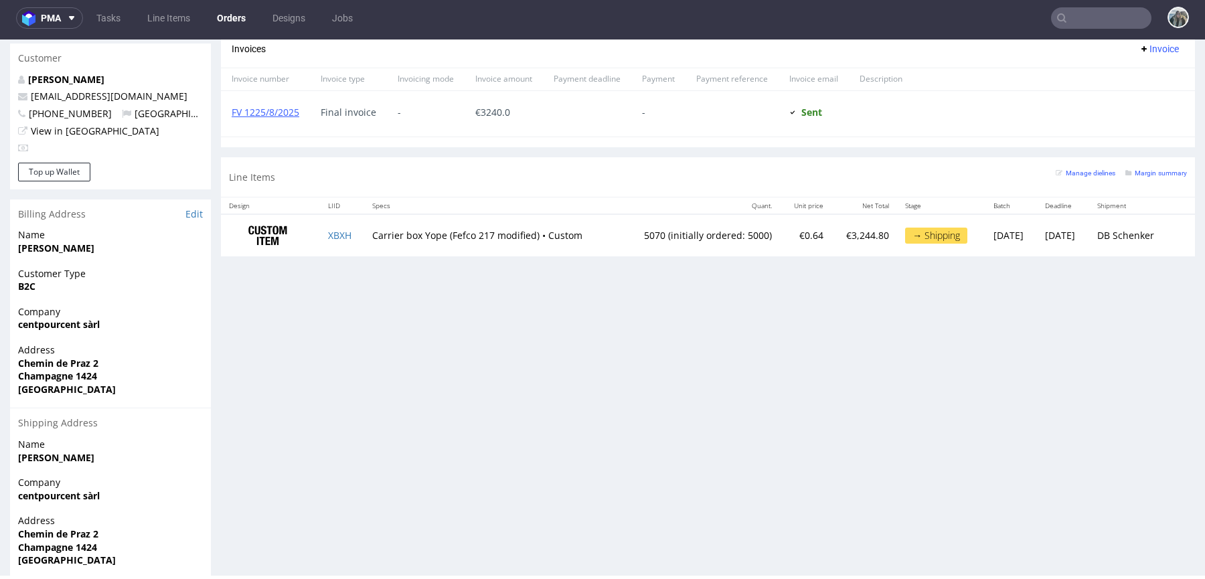
scroll to position [629, 0]
click at [624, 230] on td "5070 (initially ordered: 5000)" at bounding box center [699, 234] width 161 height 42
copy td "5070"
drag, startPoint x: 744, startPoint y: 231, endPoint x: 604, endPoint y: 231, distance: 139.9
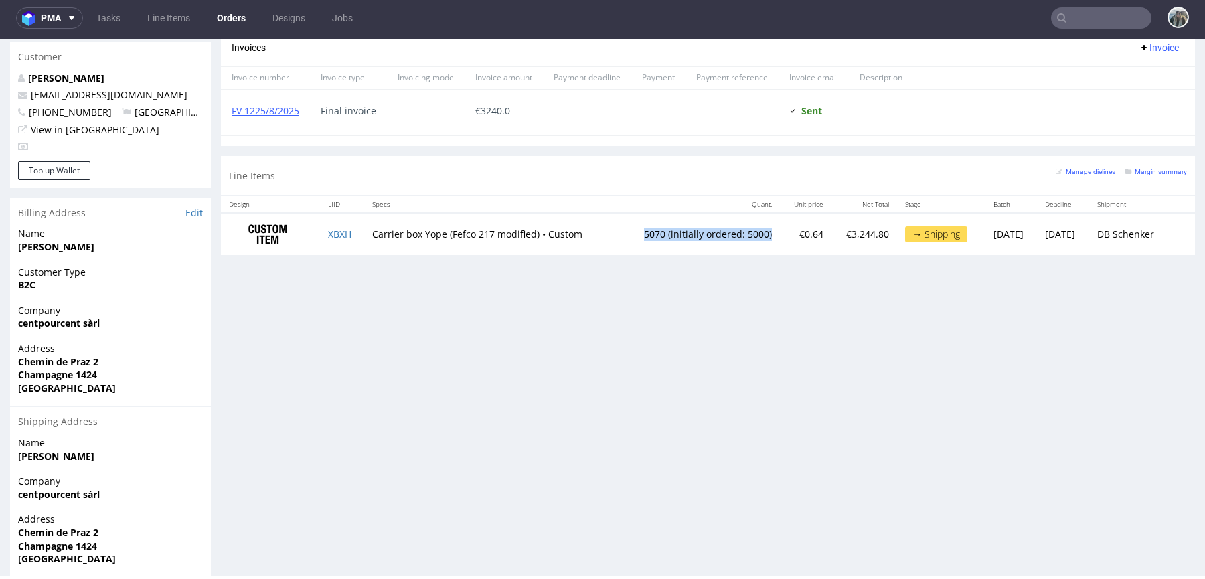
click at [619, 231] on td "5070 (initially ordered: 5000)" at bounding box center [699, 234] width 161 height 42
copy td "5070 (initially ordered: 5000)"
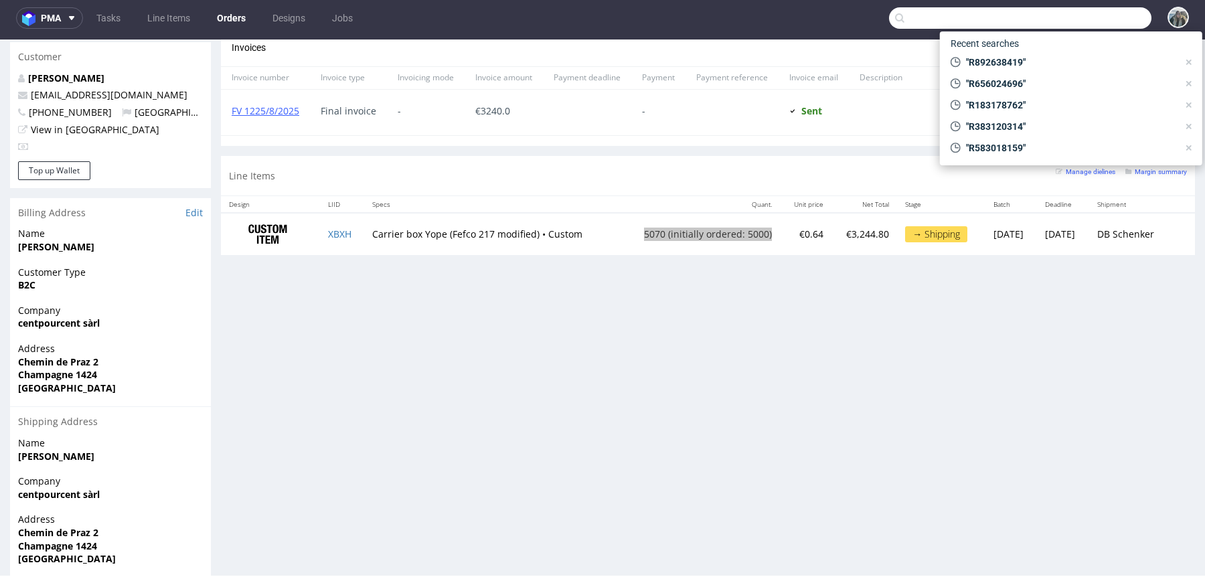
click at [1077, 14] on input "text" at bounding box center [1020, 17] width 262 height 21
paste input "R383120314"
type input "R383120314"
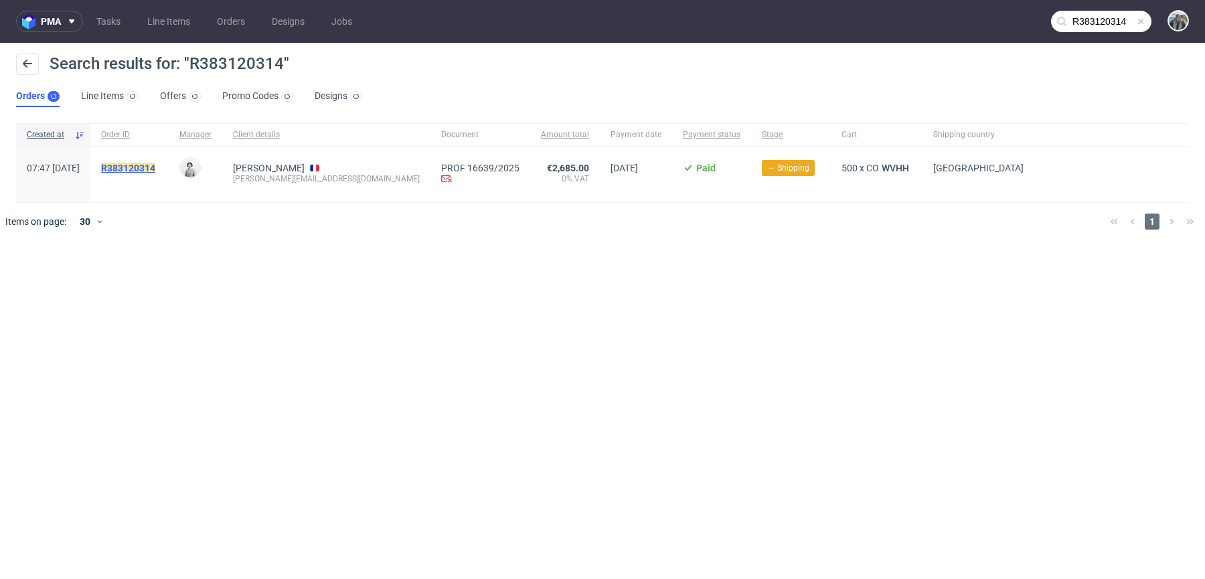
click at [149, 165] on mark "R383120314" at bounding box center [128, 168] width 54 height 11
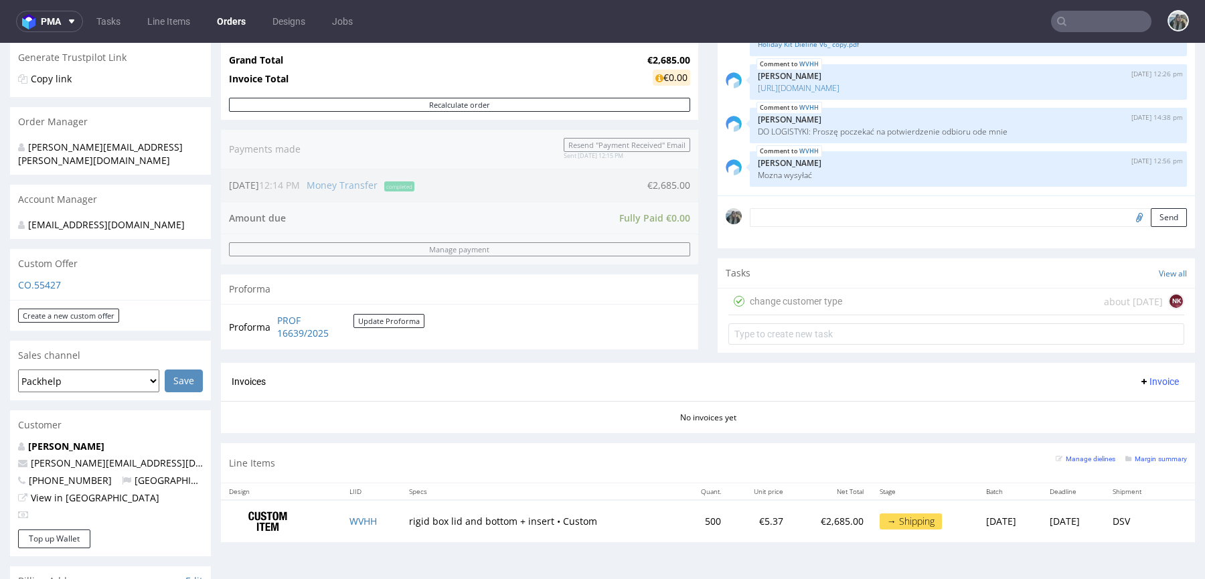
scroll to position [446, 0]
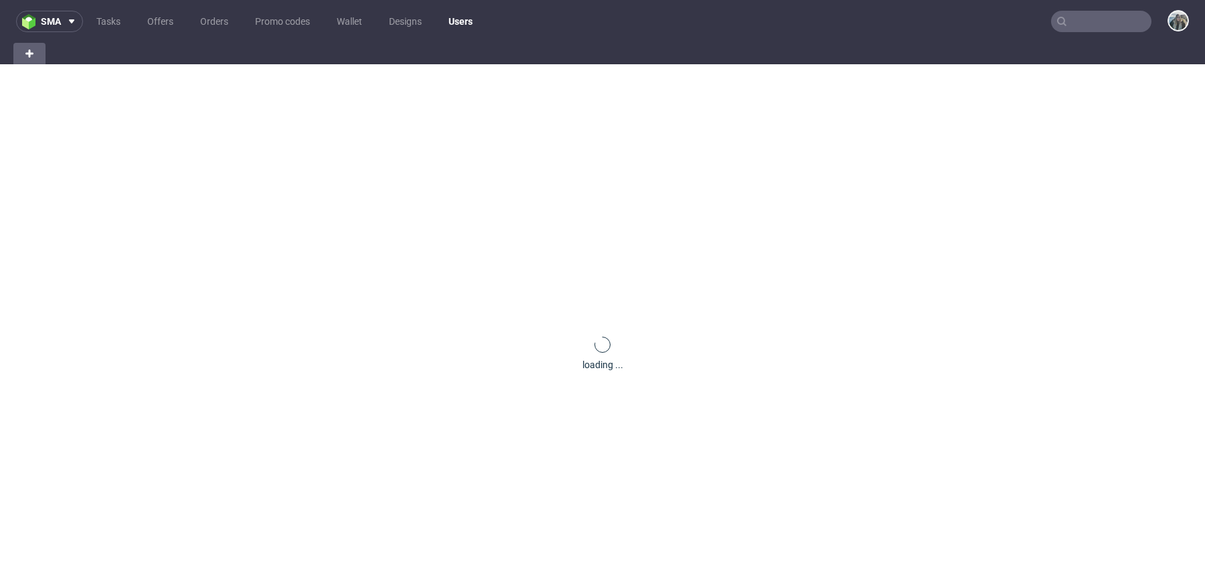
click at [1075, 19] on input "text" at bounding box center [1101, 21] width 100 height 21
paste input "R021977531"
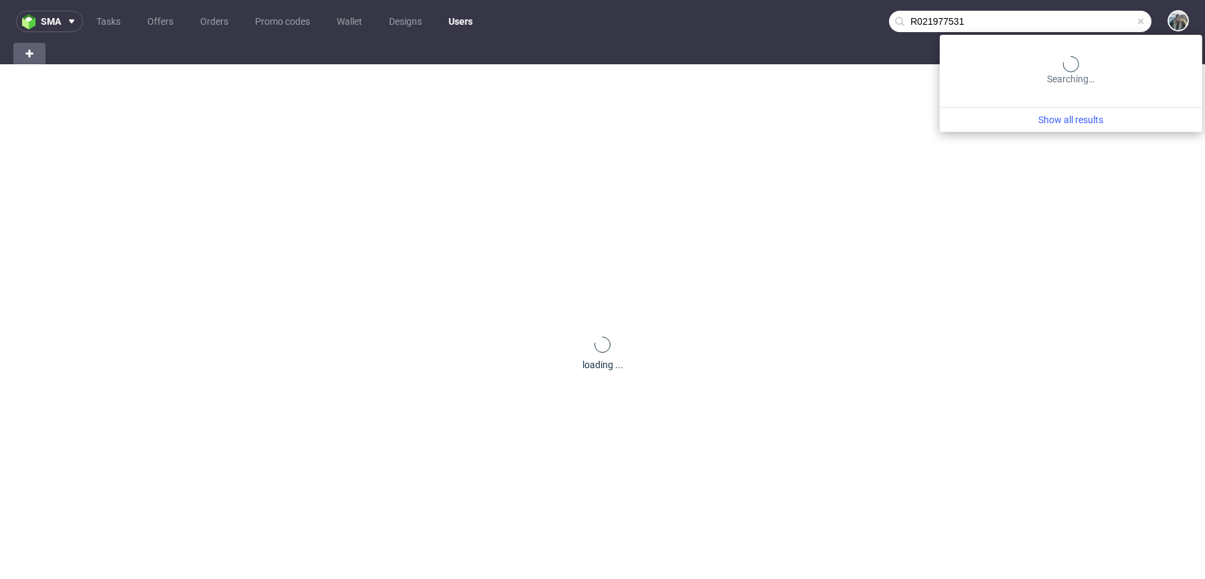
type input "R021977531"
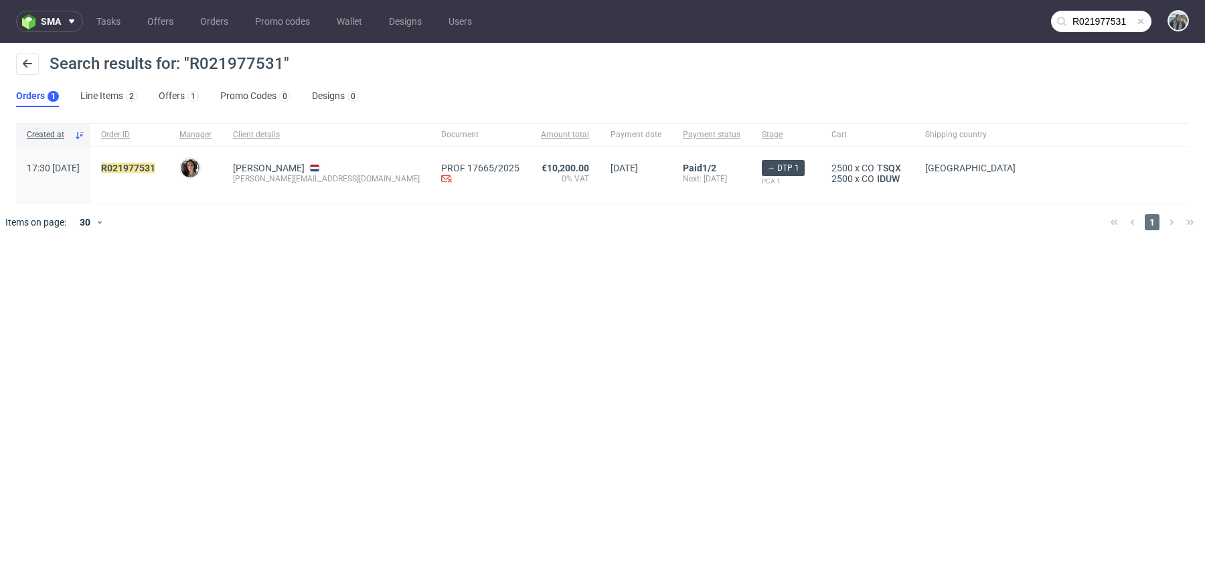
click at [169, 159] on div "R021977531" at bounding box center [129, 175] width 78 height 56
click at [158, 175] on span "R021977531" at bounding box center [129, 175] width 57 height 24
click at [161, 155] on div "R021977531" at bounding box center [129, 175] width 78 height 56
click at [155, 168] on mark "R021977531" at bounding box center [128, 168] width 54 height 11
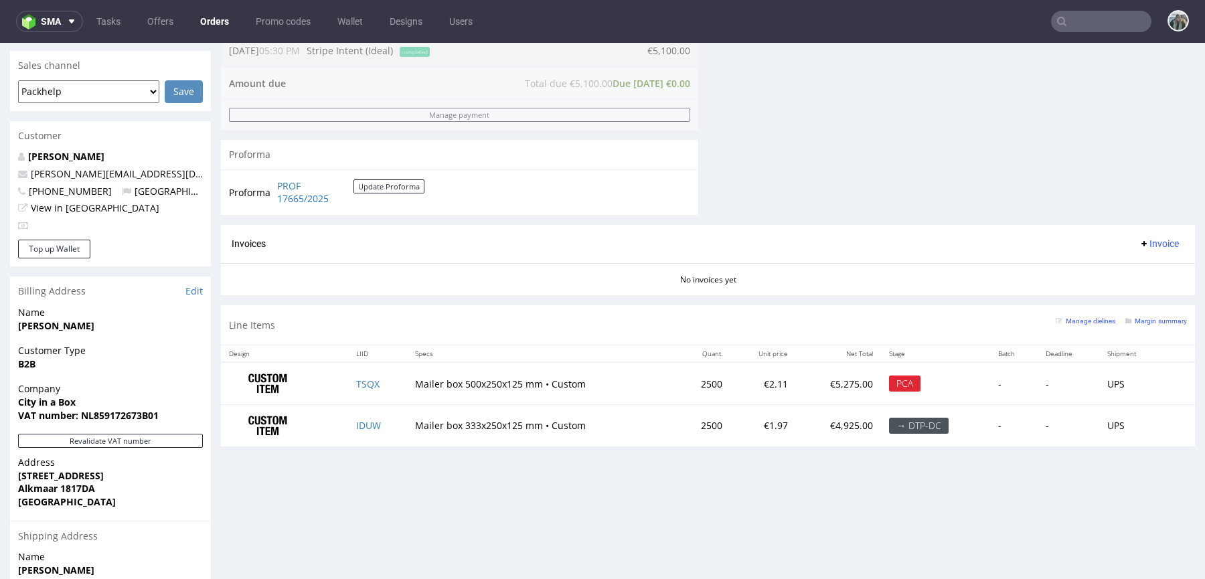
scroll to position [613, 0]
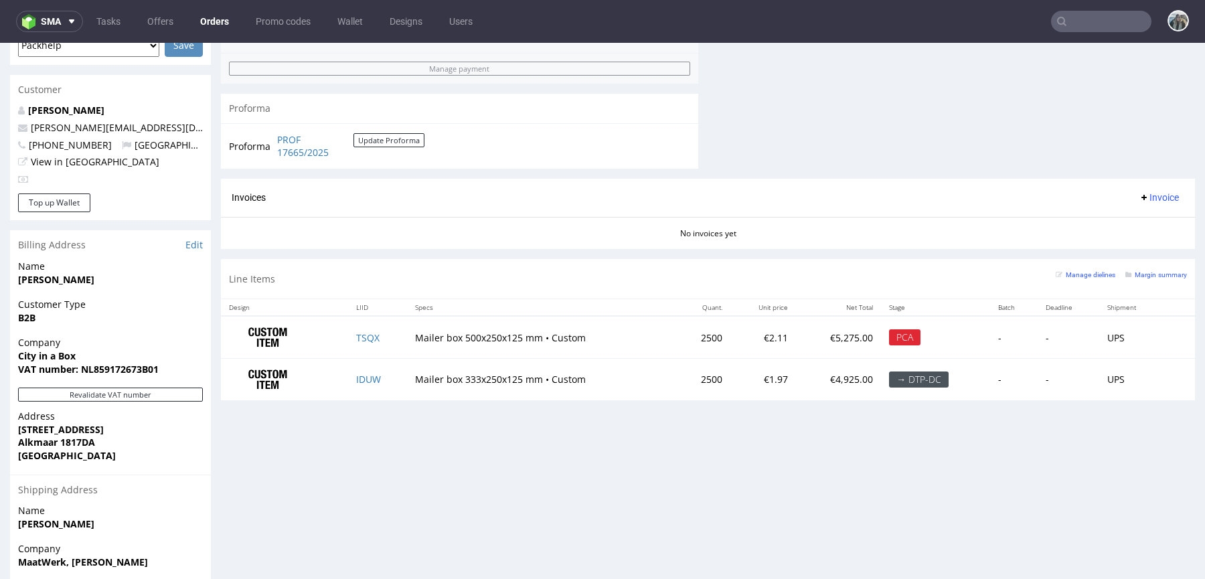
click at [1093, 23] on input "text" at bounding box center [1101, 21] width 100 height 21
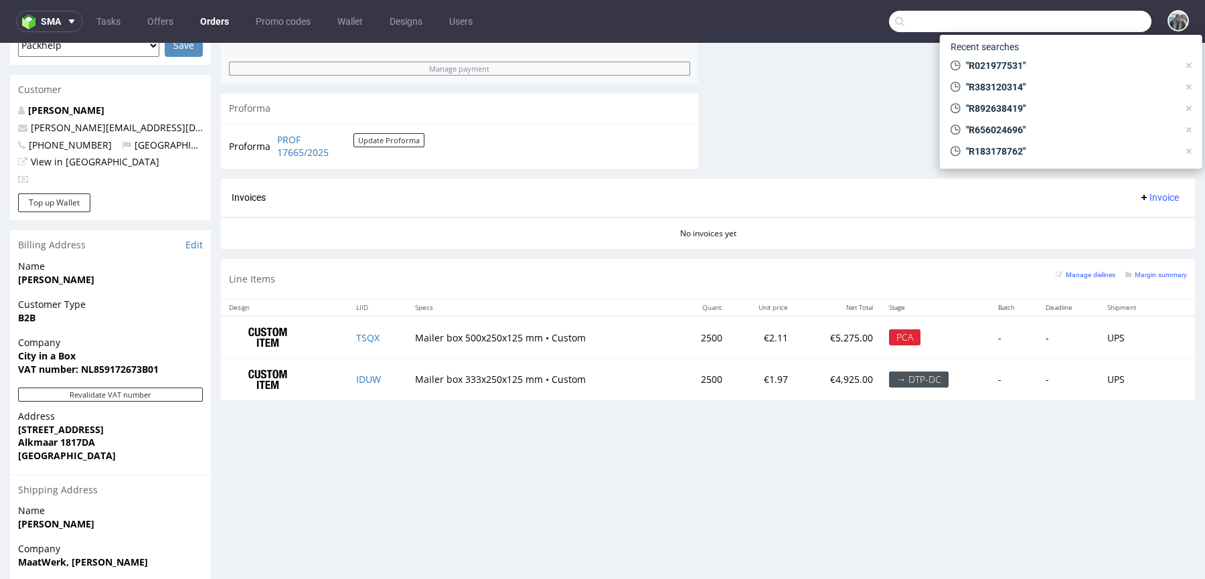
paste input "R766589641"
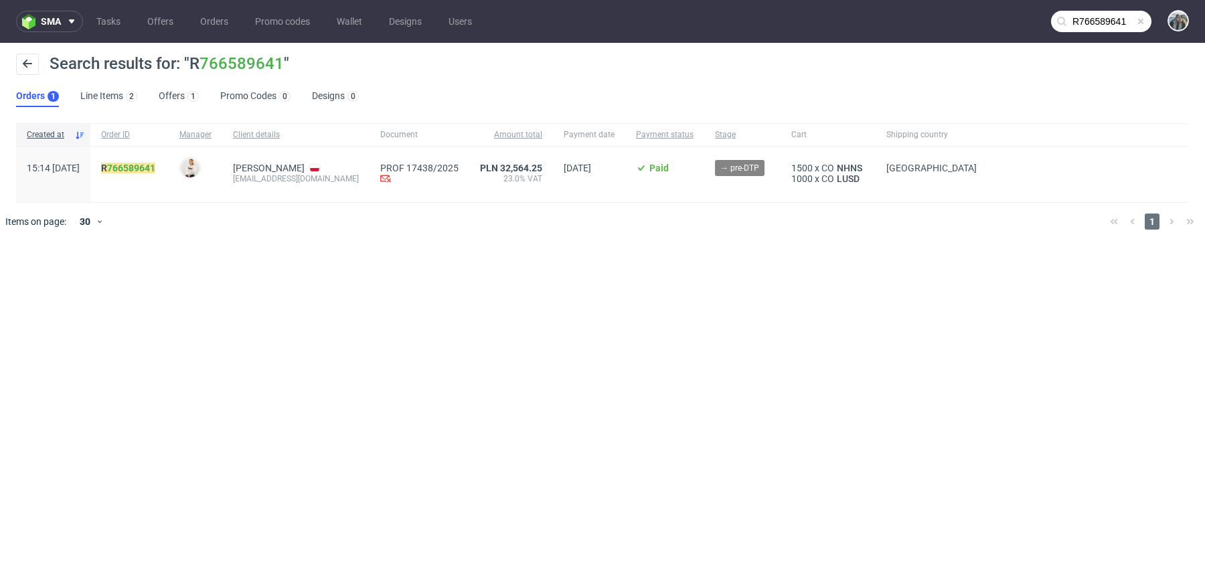
click at [1118, 27] on input "R766589641" at bounding box center [1101, 21] width 100 height 21
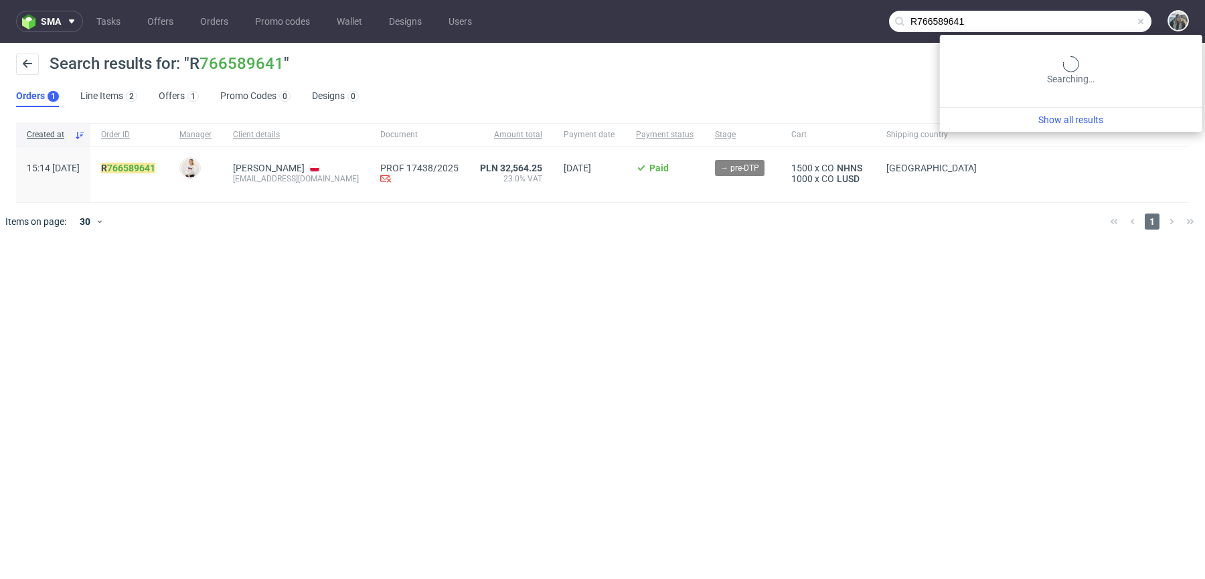
paste input "23207553"
type input "R723207553"
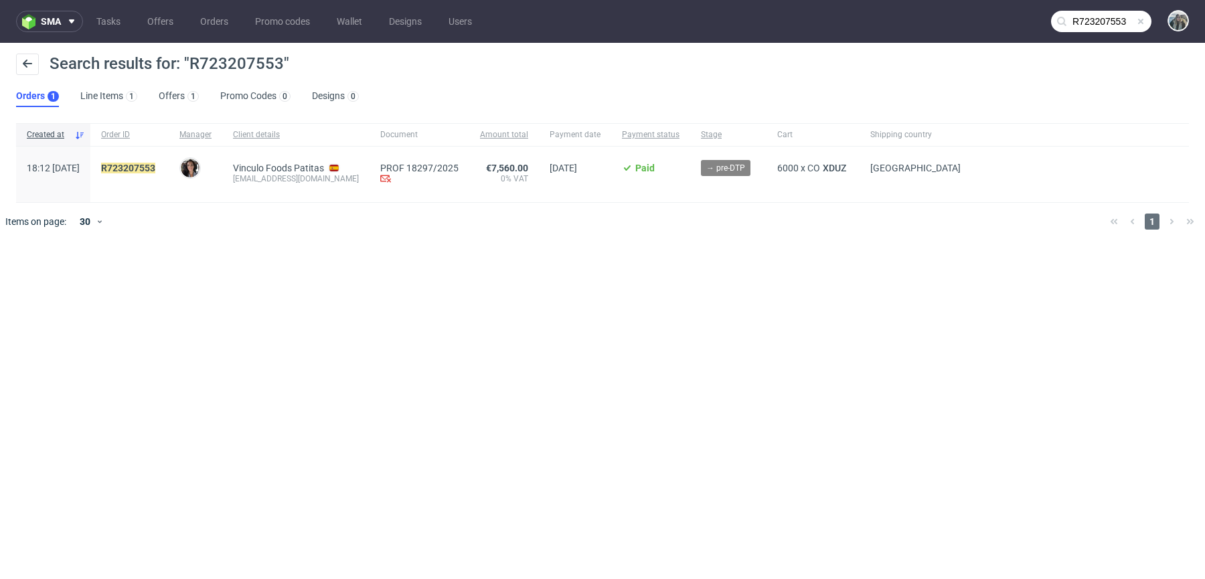
click at [169, 159] on div "R723207553" at bounding box center [129, 175] width 78 height 56
click at [155, 165] on mark "R723207553" at bounding box center [128, 168] width 54 height 11
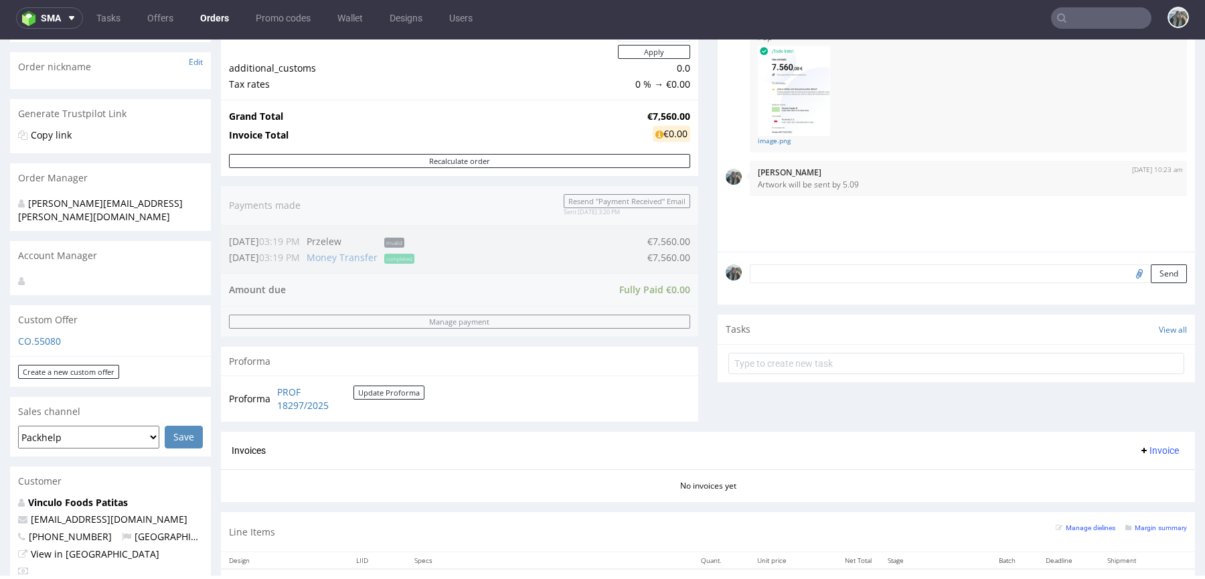
scroll to position [319, 0]
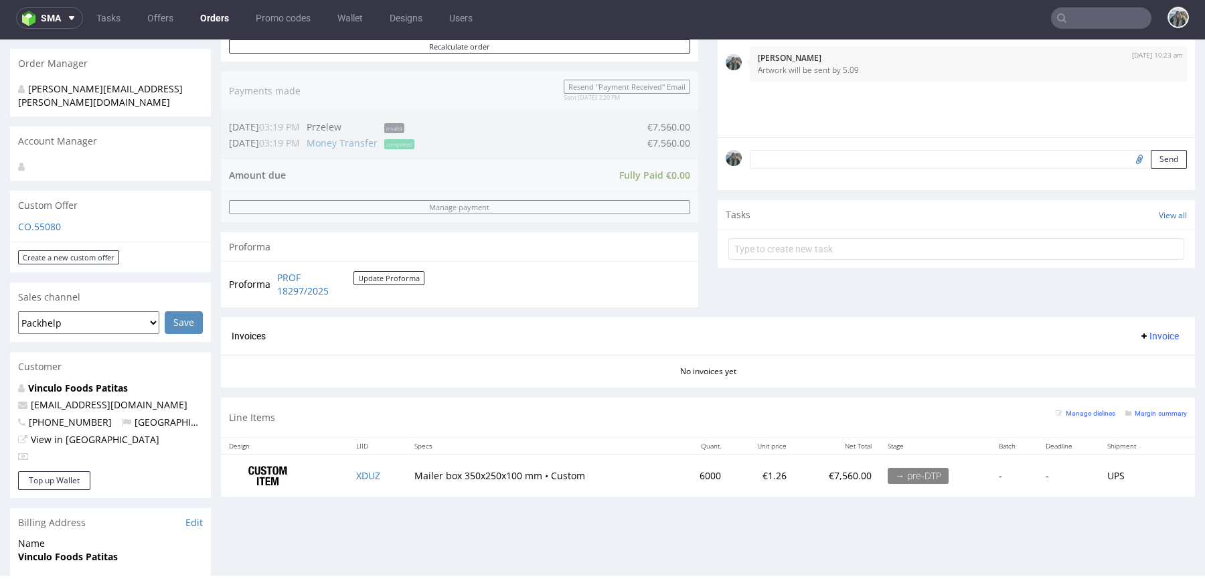
click at [1080, 14] on input "text" at bounding box center [1101, 17] width 100 height 21
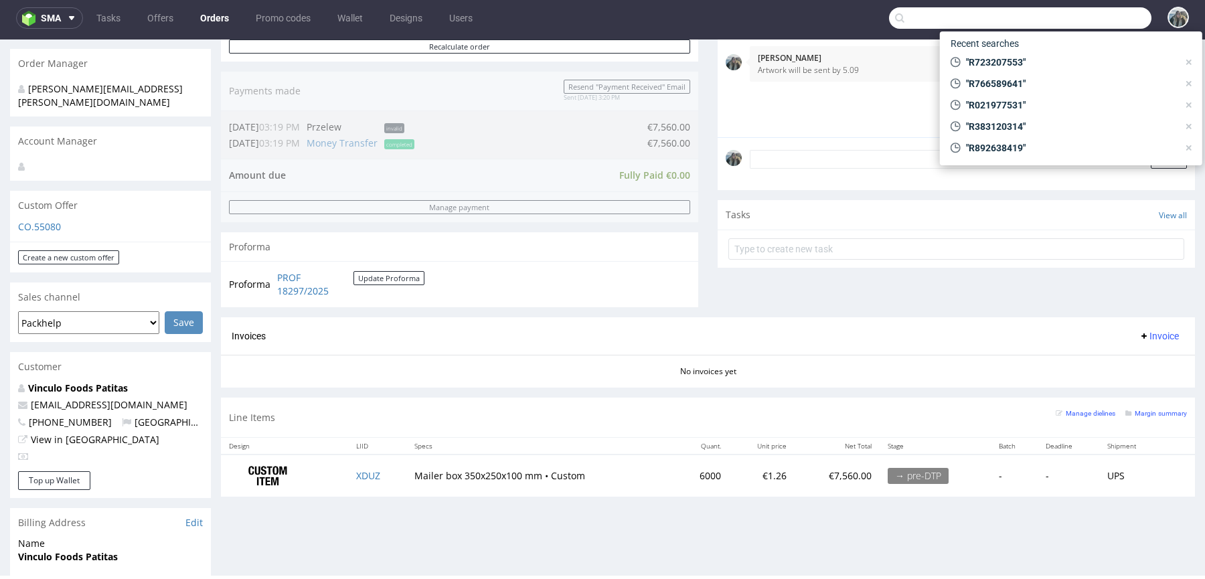
paste input "R798442831"
type input "R798442831"
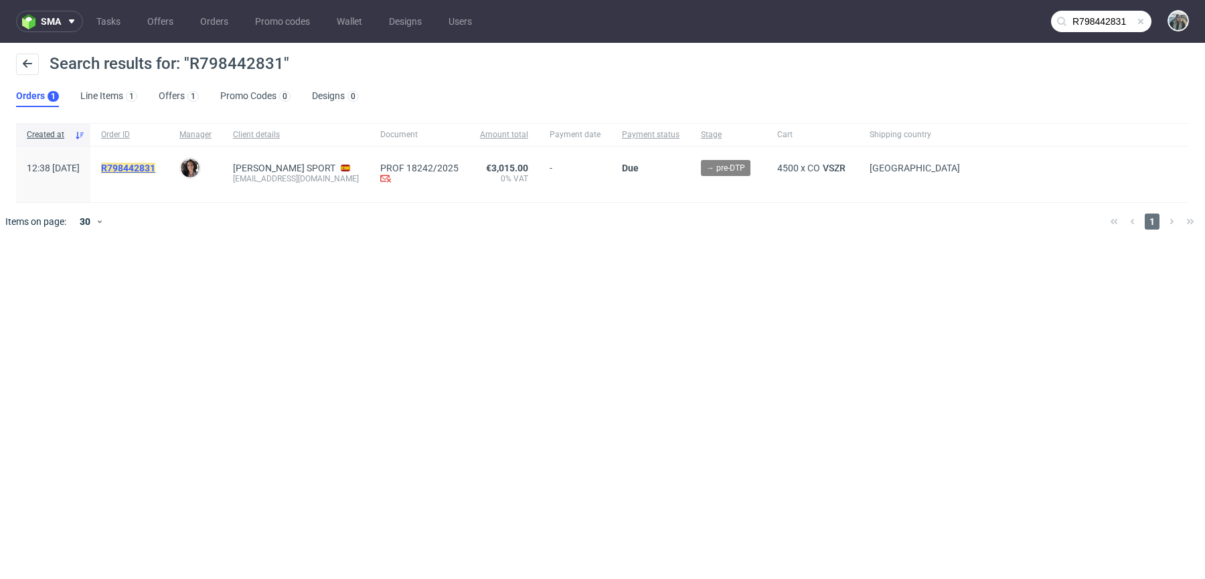
click at [155, 167] on mark "R798442831" at bounding box center [128, 168] width 54 height 11
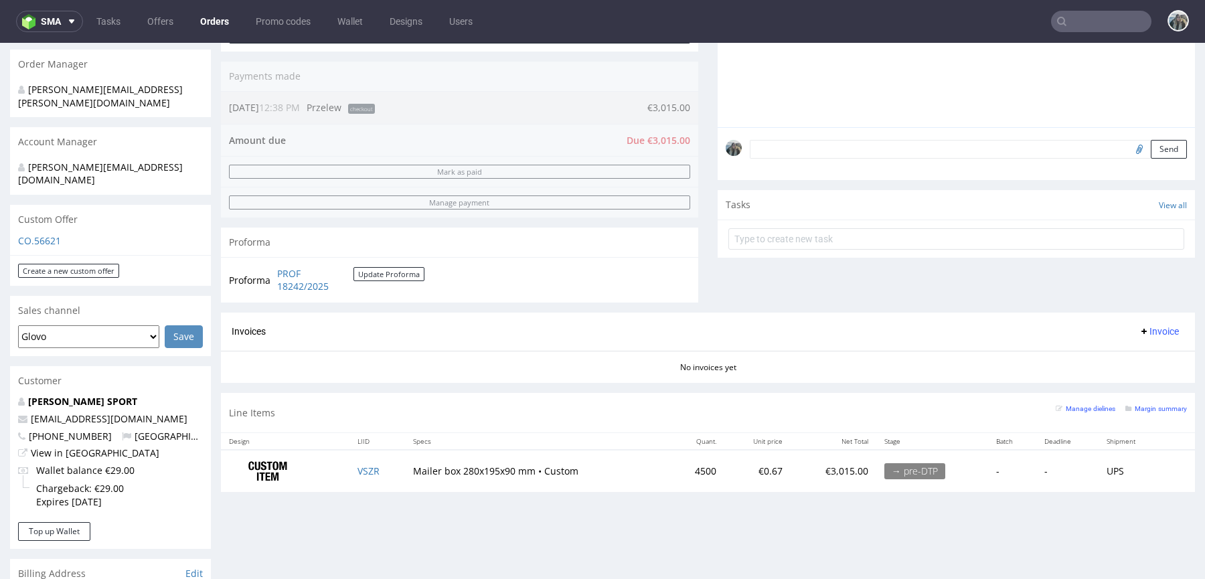
scroll to position [333, 0]
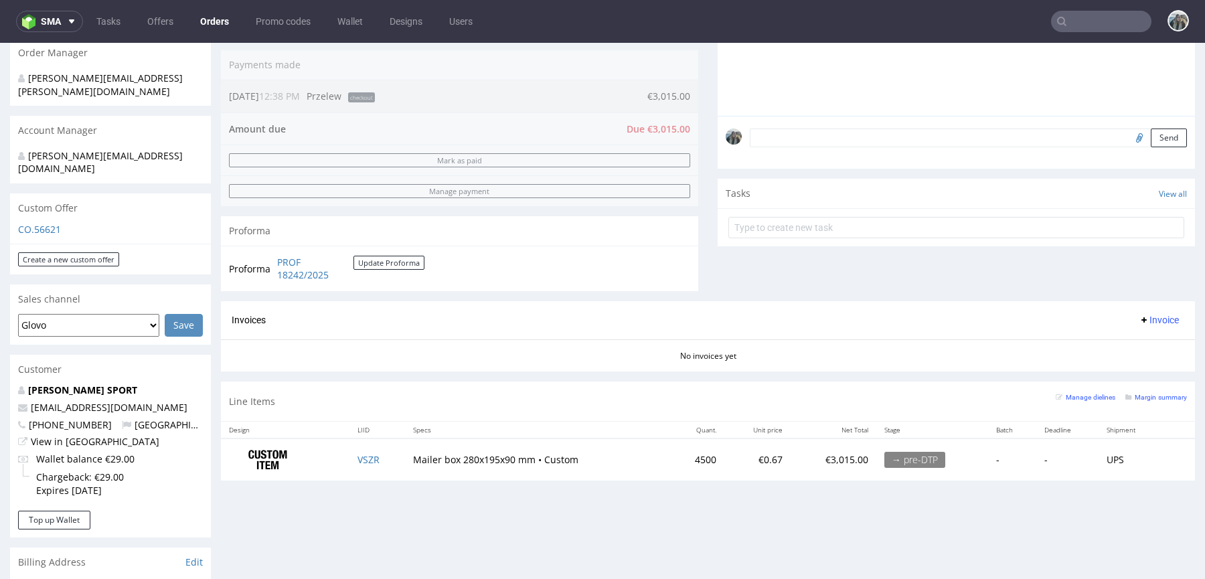
click at [1085, 26] on input "text" at bounding box center [1101, 21] width 100 height 21
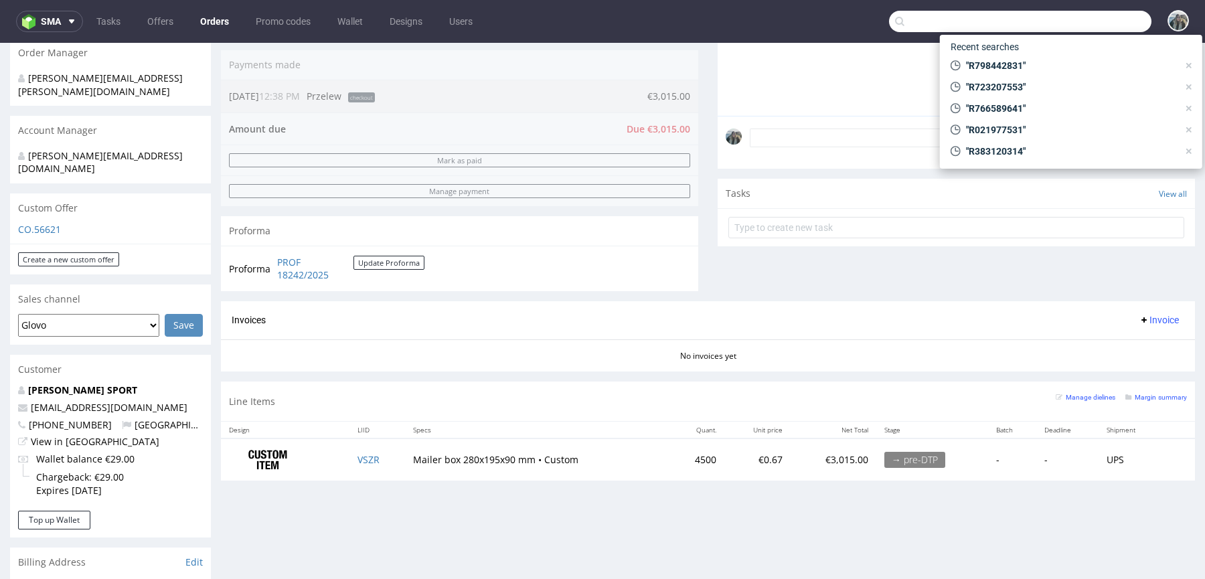
paste input "R545331009"
type input "R545331009"
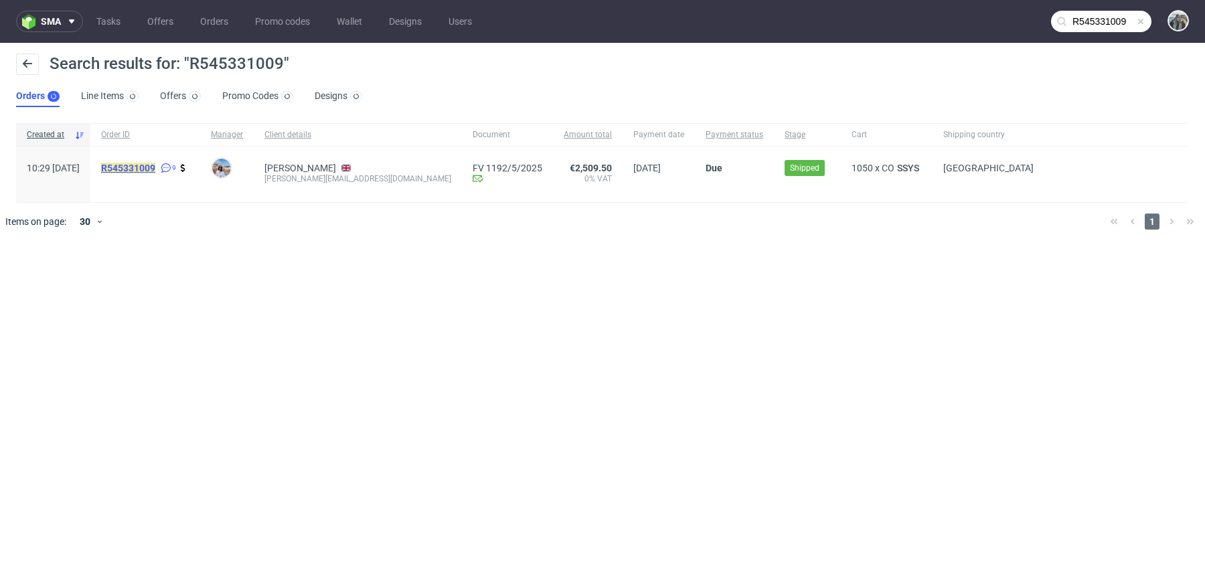
click at [155, 165] on mark "R545331009" at bounding box center [128, 168] width 54 height 11
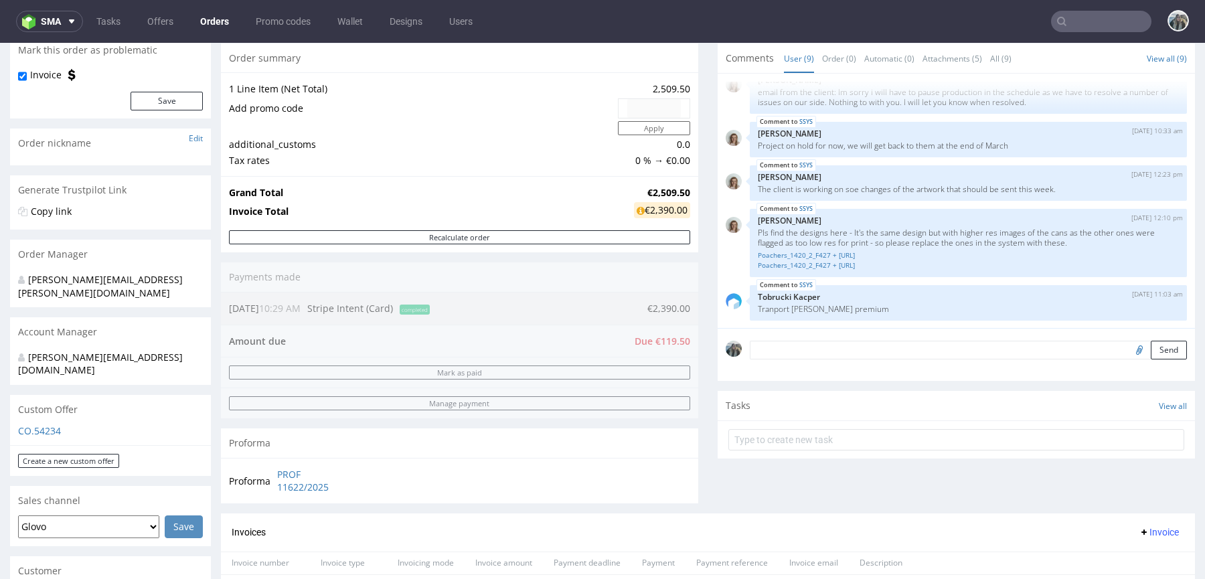
scroll to position [225, 0]
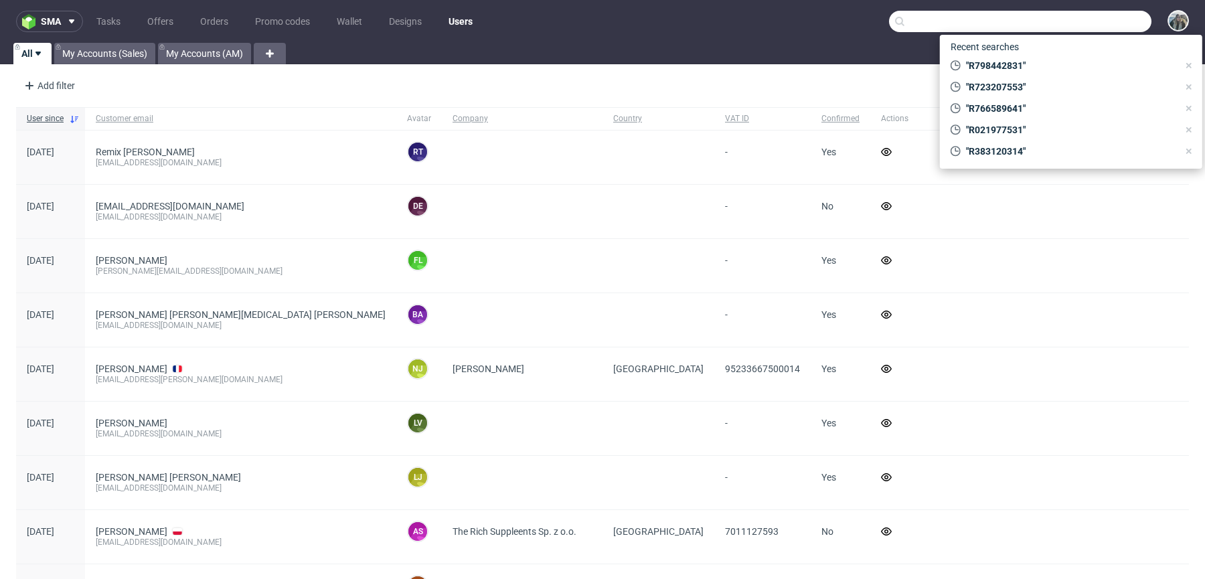
click at [1083, 17] on input "text" at bounding box center [1020, 21] width 262 height 21
paste input "Patitas"
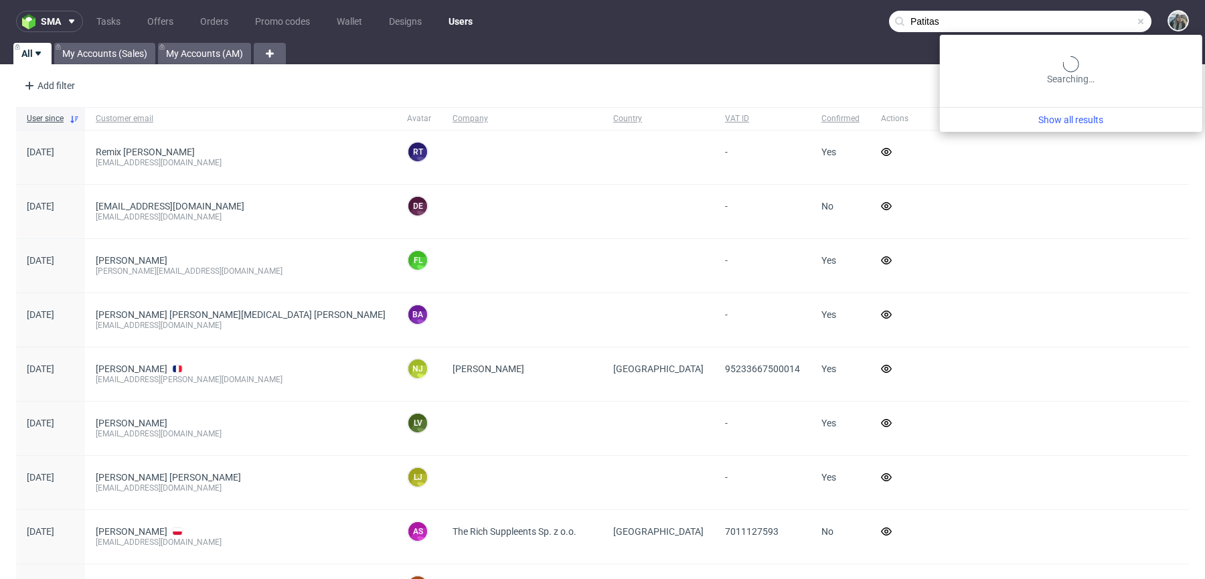
type input "Patitas"
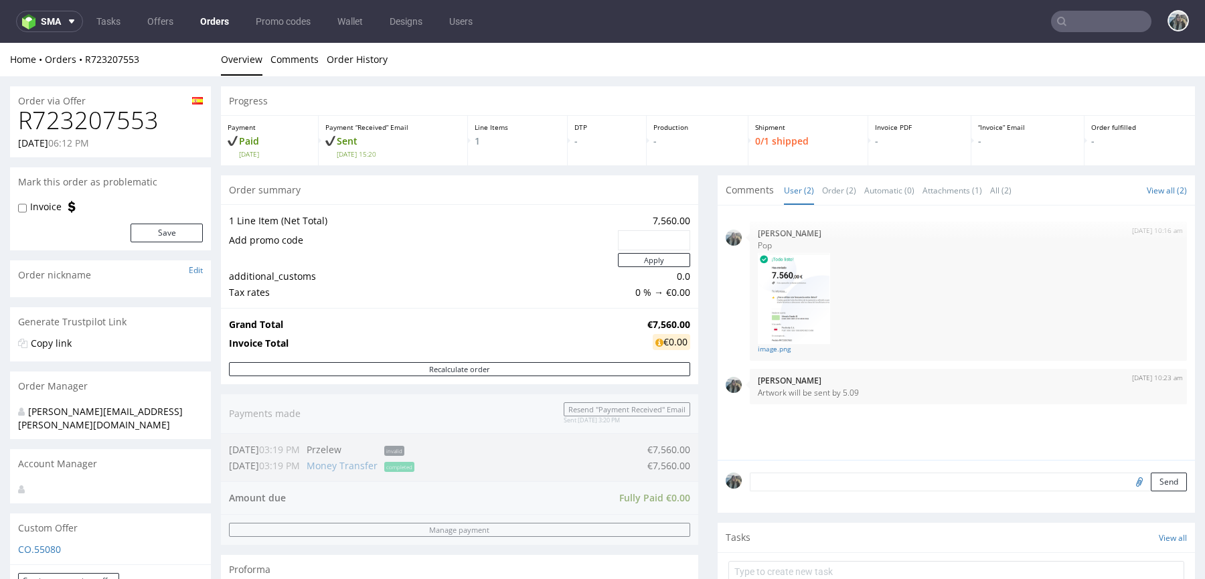
click at [123, 122] on h1 "R723207553" at bounding box center [110, 120] width 185 height 27
click at [123, 123] on h1 "R723207553" at bounding box center [110, 120] width 185 height 27
copy h1 "R723207553"
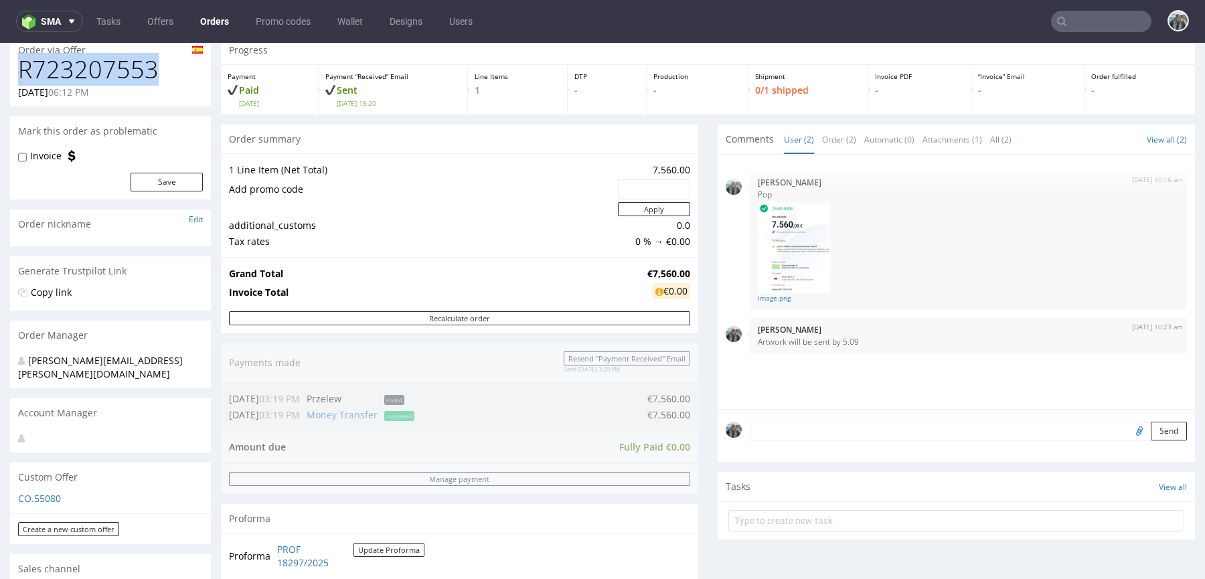
scroll to position [443, 0]
